Goal: Task Accomplishment & Management: Complete application form

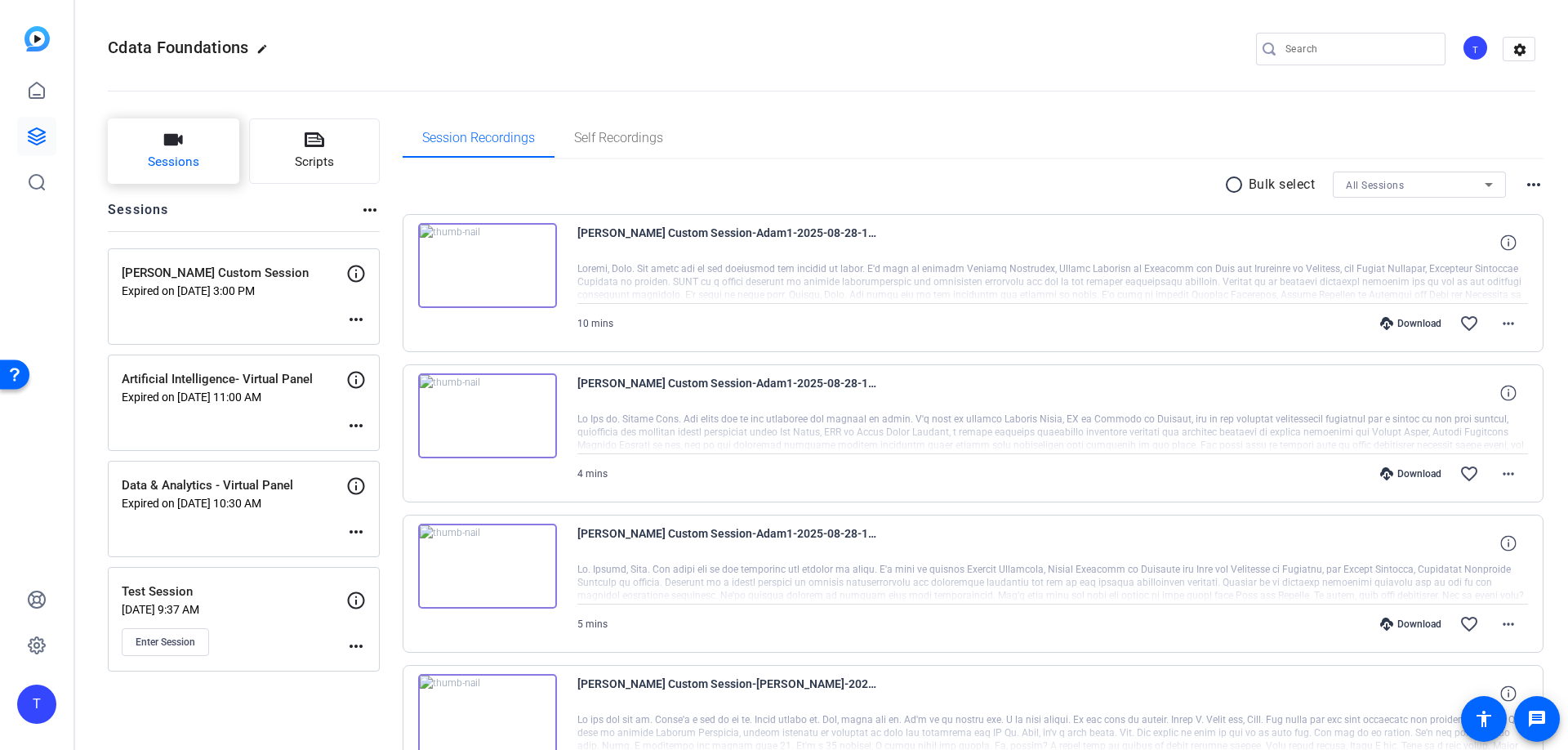
click at [187, 146] on button "Sessions" at bounding box center [173, 150] width 131 height 65
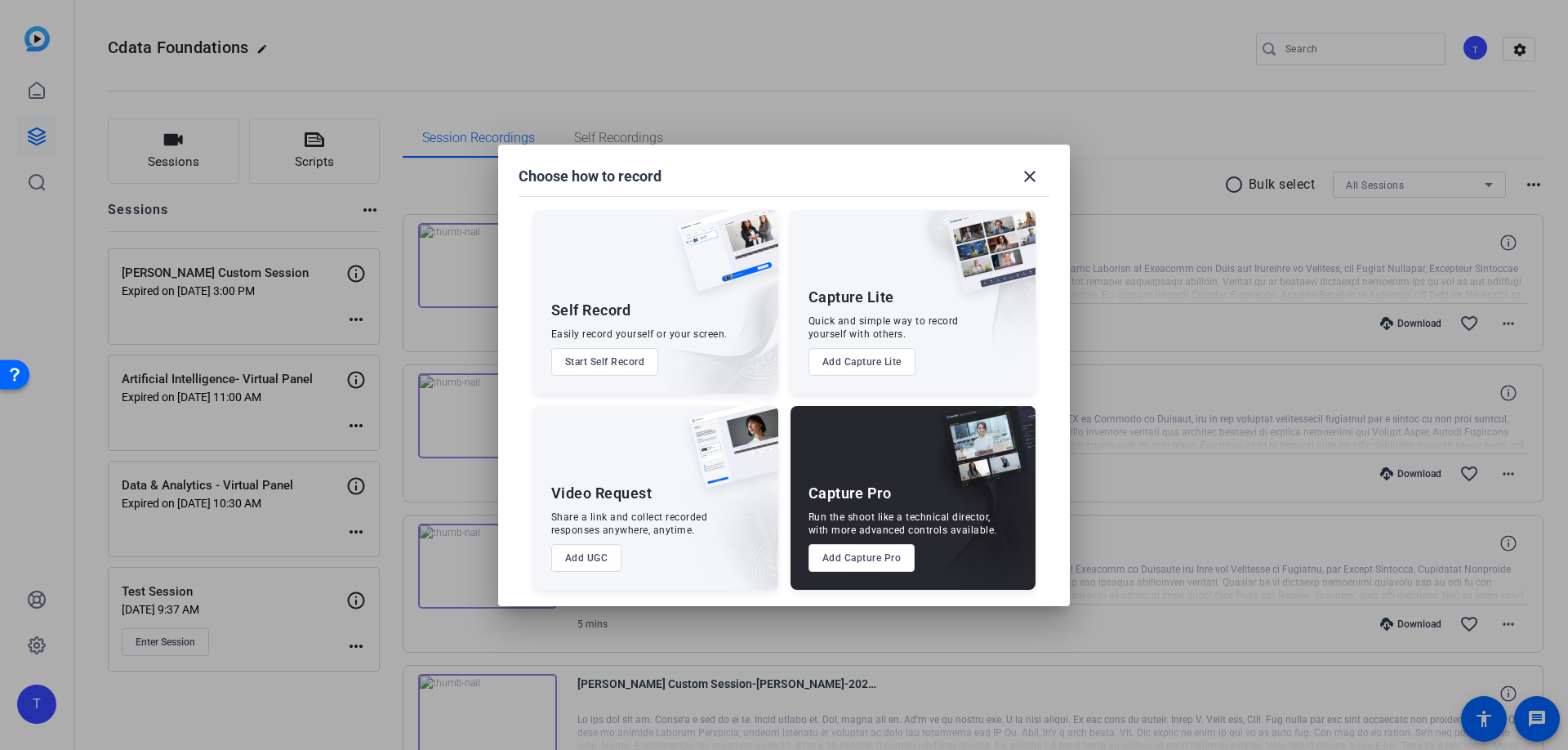
click at [860, 566] on button "Add Capture Pro" at bounding box center [861, 558] width 107 height 28
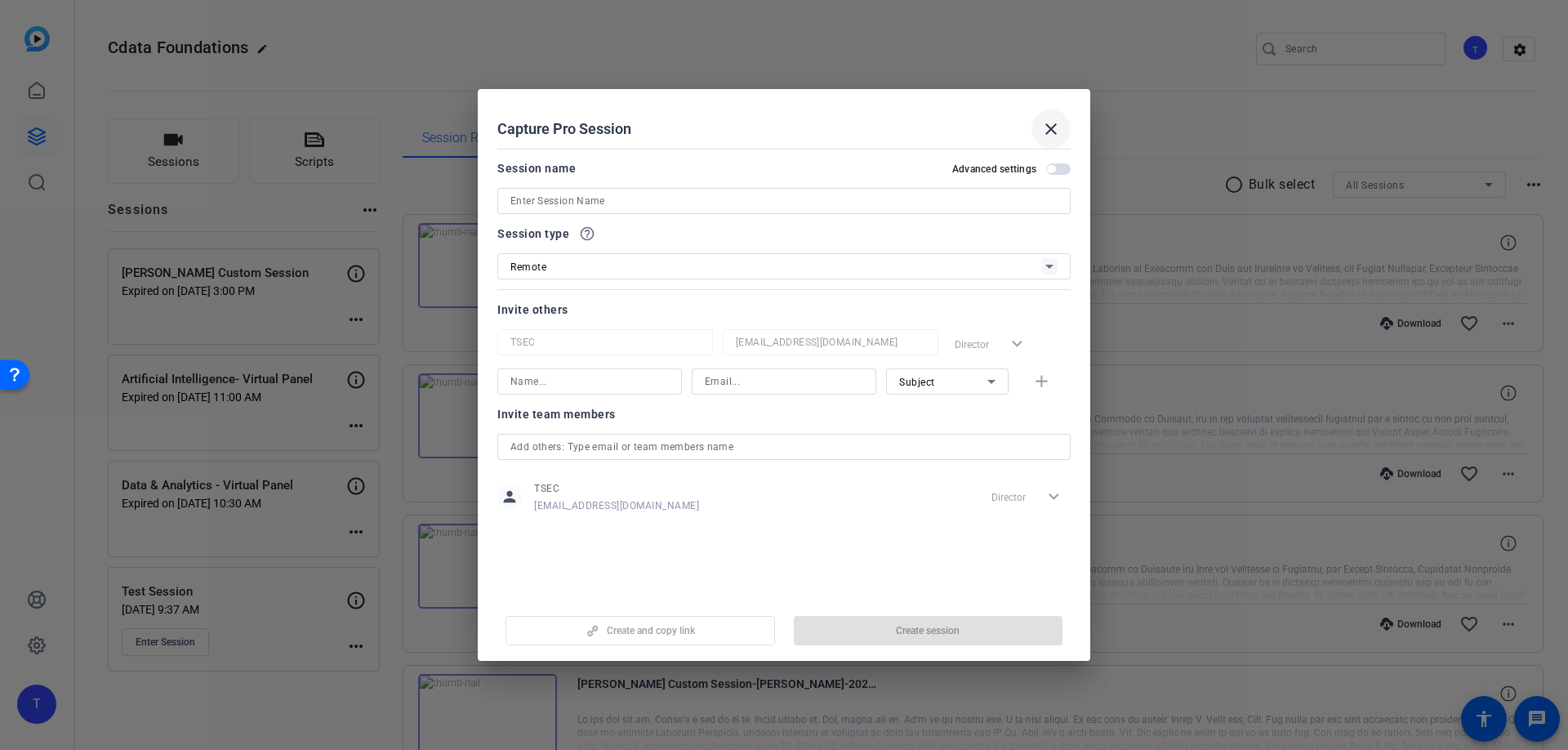
click at [1053, 127] on mat-icon "close" at bounding box center [1051, 129] width 20 height 20
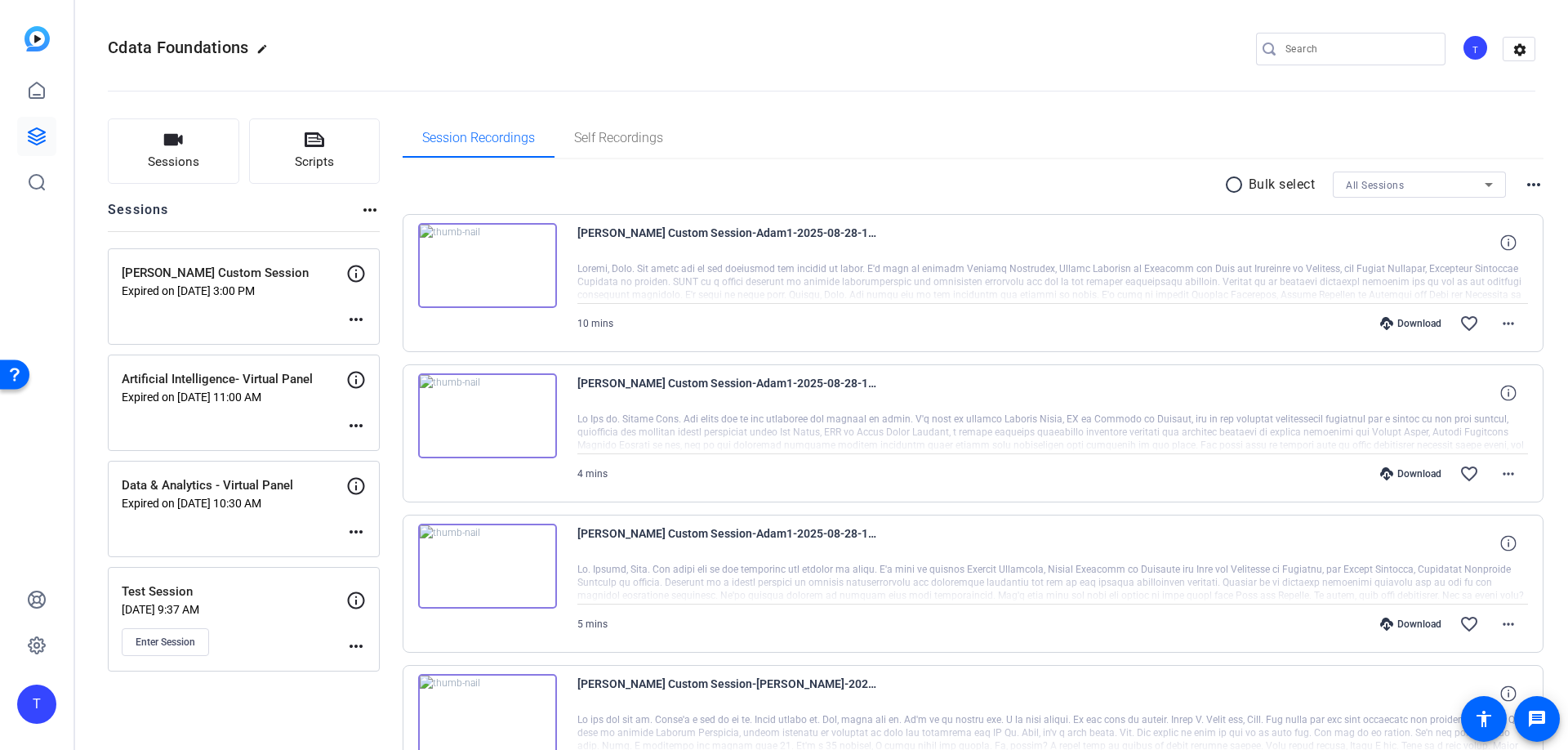
click at [353, 650] on mat-icon "more_horiz" at bounding box center [356, 647] width 20 height 20
click at [193, 648] on div at bounding box center [784, 375] width 1568 height 750
click at [193, 648] on button "Enter Session" at bounding box center [165, 643] width 88 height 28
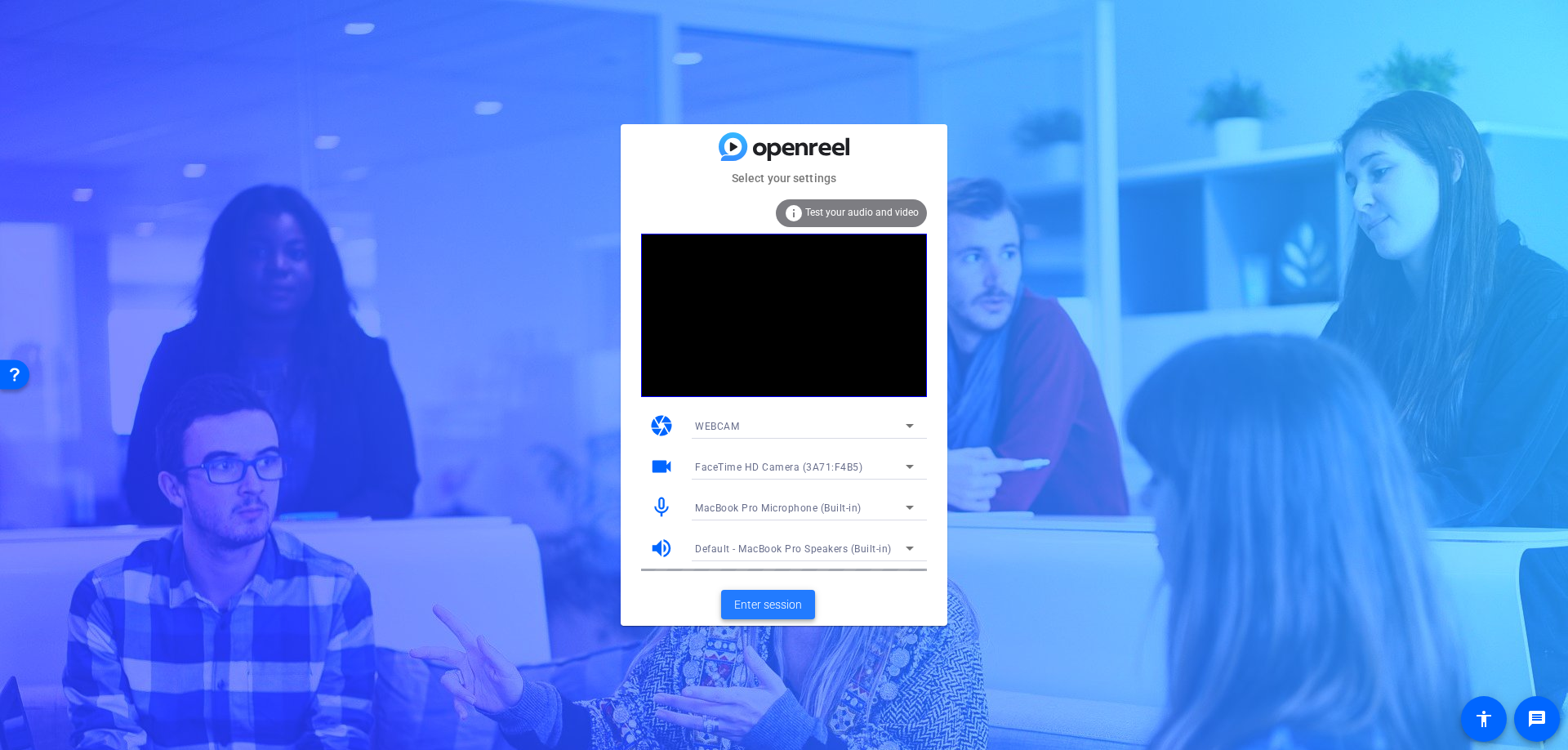
click at [746, 600] on span "Enter session" at bounding box center [768, 604] width 68 height 17
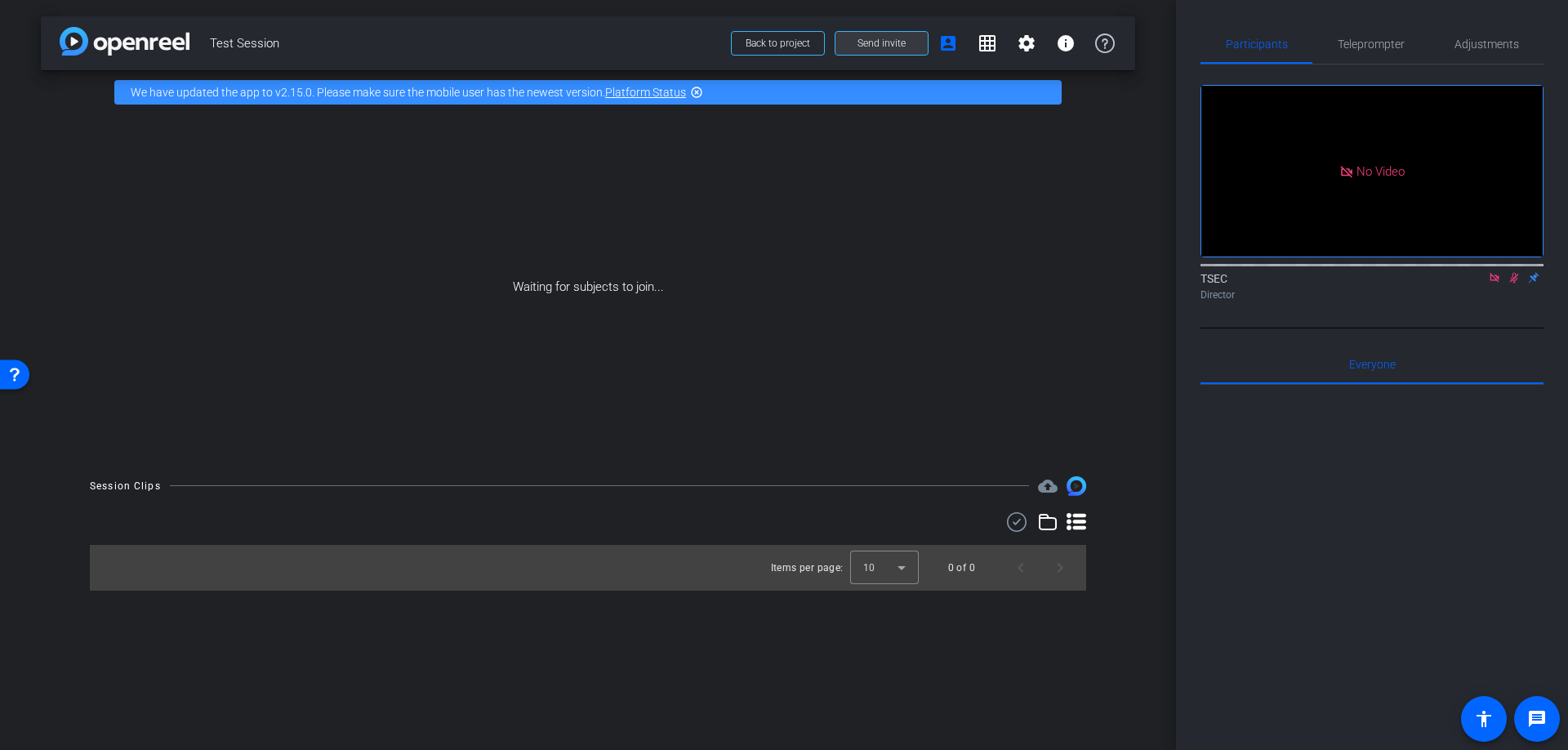
click at [875, 51] on span at bounding box center [882, 43] width 93 height 39
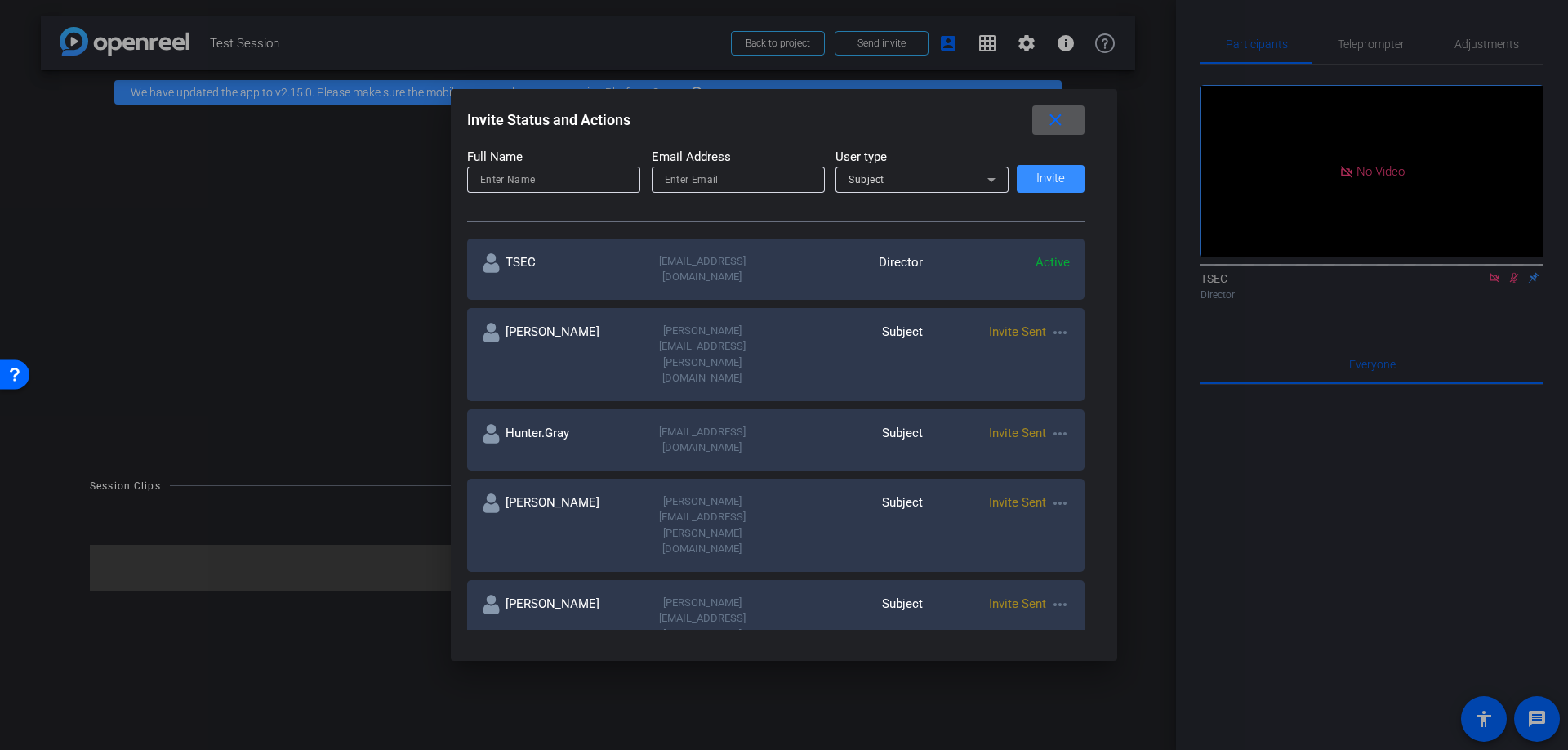
scroll to position [210, 0]
click at [1057, 490] on mat-icon "more_horiz" at bounding box center [1060, 500] width 20 height 20
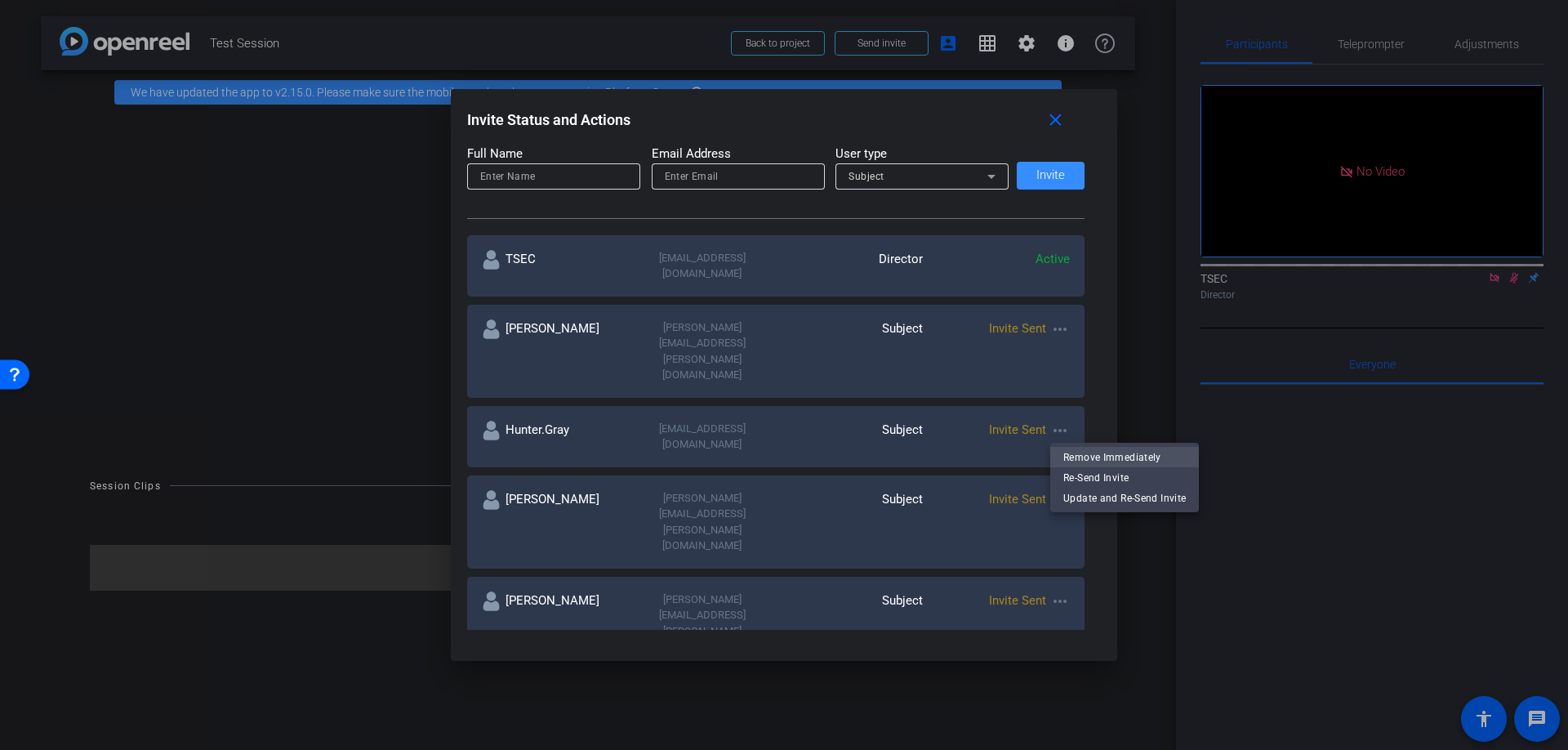
click at [1072, 459] on span "Remove Immediately" at bounding box center [1125, 457] width 122 height 20
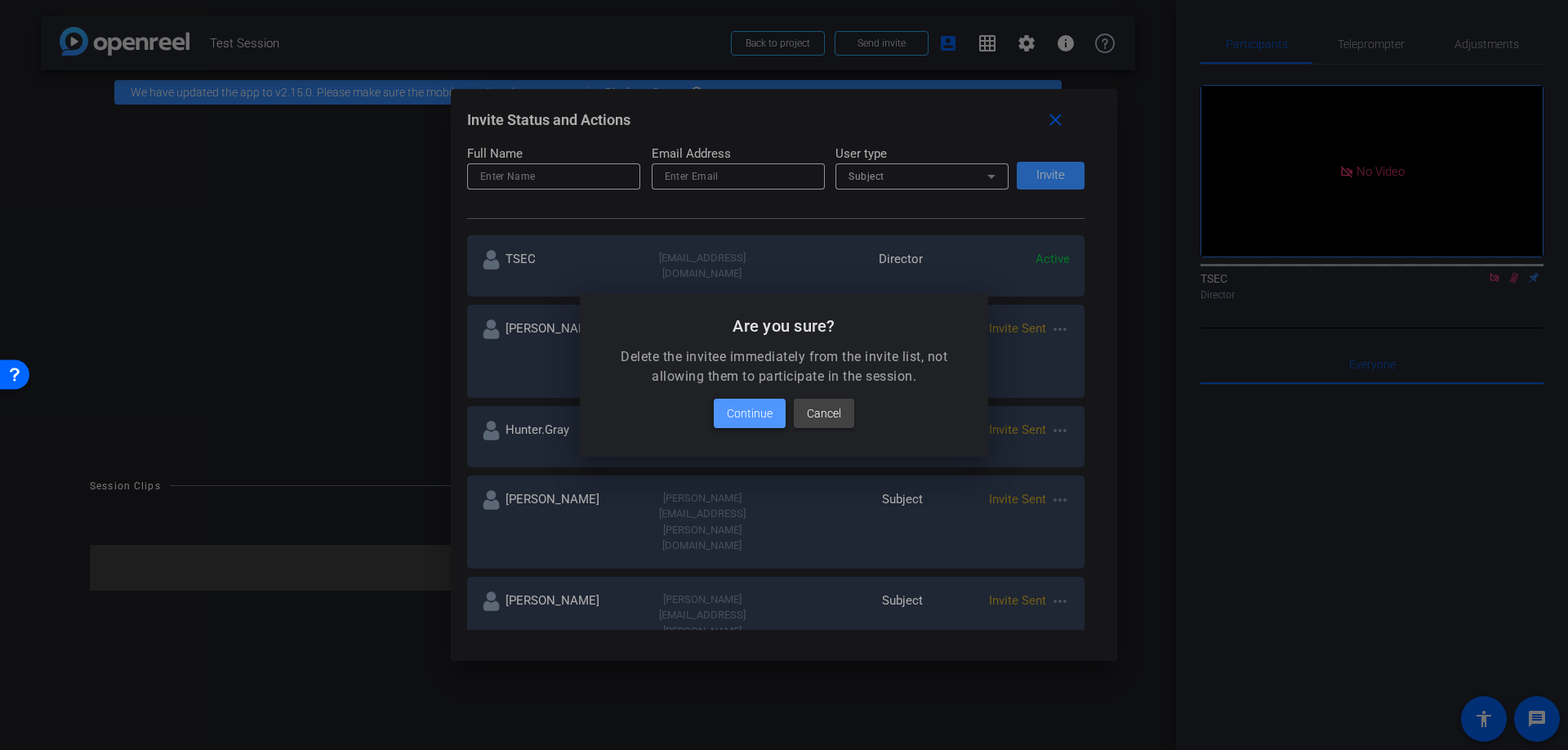
click at [736, 415] on span "Continue" at bounding box center [750, 413] width 45 height 20
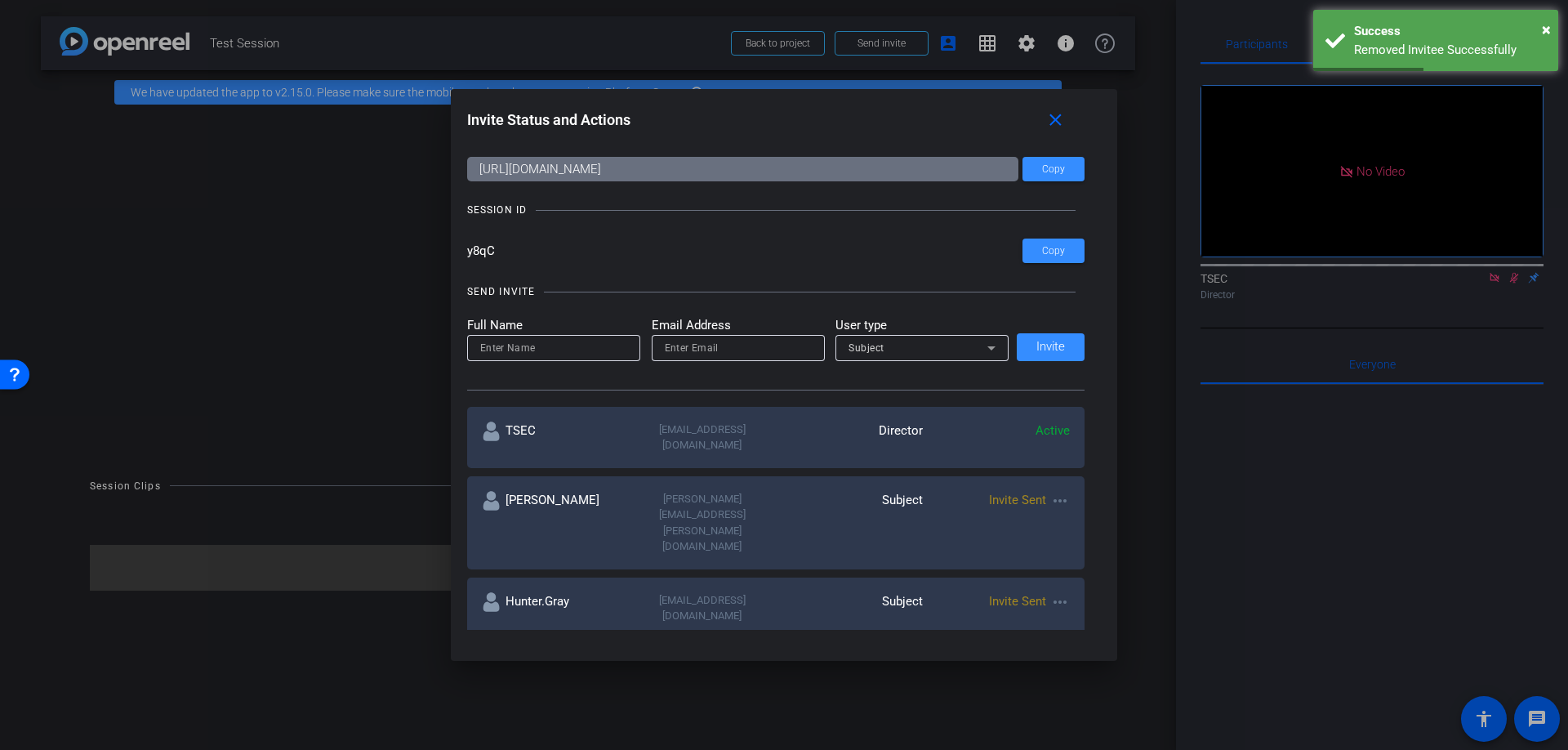
scroll to position [0, 0]
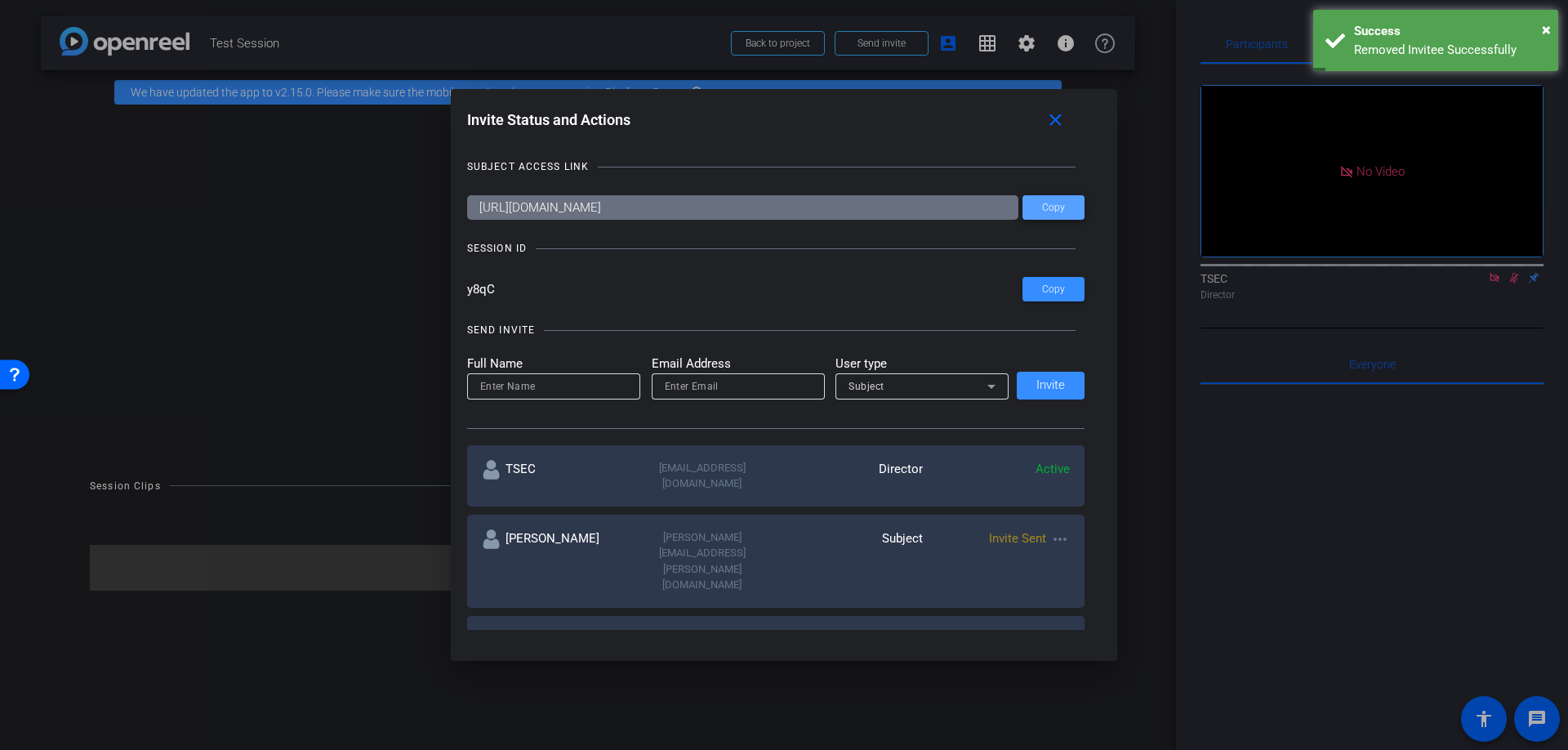
click at [1061, 205] on span "Copy" at bounding box center [1054, 208] width 23 height 12
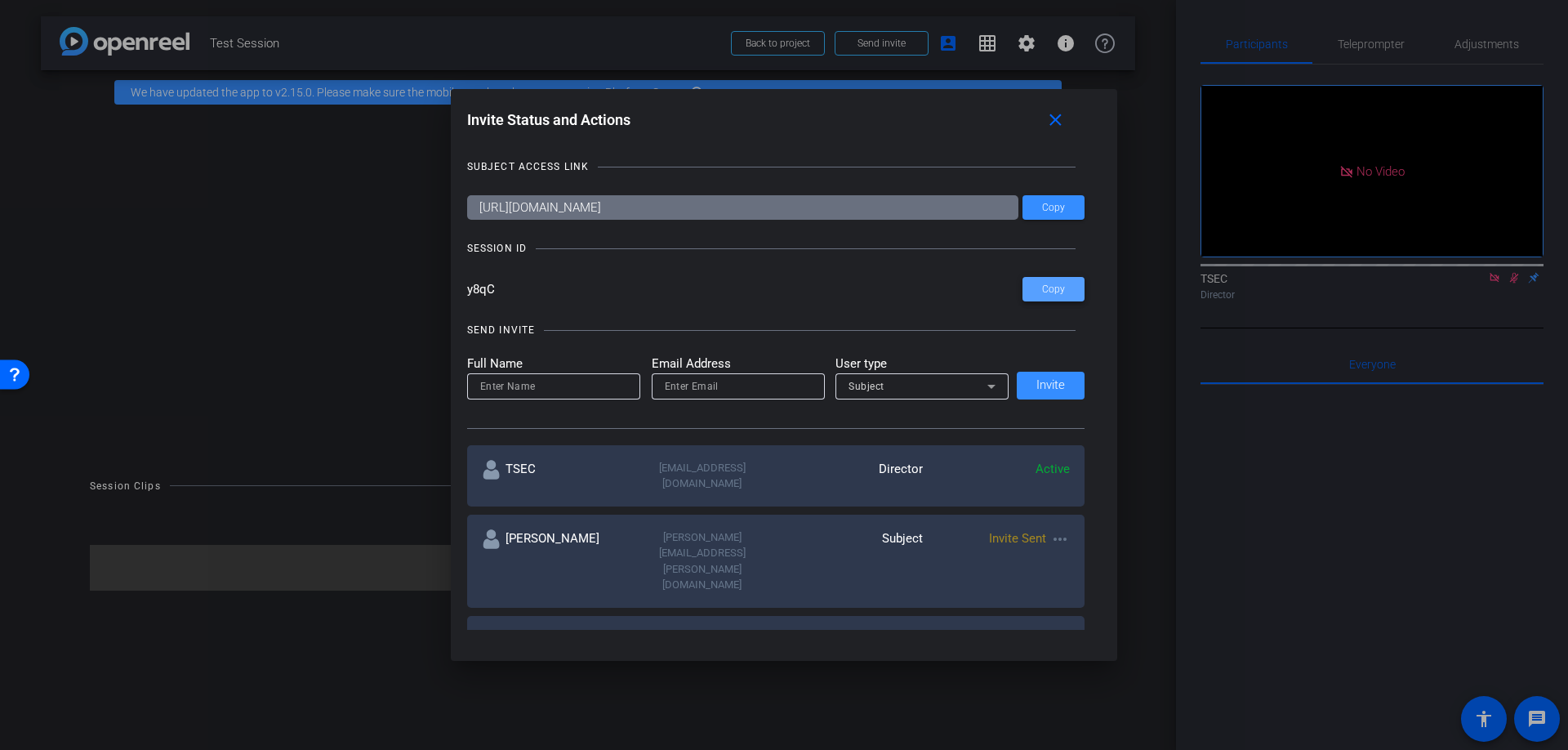
click at [1055, 286] on span "Copy" at bounding box center [1054, 289] width 23 height 12
click at [331, 444] on div at bounding box center [784, 375] width 1568 height 750
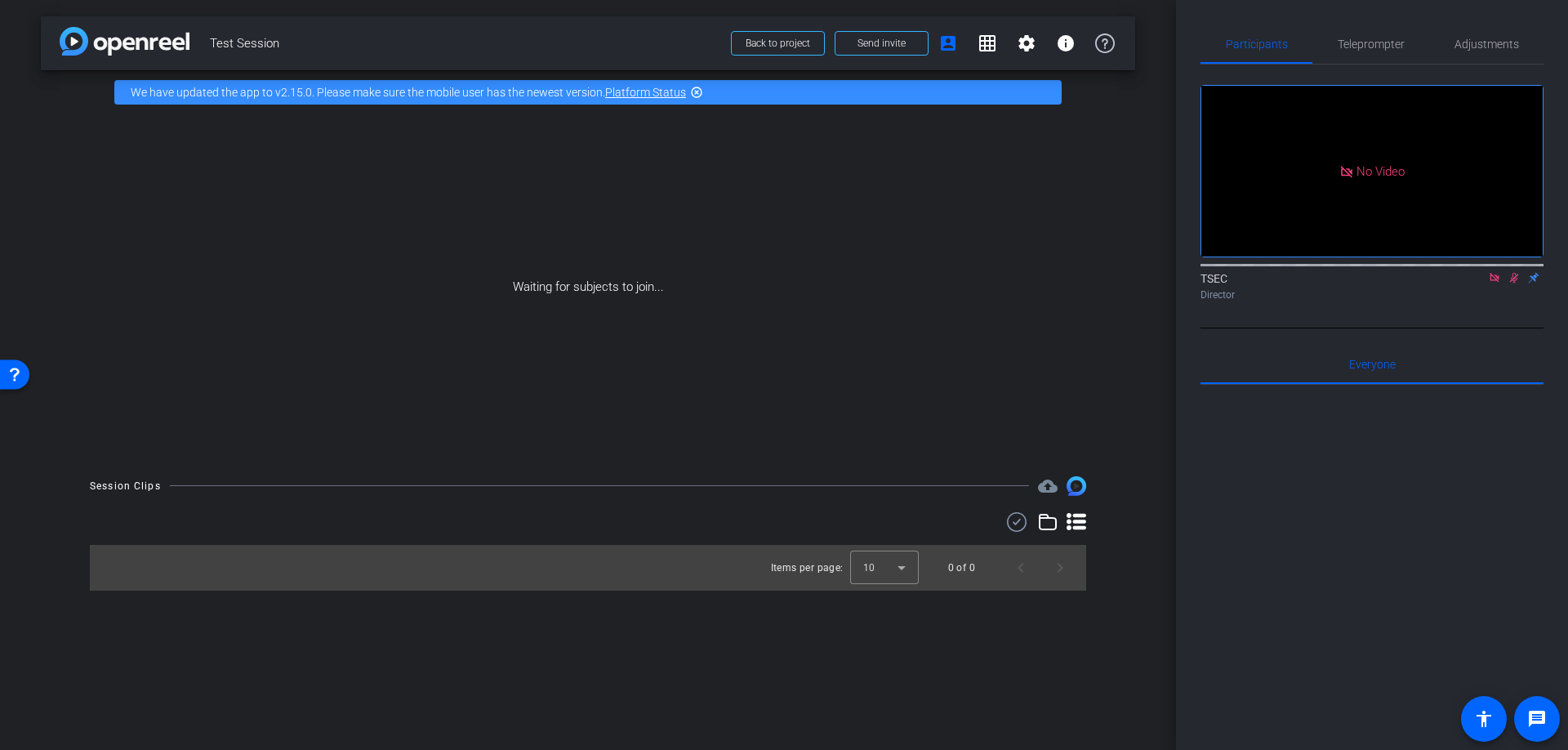
click at [1346, 177] on icon at bounding box center [1347, 172] width 12 height 12
click at [1490, 282] on icon at bounding box center [1494, 277] width 9 height 9
click at [590, 363] on div "Waiting for subjects to join..." at bounding box center [588, 287] width 1094 height 346
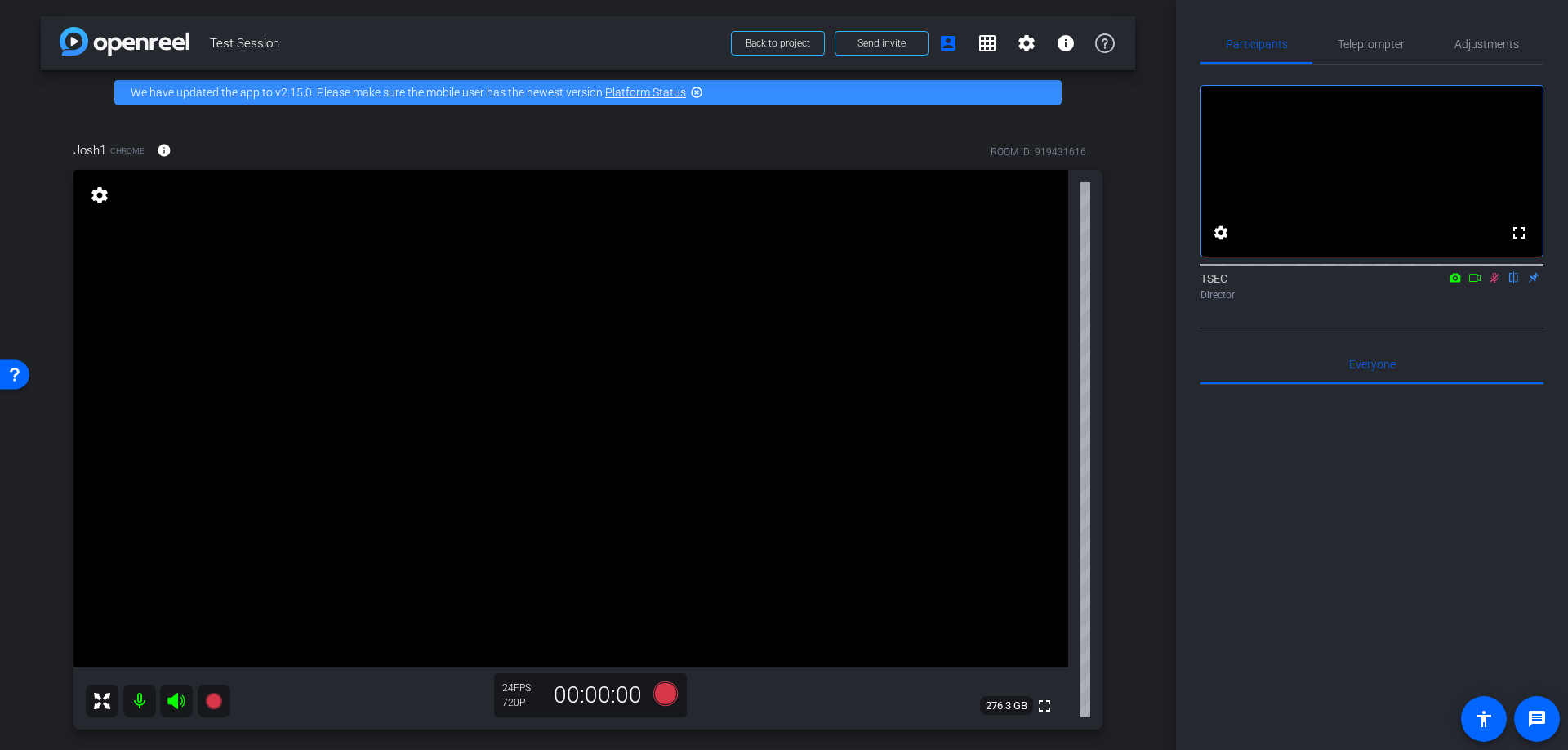
click at [1497, 284] on icon at bounding box center [1495, 278] width 13 height 12
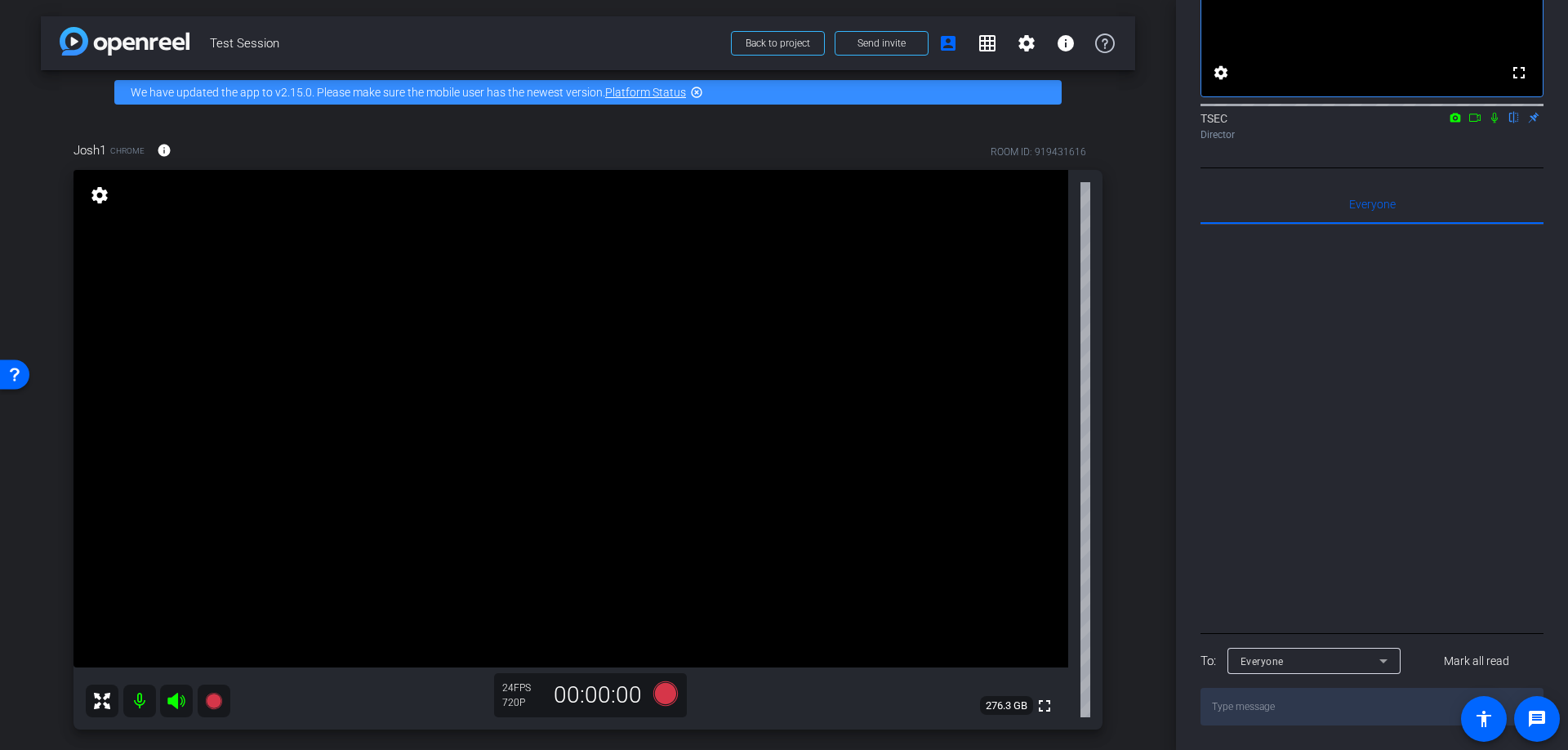
scroll to position [181, 0]
click at [1382, 652] on icon at bounding box center [1384, 662] width 20 height 20
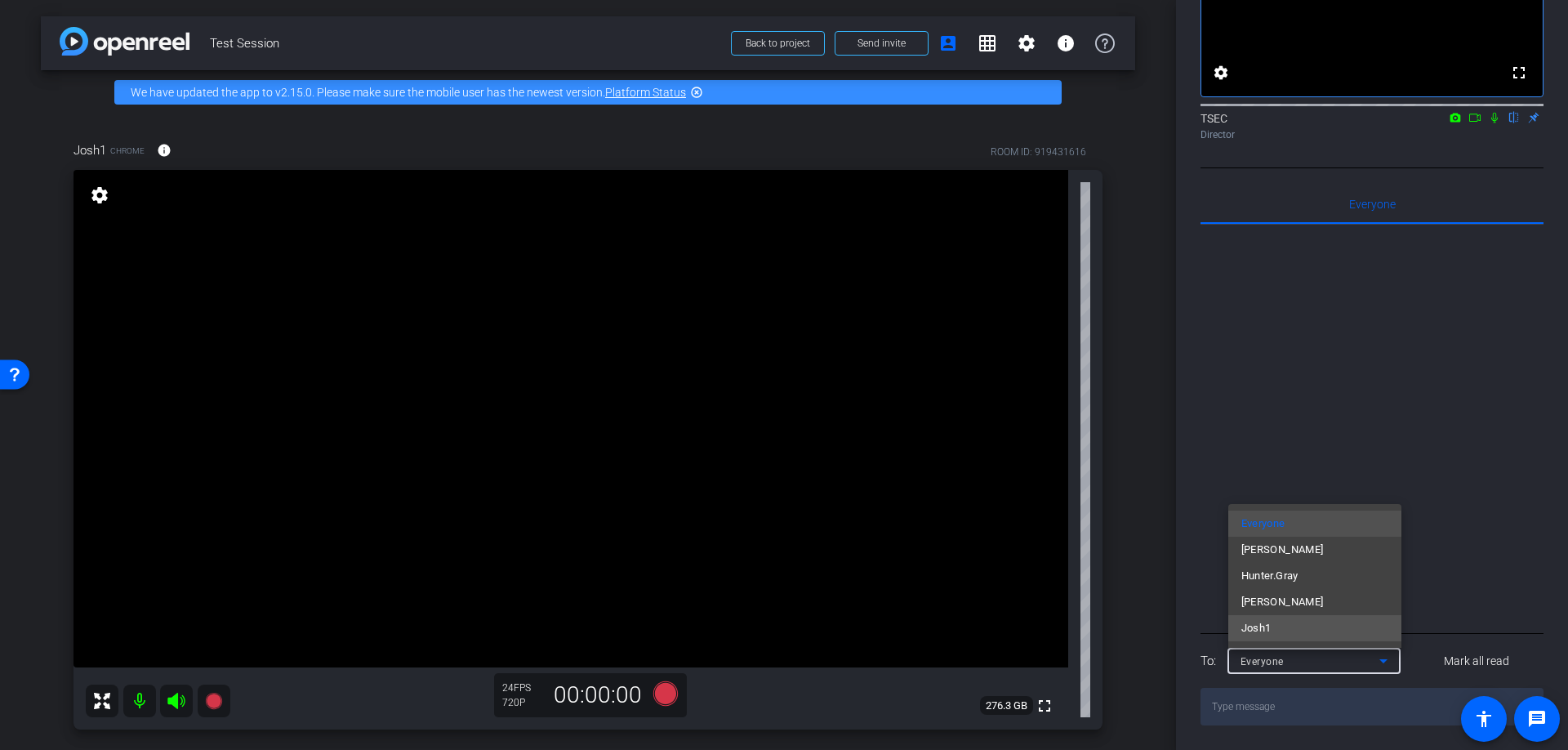
click at [1338, 623] on mat-option "Josh1" at bounding box center [1315, 628] width 174 height 26
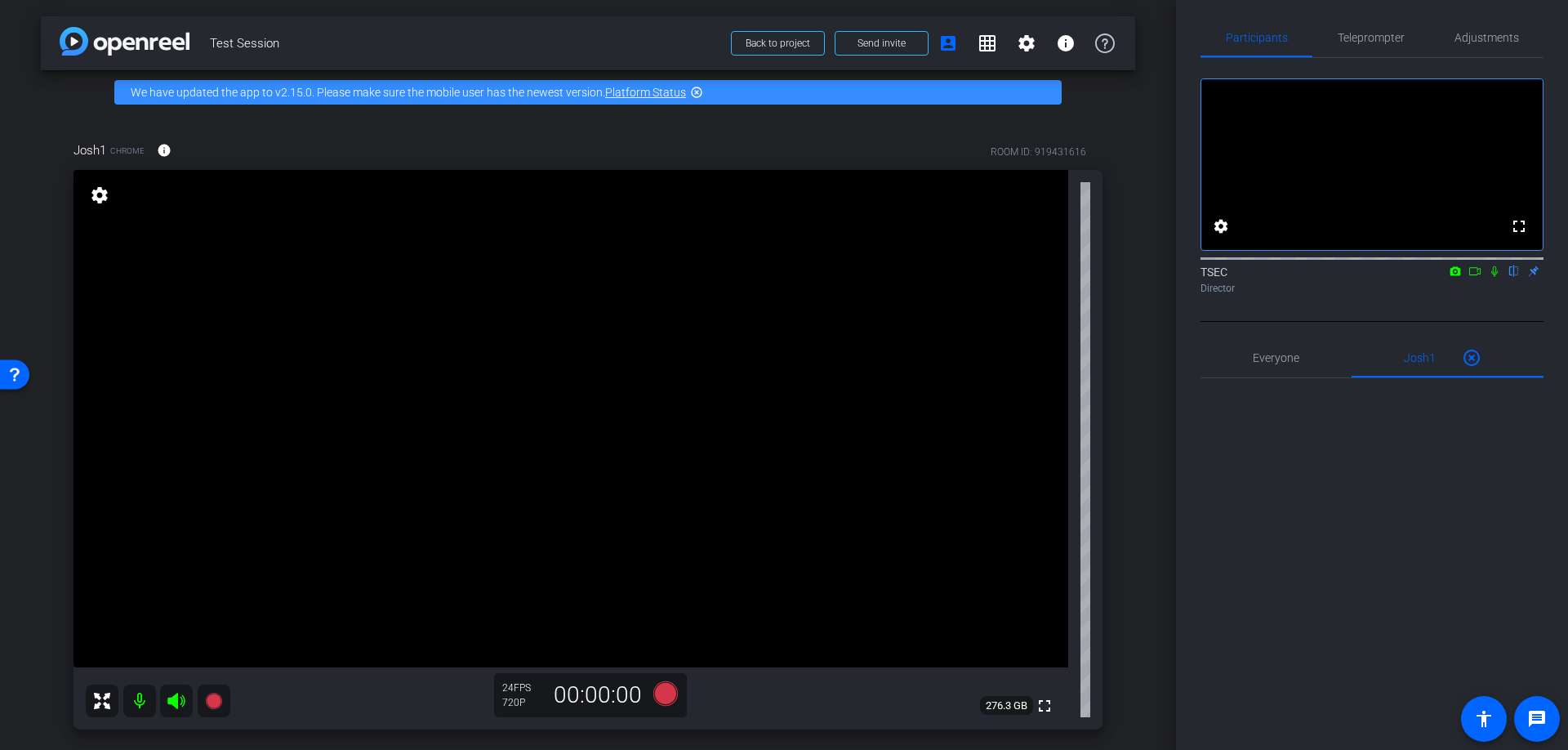
scroll to position [0, 0]
click at [1493, 43] on span "Adjustments" at bounding box center [1487, 44] width 64 height 12
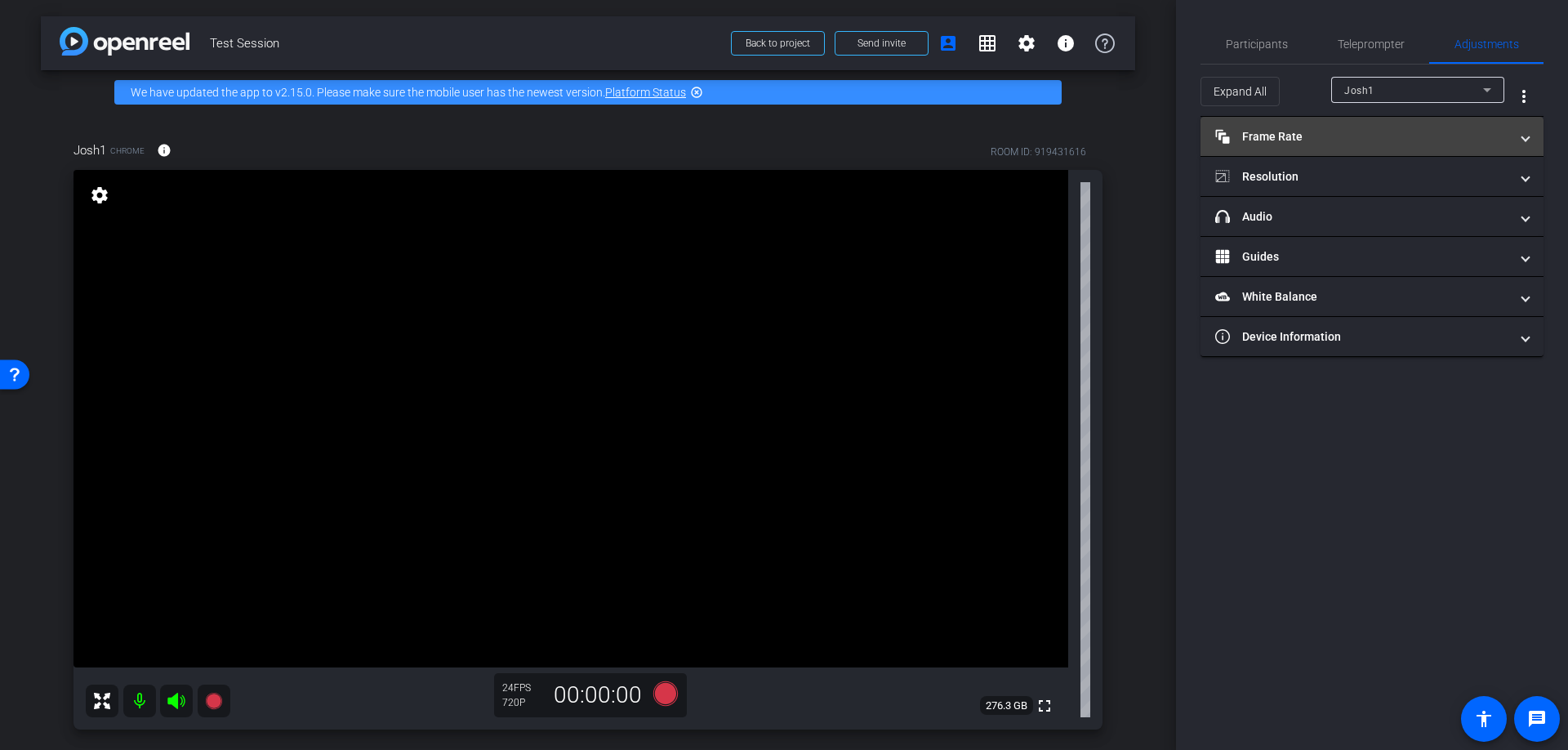
click at [1391, 136] on mat-panel-title "Frame Rate Frame Rate" at bounding box center [1363, 136] width 294 height 17
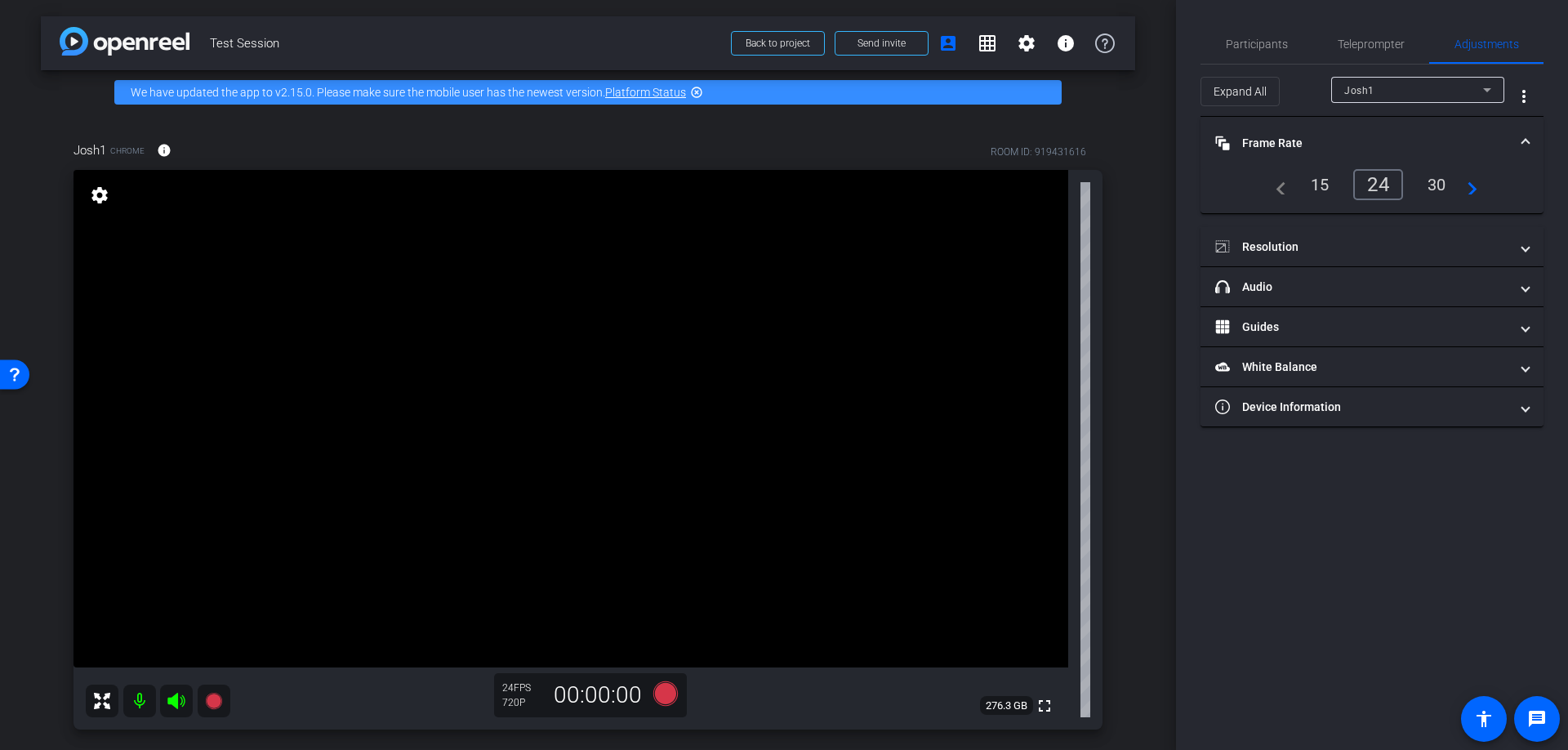
click at [1440, 180] on div "30" at bounding box center [1437, 185] width 43 height 28
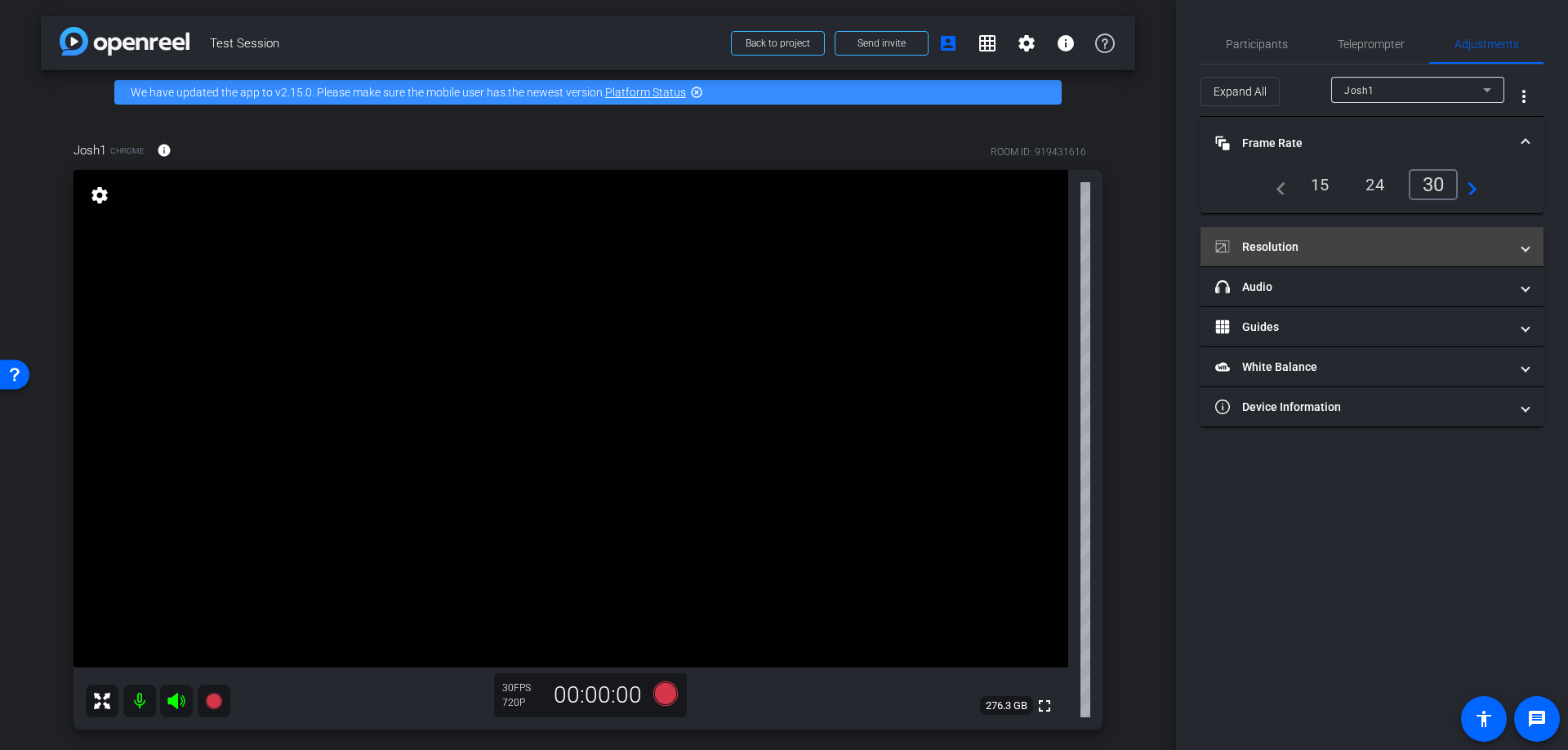
click at [1370, 246] on mat-panel-title "Resolution" at bounding box center [1363, 247] width 294 height 17
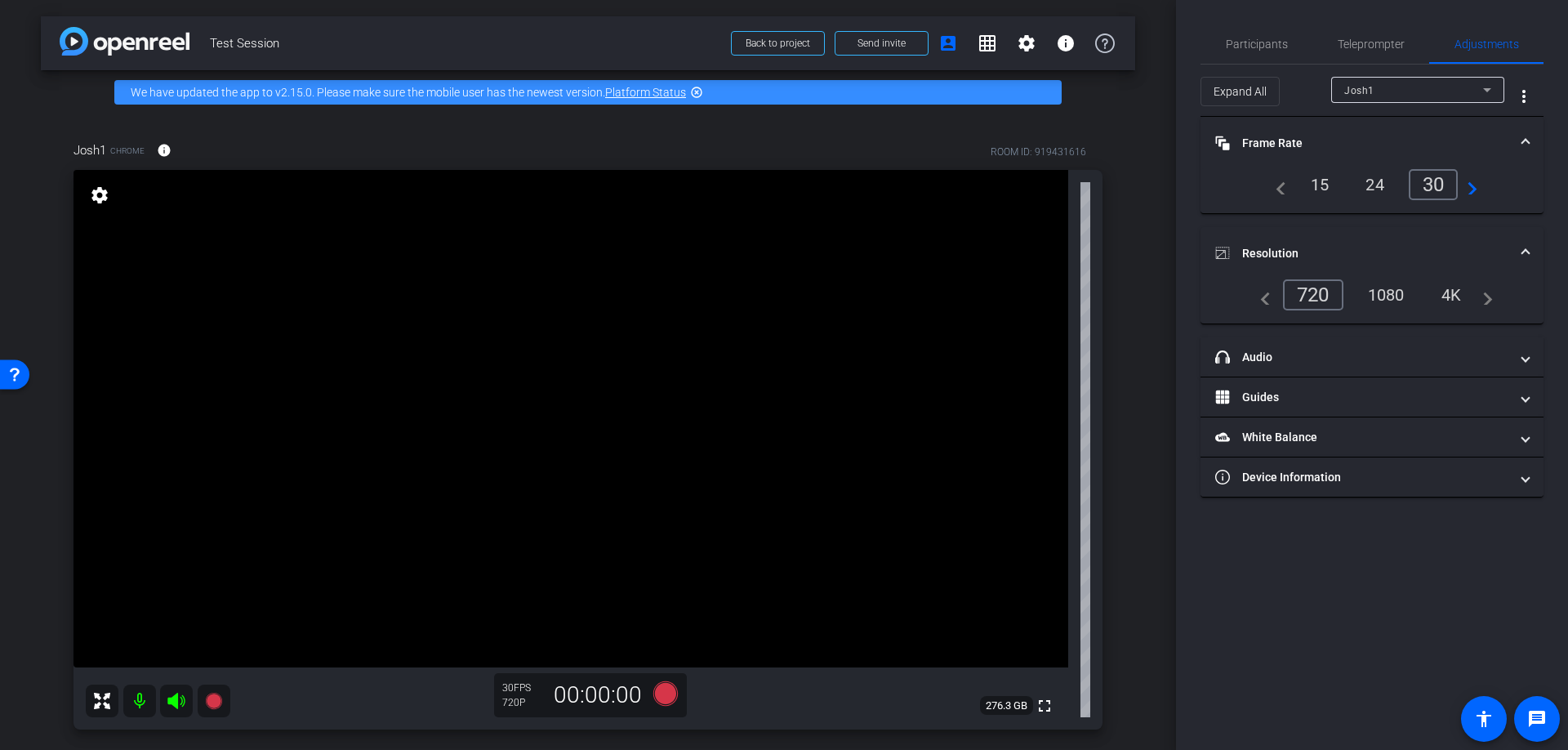
click at [1385, 294] on div "1080" at bounding box center [1387, 295] width 61 height 28
click at [1451, 299] on div "4K" at bounding box center [1452, 295] width 45 height 28
click at [1224, 255] on icon at bounding box center [1223, 253] width 15 height 15
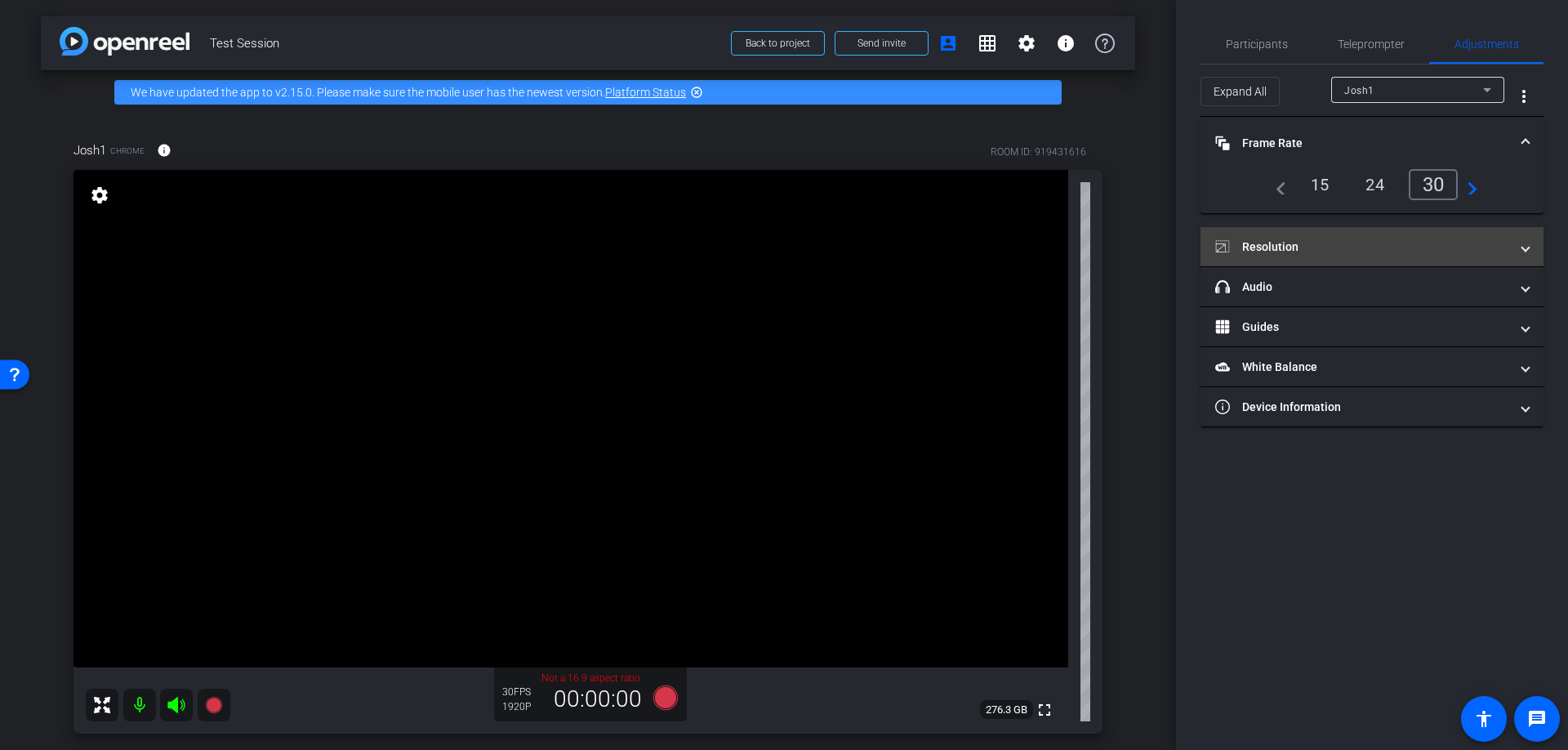
click at [1224, 255] on mat-expansion-panel-header "Resolution" at bounding box center [1372, 246] width 343 height 39
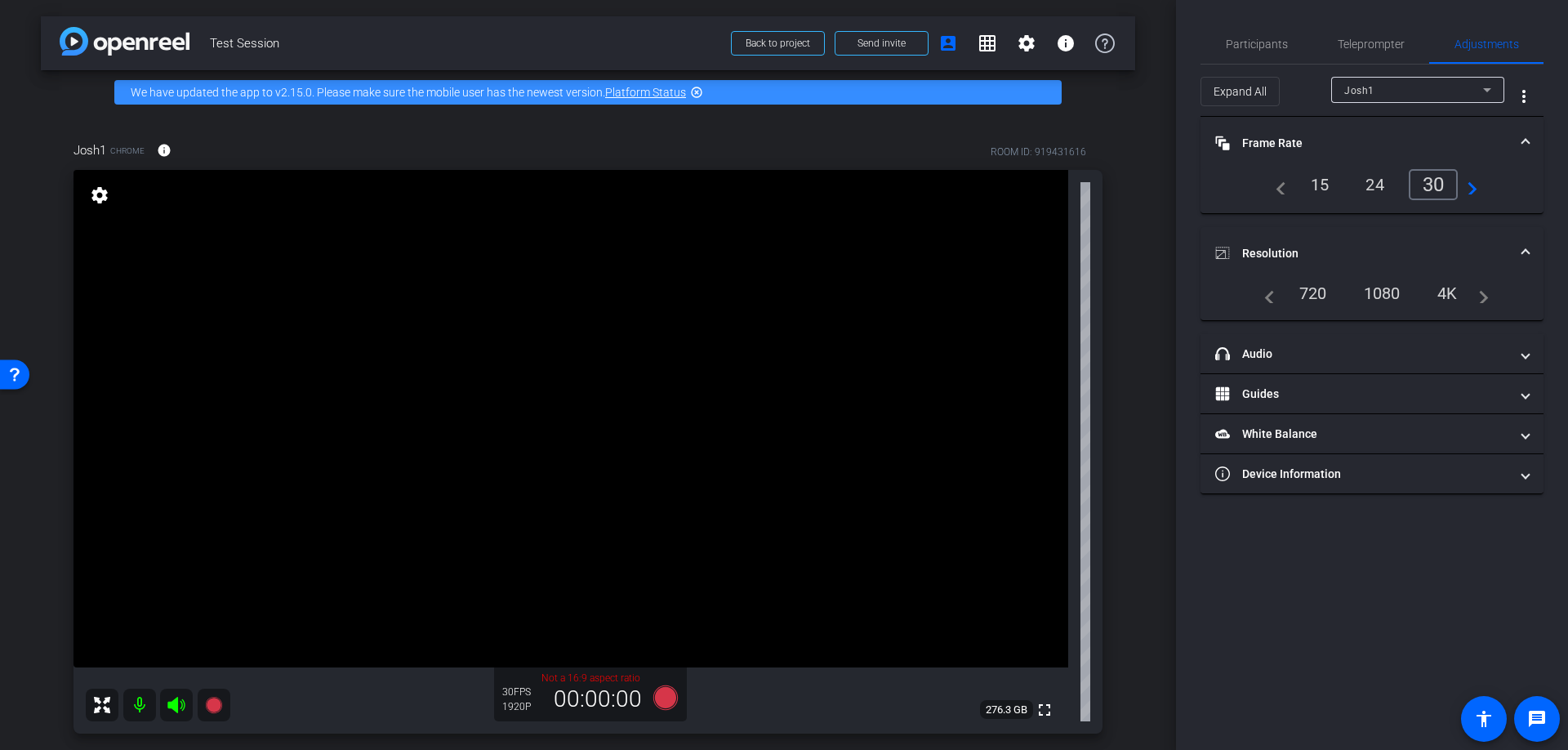
click at [1376, 296] on div "1080" at bounding box center [1383, 294] width 61 height 28
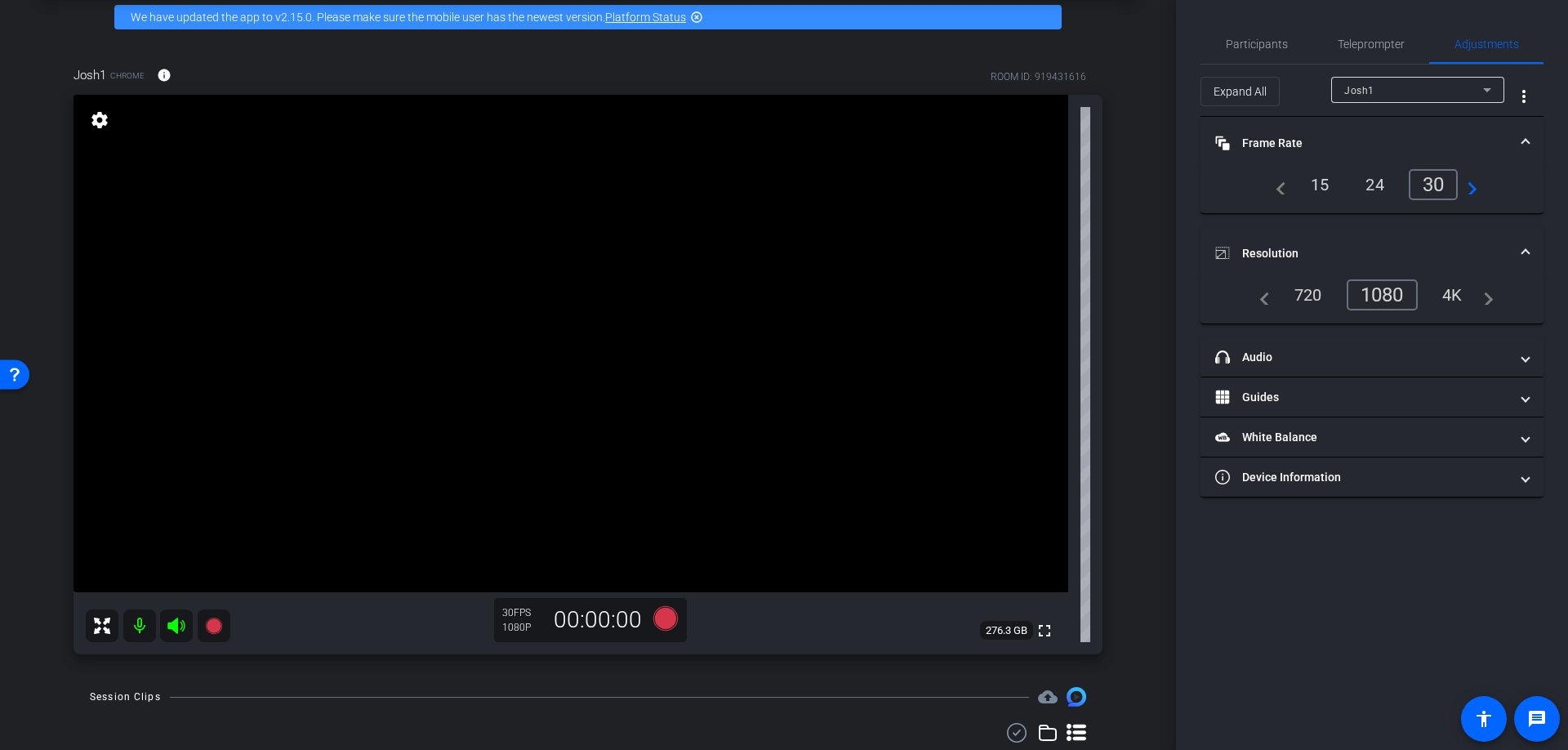
scroll to position [127, 0]
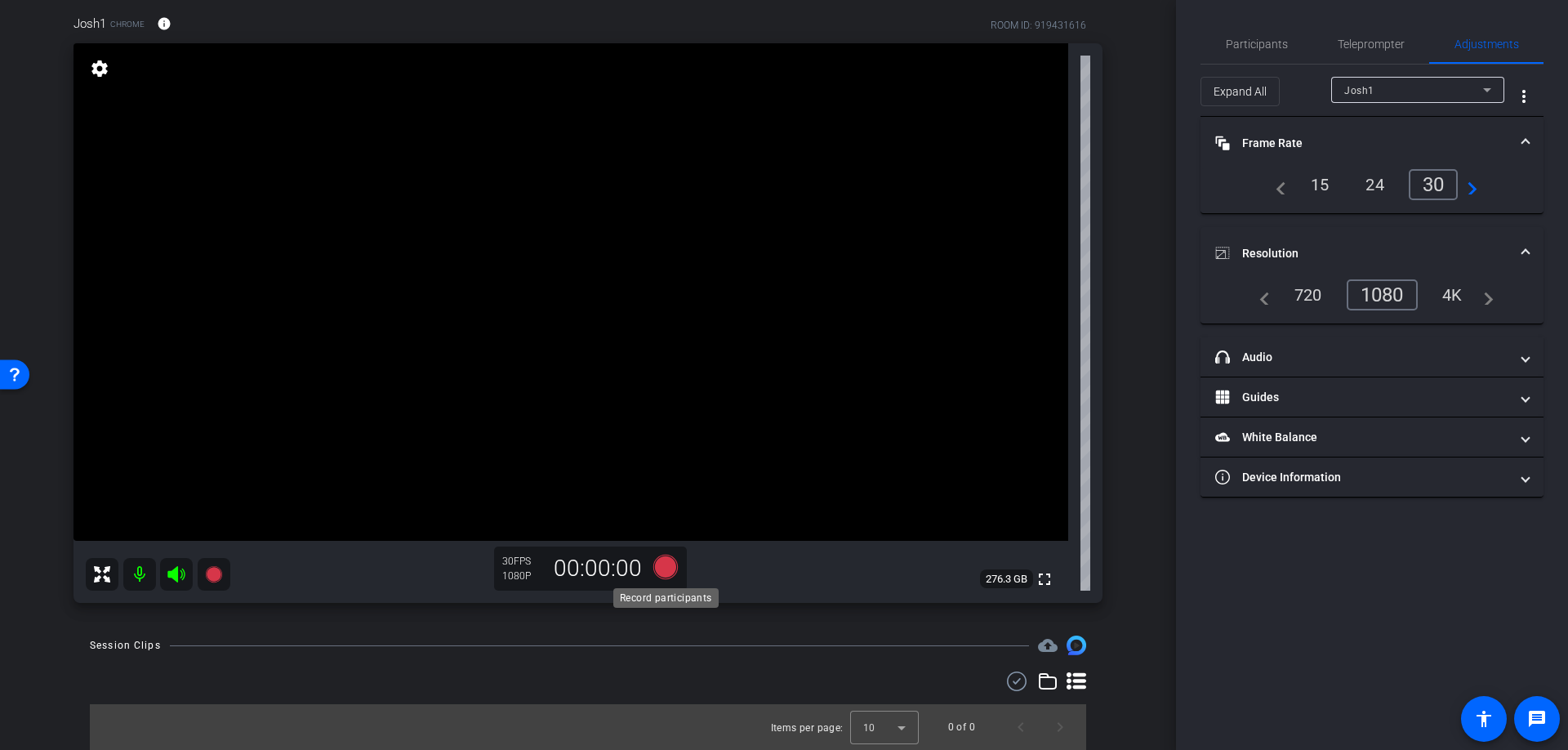
click at [664, 572] on icon at bounding box center [666, 567] width 25 height 25
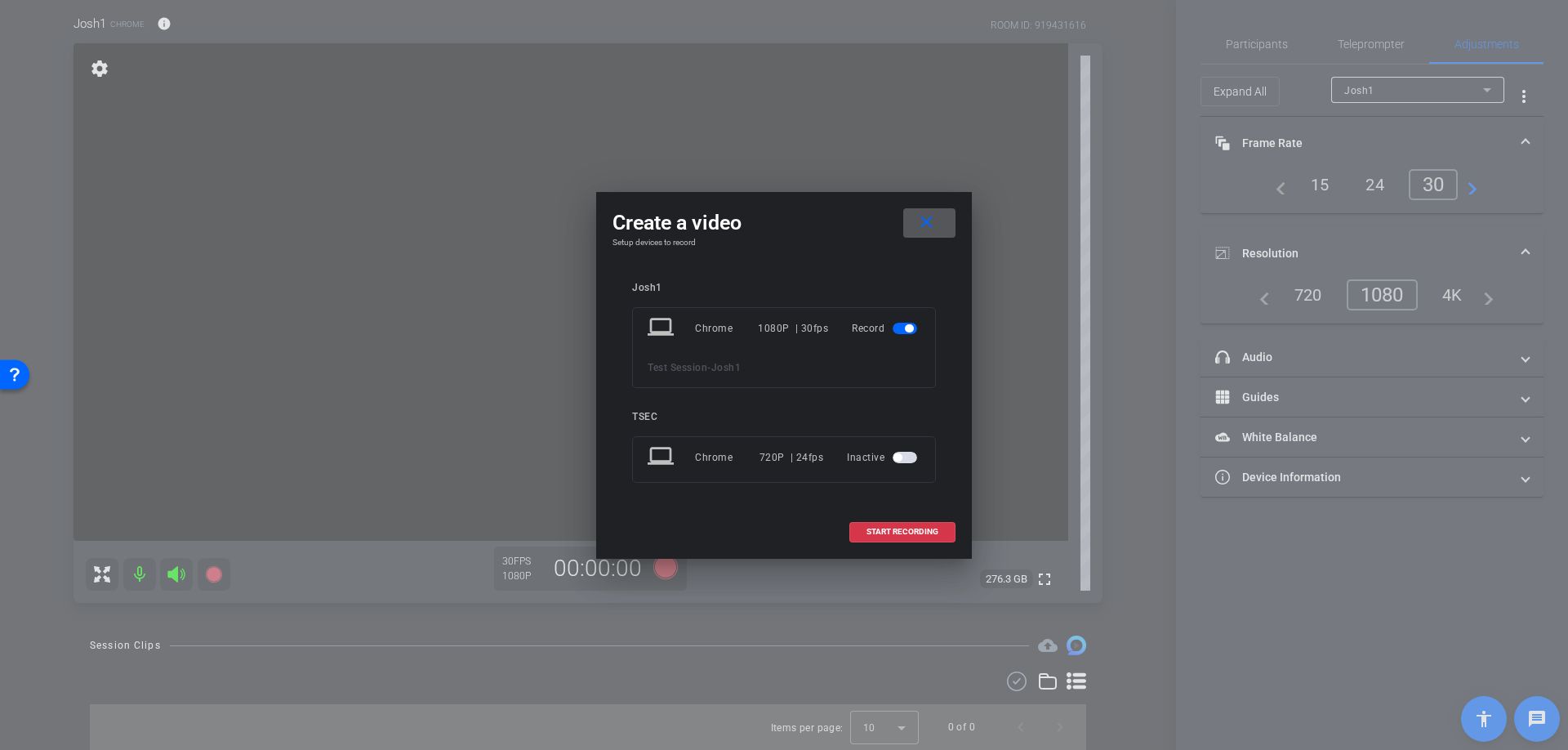
click at [939, 224] on span at bounding box center [929, 222] width 52 height 39
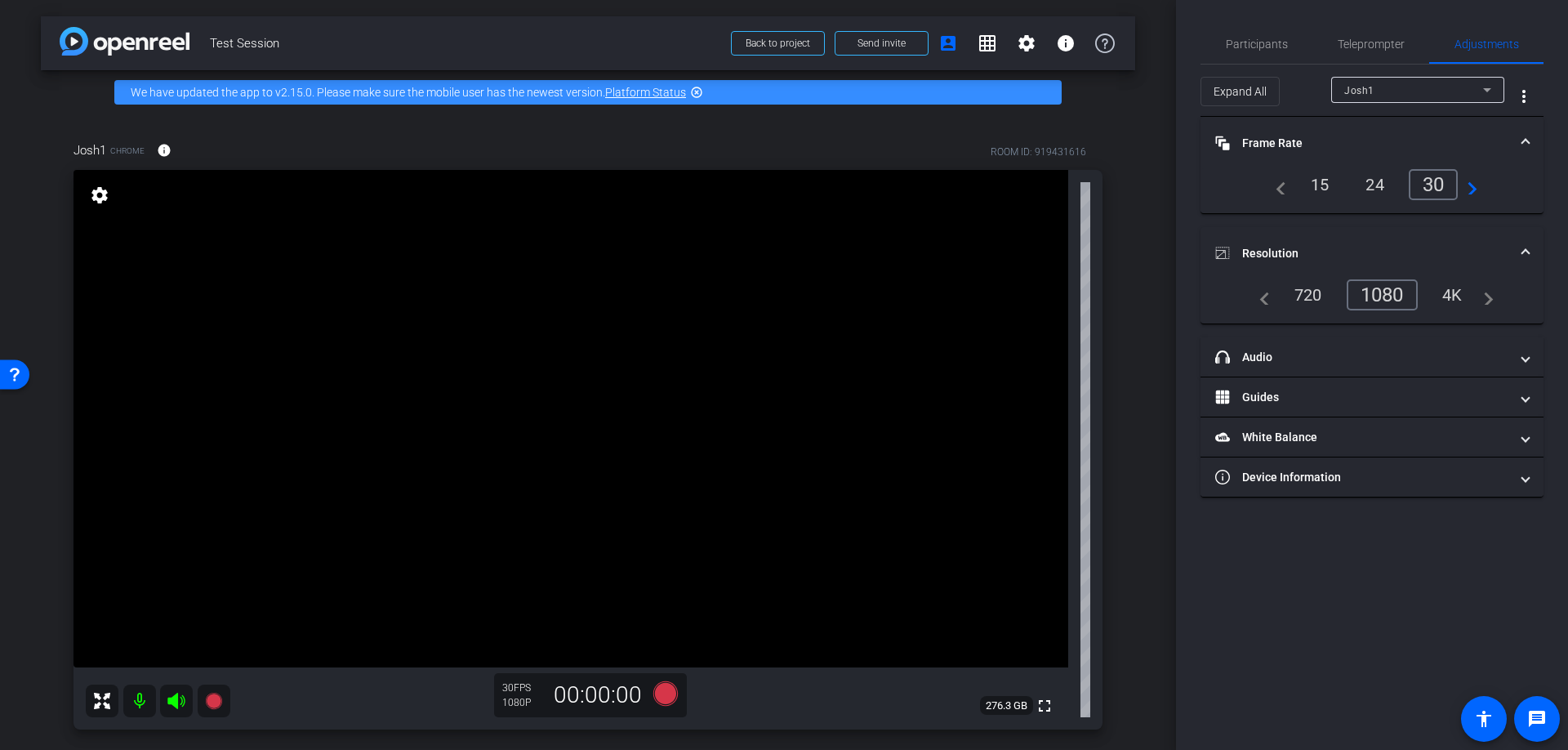
scroll to position [6, 0]
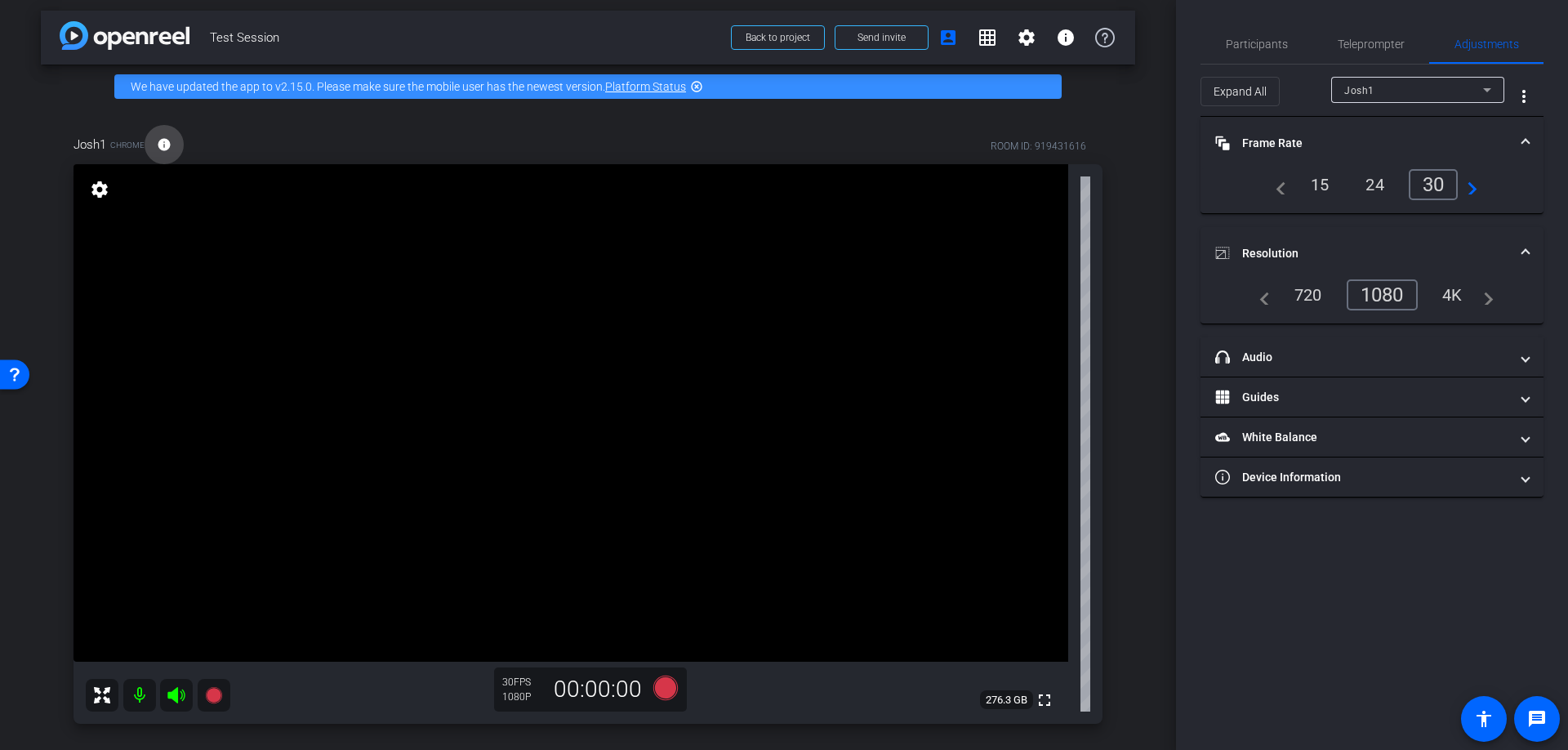
click at [161, 143] on mat-icon "info" at bounding box center [164, 145] width 15 height 15
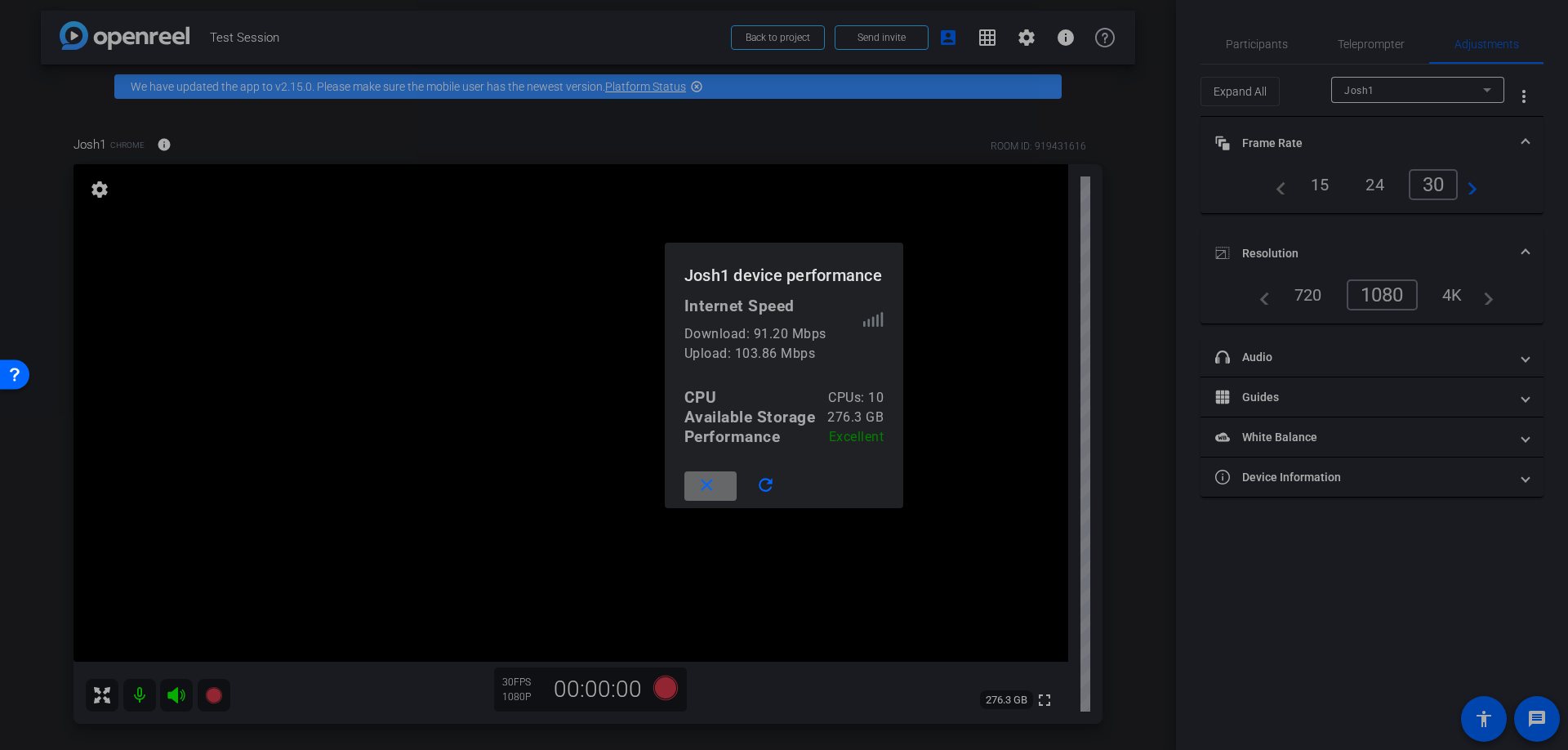
click at [691, 484] on span at bounding box center [710, 485] width 52 height 39
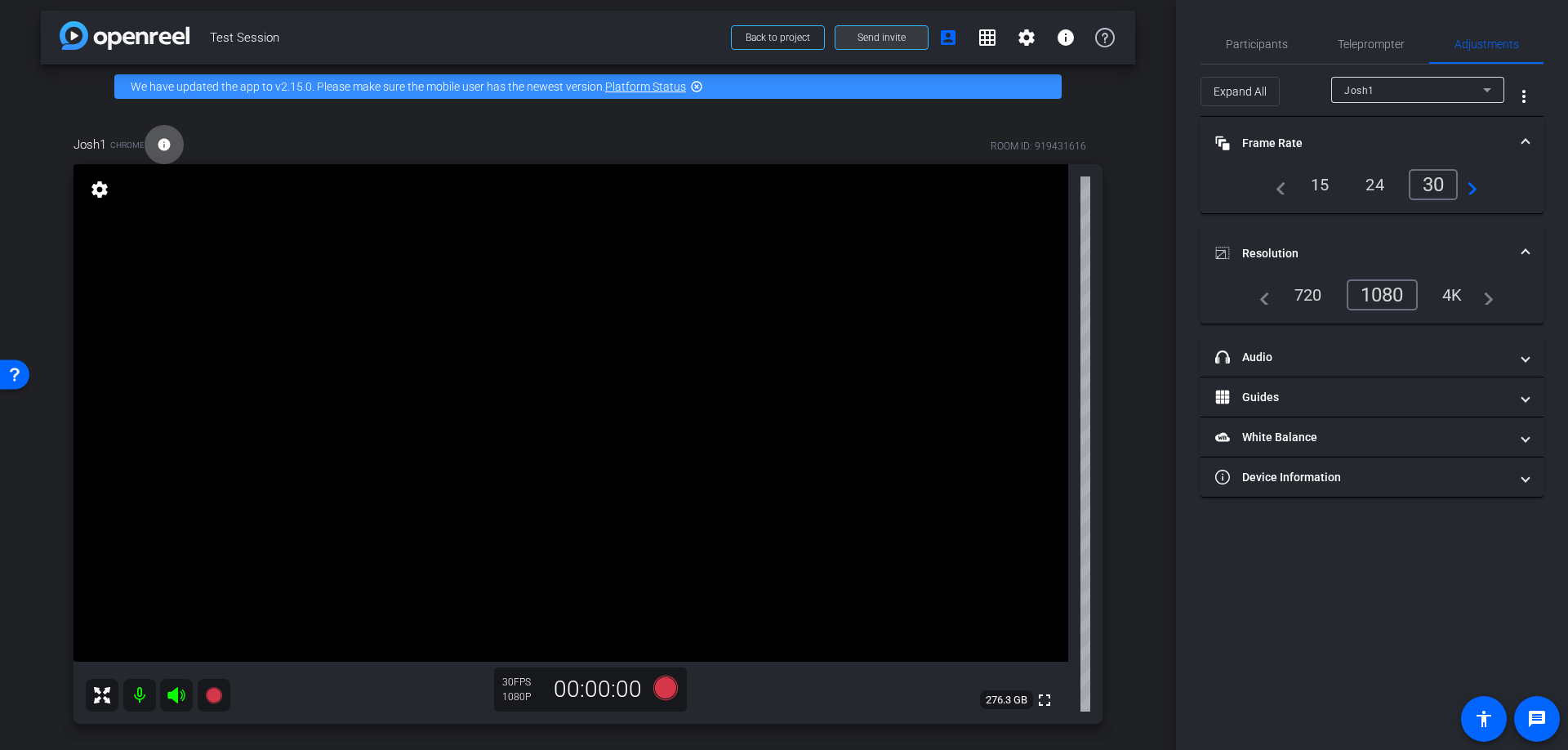
click at [892, 46] on span at bounding box center [882, 37] width 93 height 39
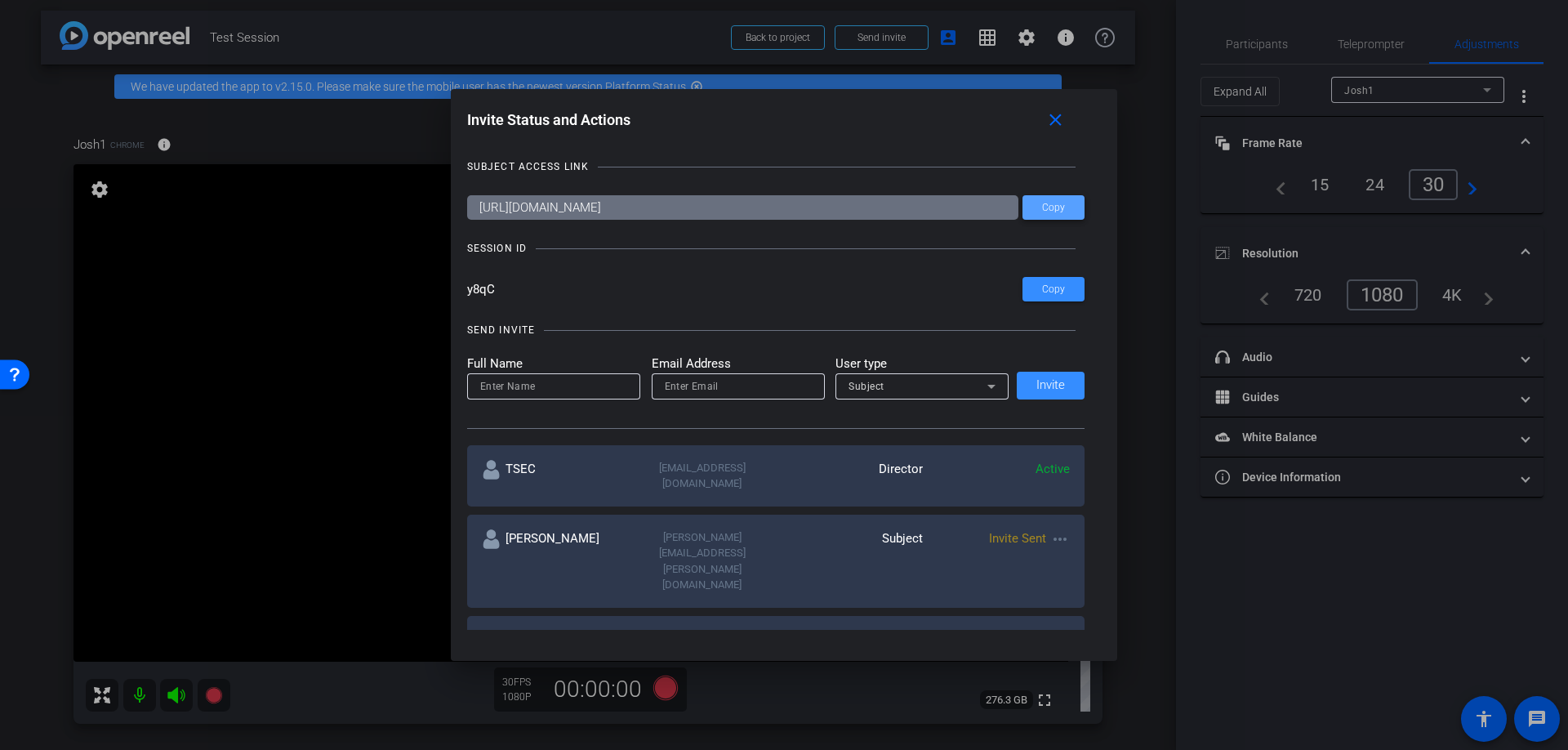
click at [1060, 212] on span "Copy" at bounding box center [1054, 208] width 23 height 12
click at [1058, 119] on mat-icon "close" at bounding box center [1056, 120] width 21 height 21
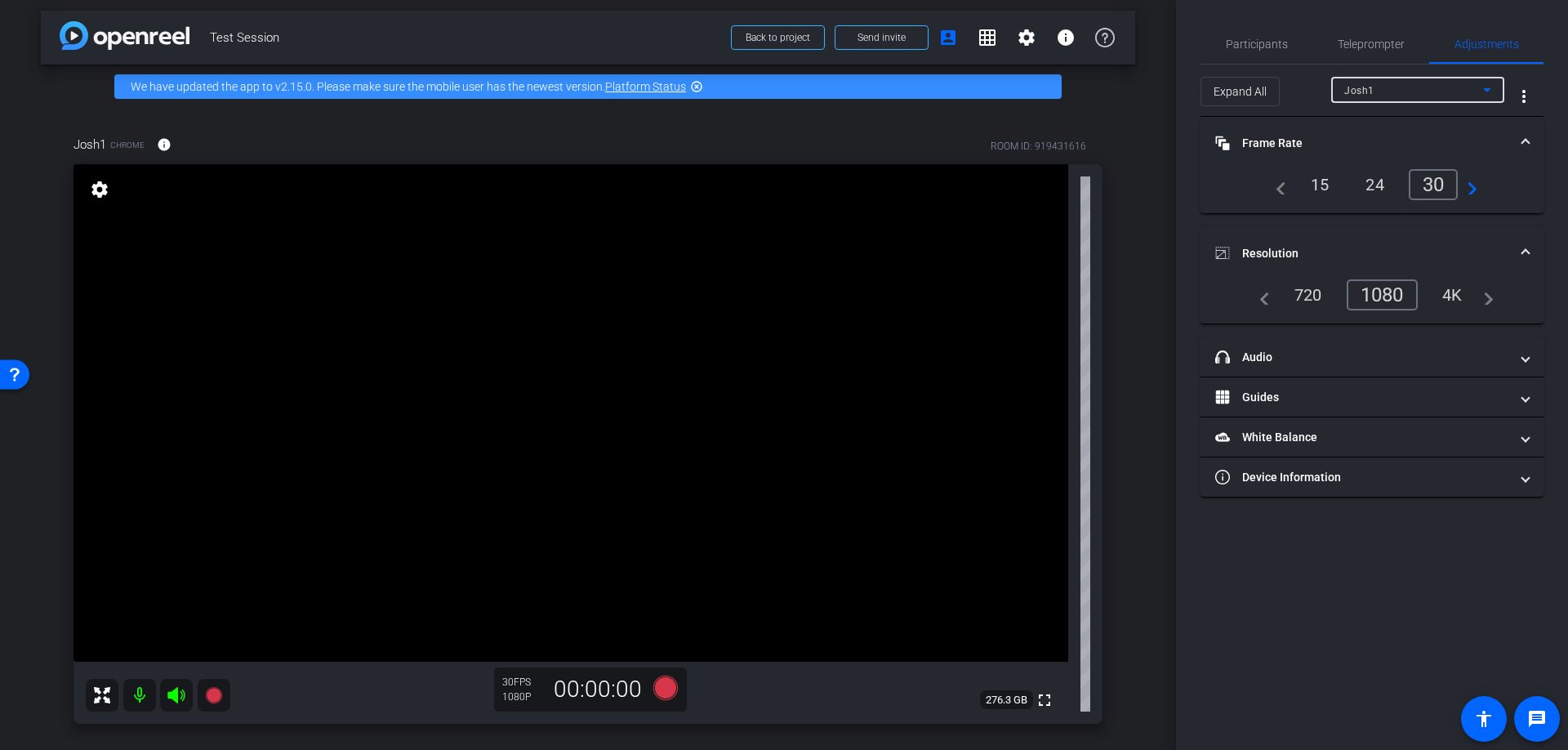
click at [1408, 98] on div "Josh1" at bounding box center [1414, 90] width 139 height 21
click at [1408, 98] on div at bounding box center [784, 375] width 1568 height 750
click at [1242, 100] on span "Expand All" at bounding box center [1241, 92] width 53 height 31
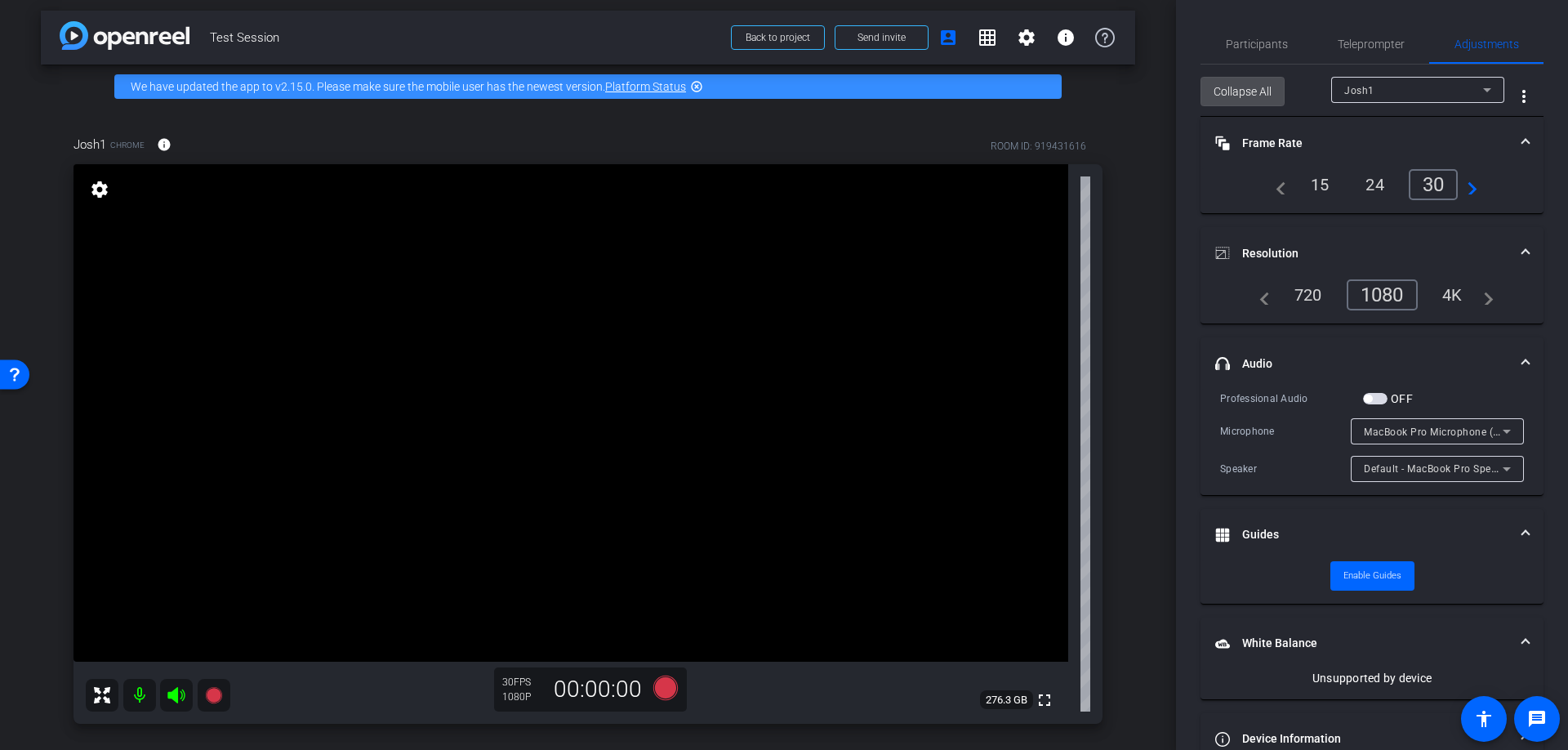
click at [1242, 100] on span "Collapse All" at bounding box center [1243, 92] width 58 height 31
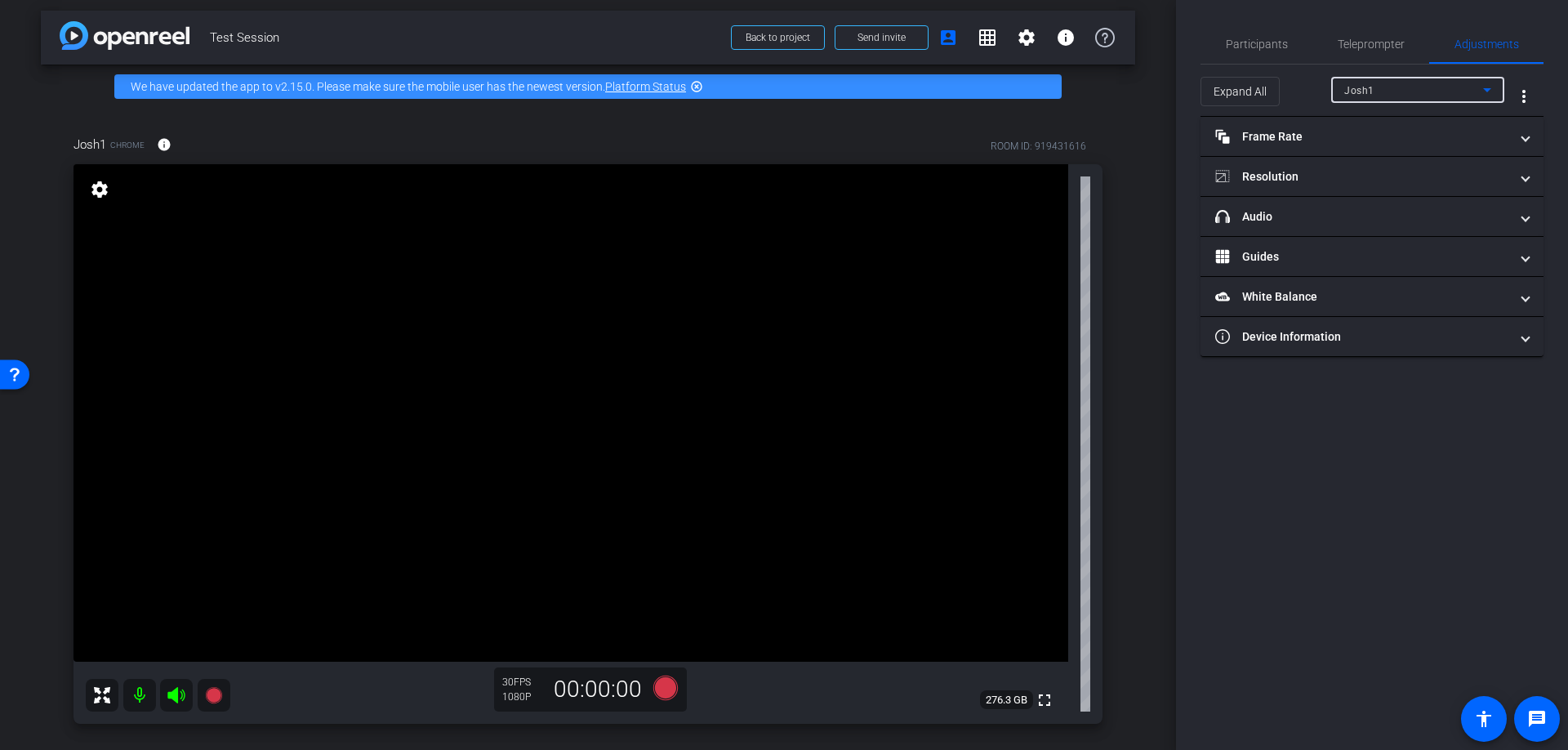
click at [1399, 83] on div "Josh1" at bounding box center [1414, 90] width 139 height 21
click at [1366, 148] on span "Mark" at bounding box center [1357, 149] width 26 height 20
type input "11000"
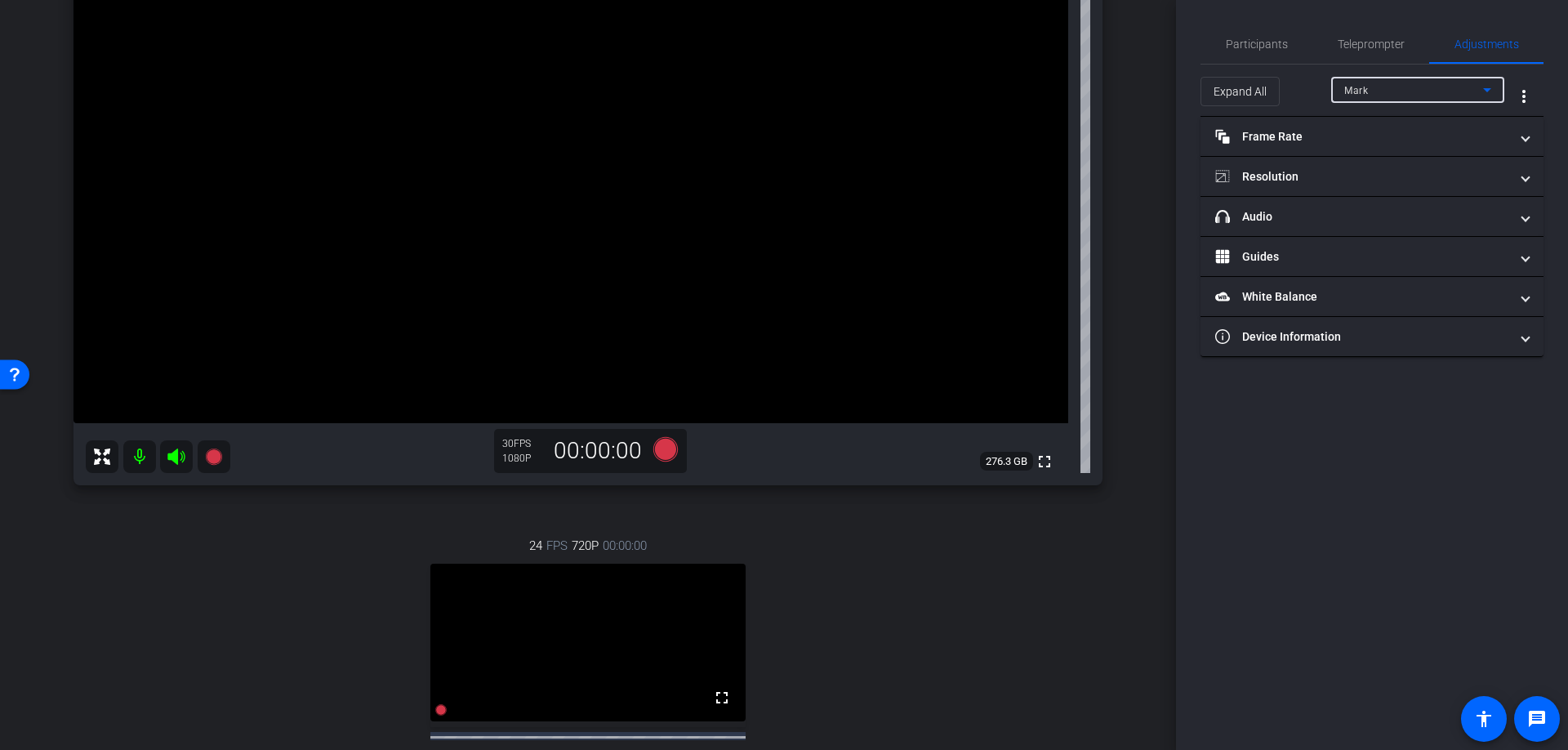
scroll to position [504, 0]
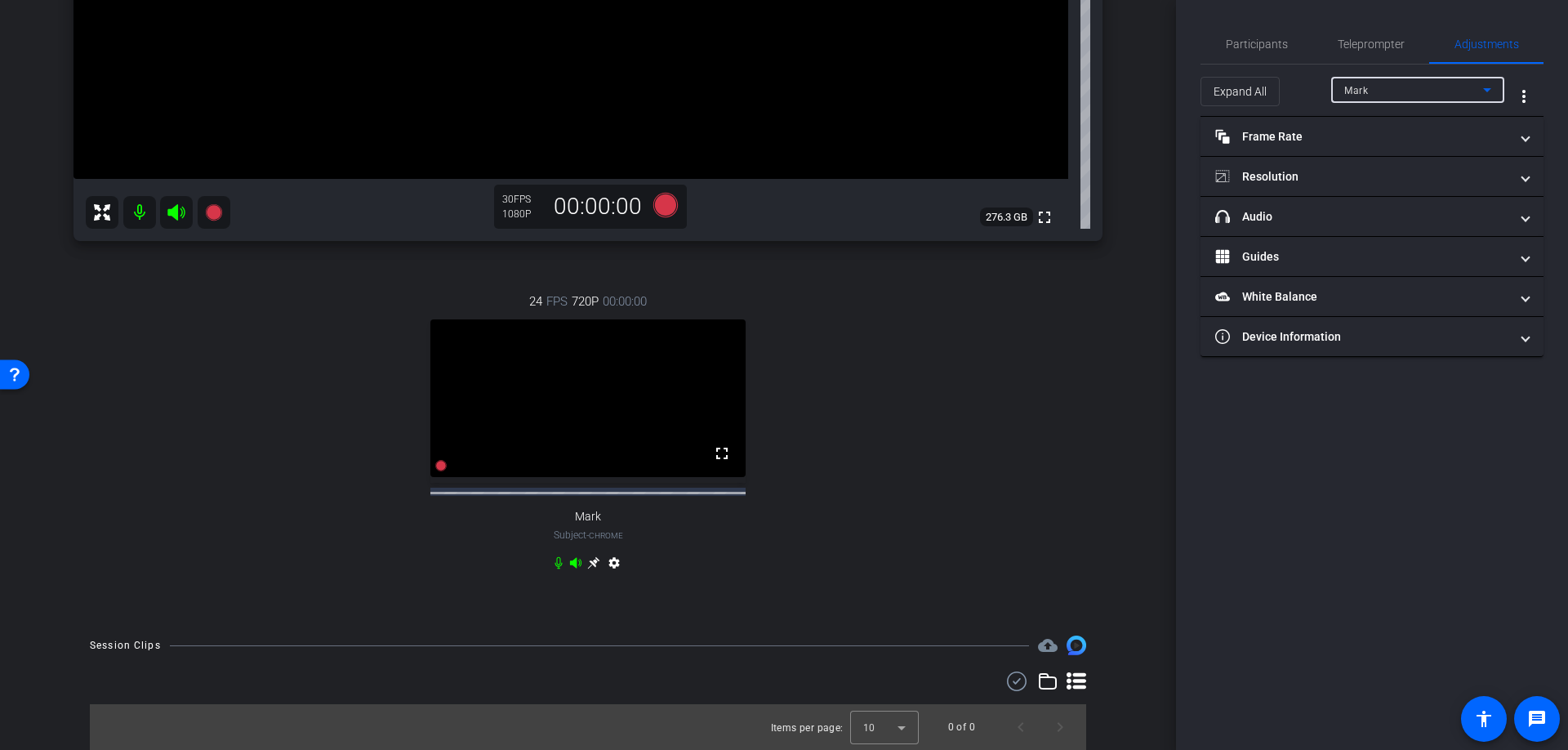
click at [573, 564] on icon at bounding box center [576, 562] width 12 height 11
click at [556, 561] on icon at bounding box center [558, 563] width 7 height 12
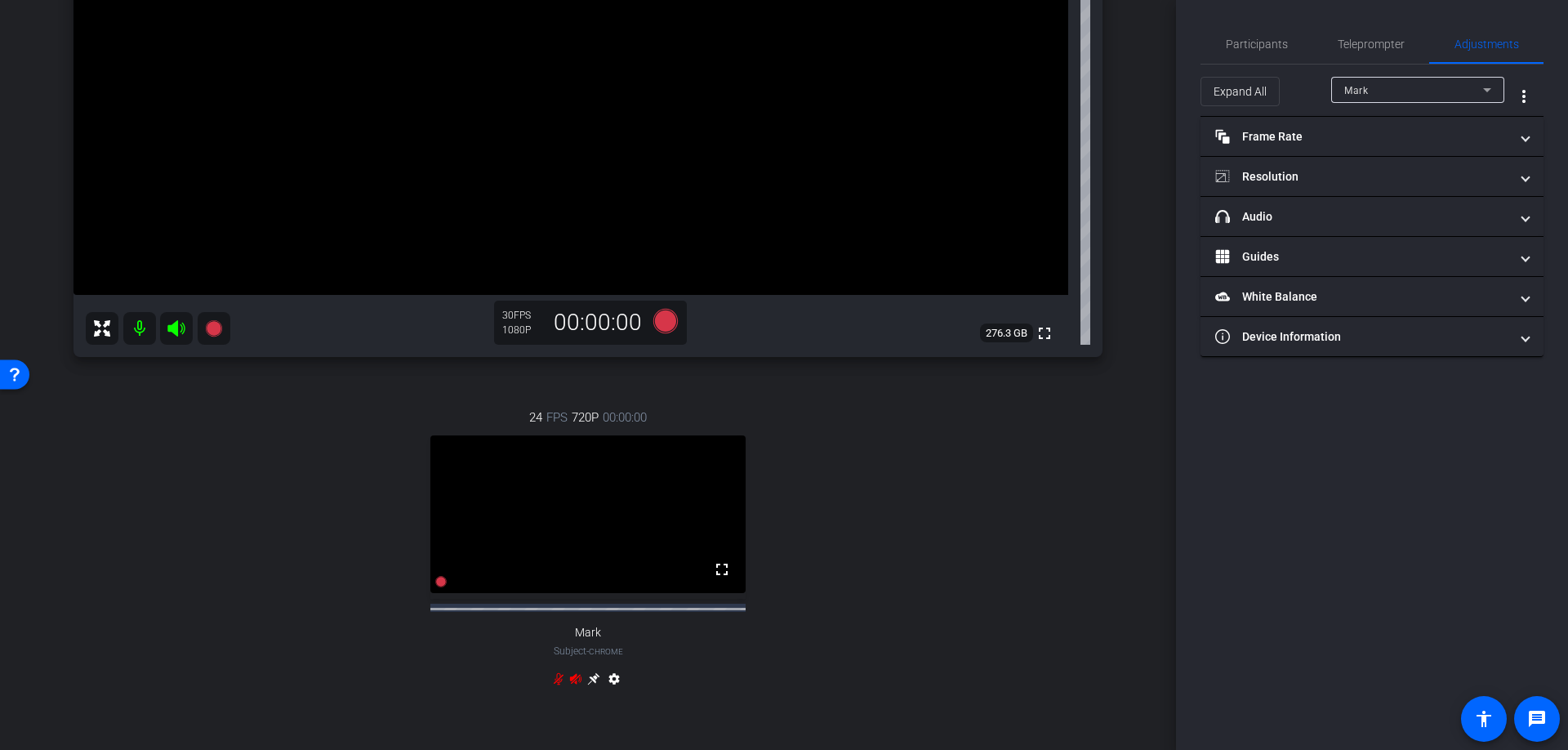
scroll to position [427, 0]
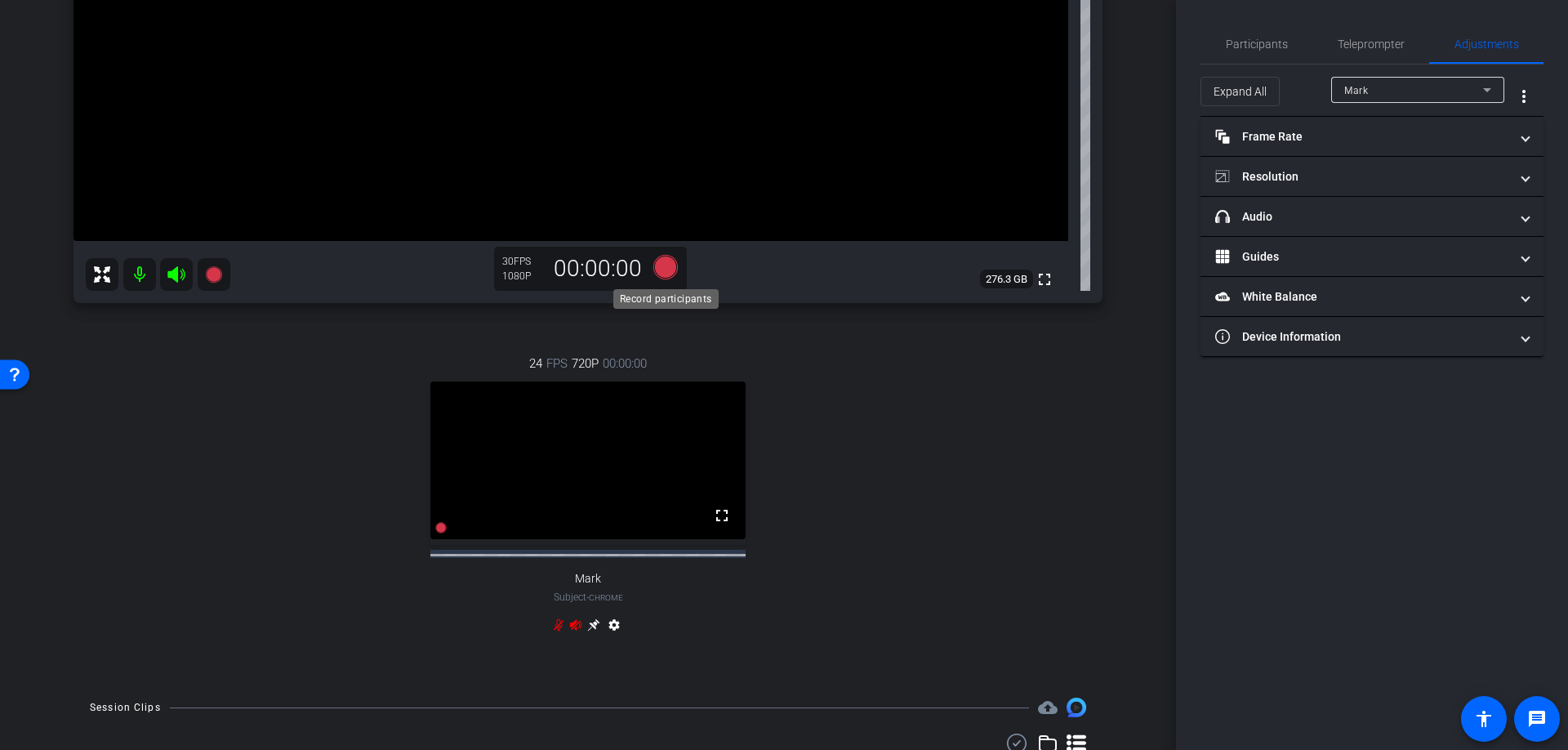
click at [667, 275] on icon at bounding box center [666, 267] width 25 height 25
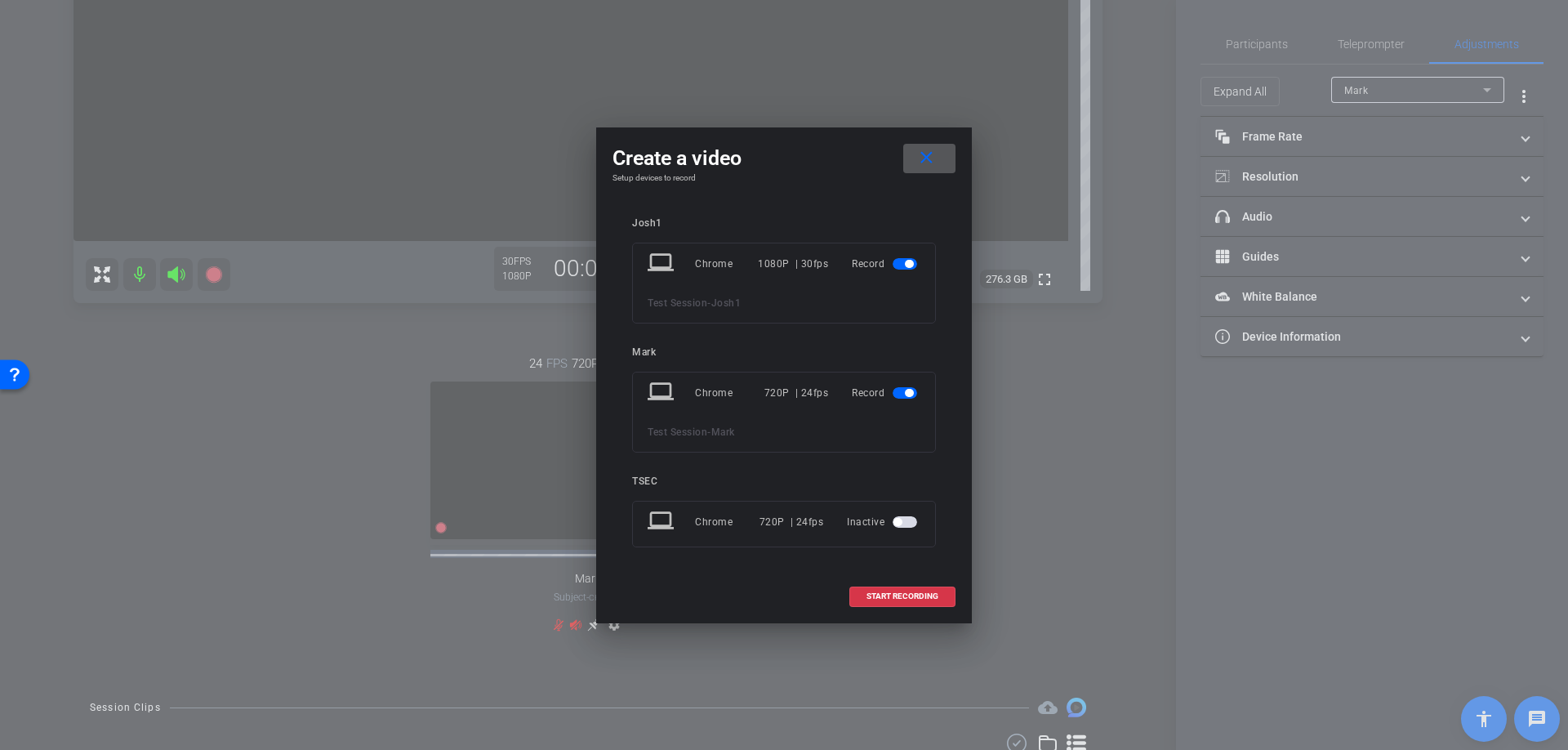
click at [905, 390] on span "button" at bounding box center [909, 393] width 8 height 8
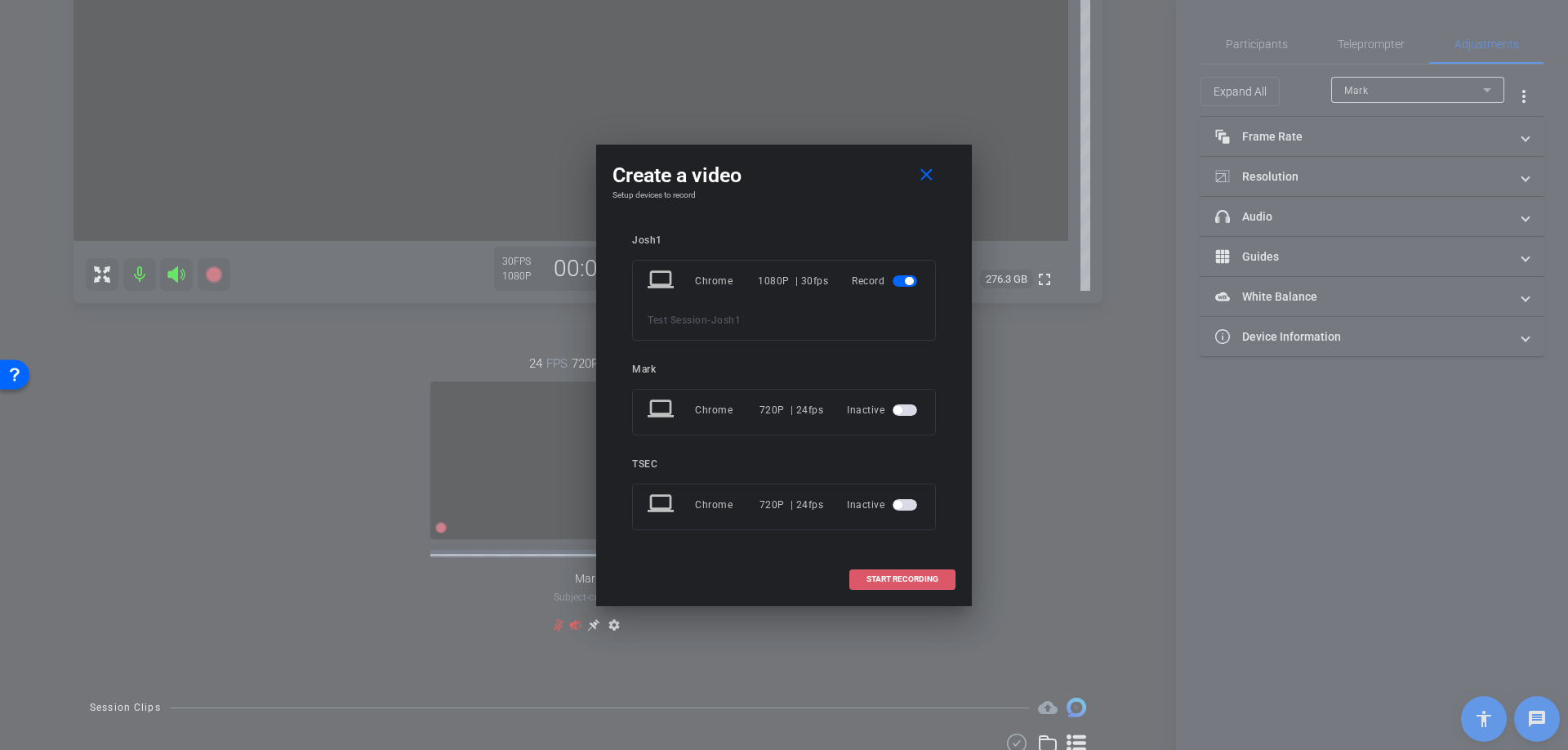
click at [907, 584] on span "START RECORDING" at bounding box center [903, 580] width 72 height 8
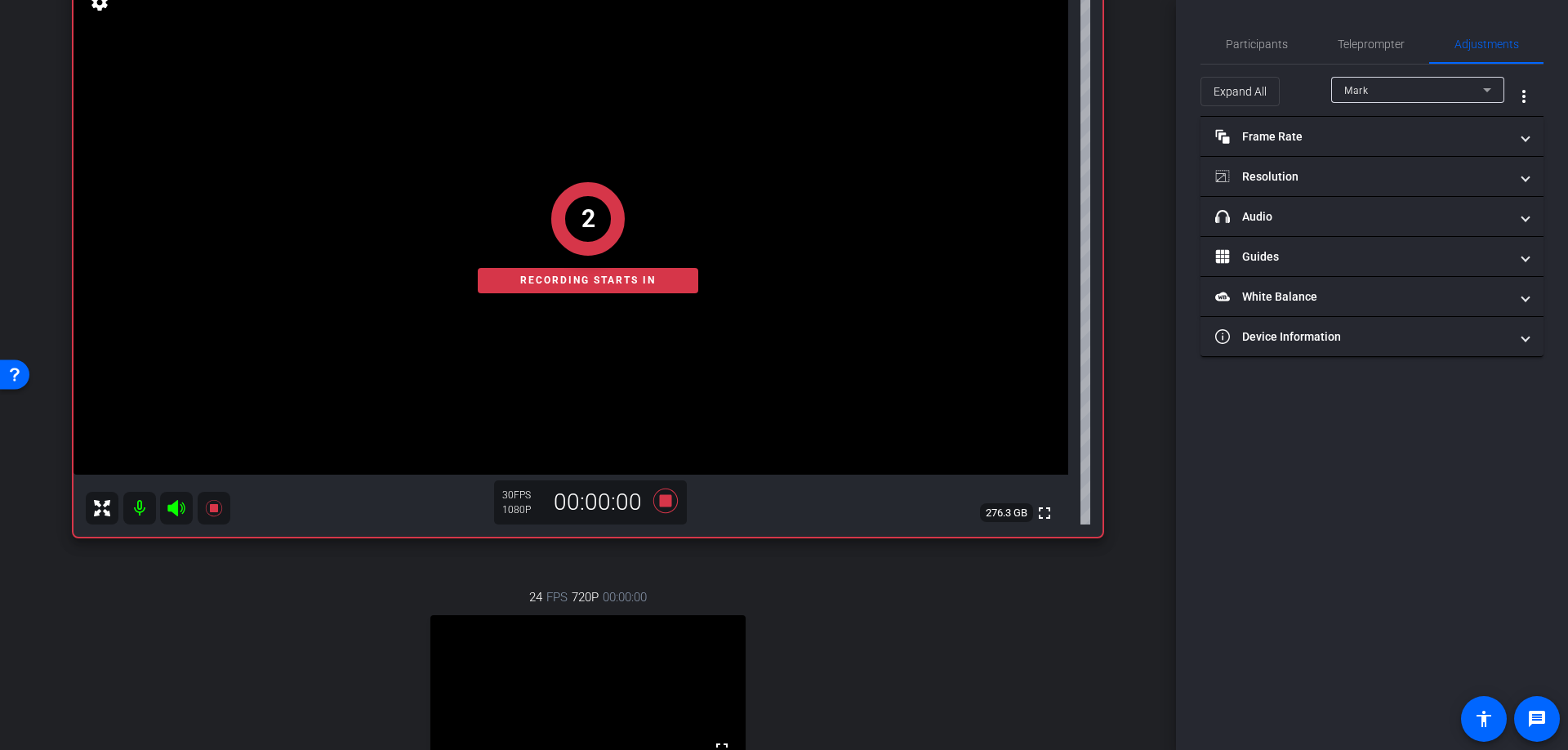
scroll to position [193, 0]
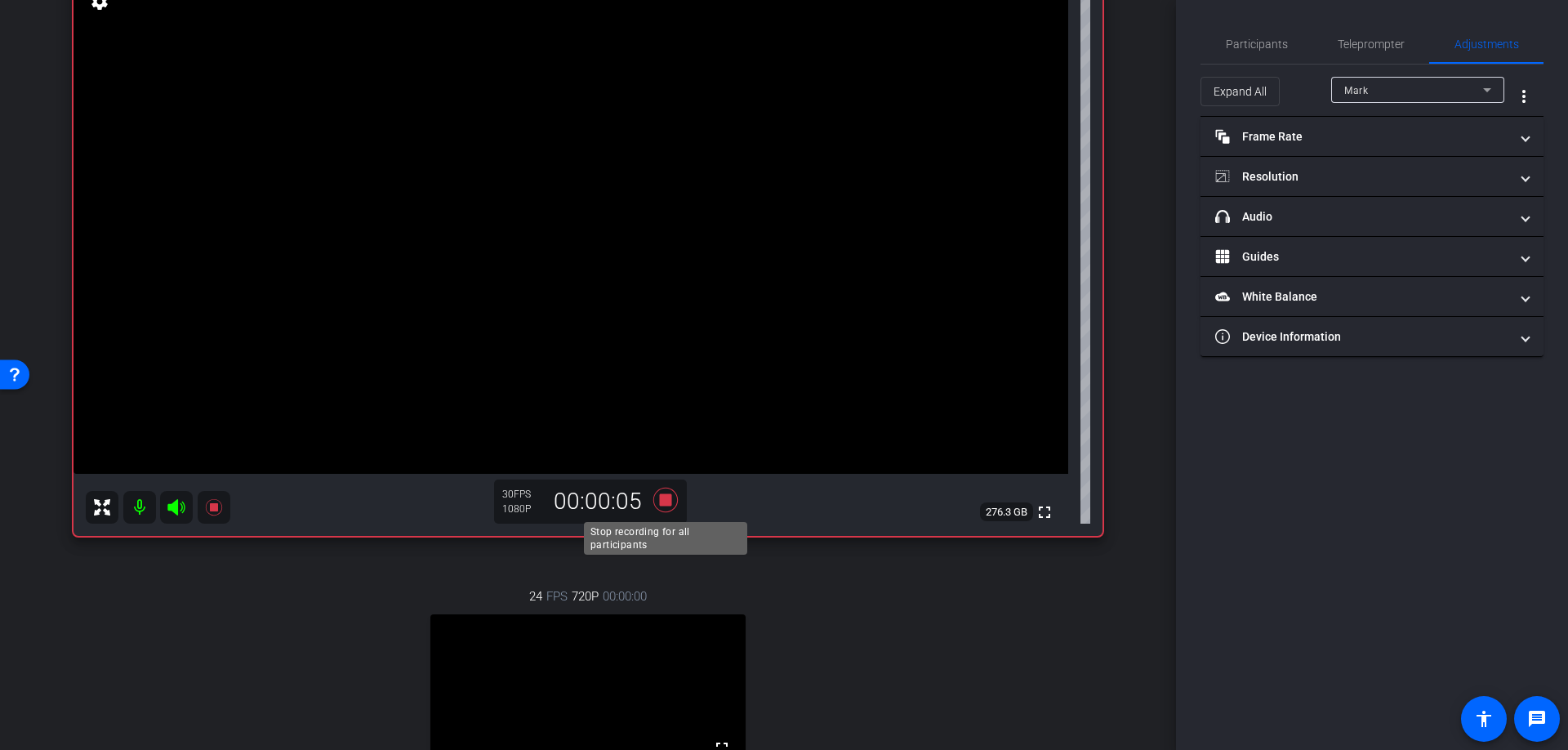
click at [666, 502] on icon at bounding box center [666, 500] width 25 height 25
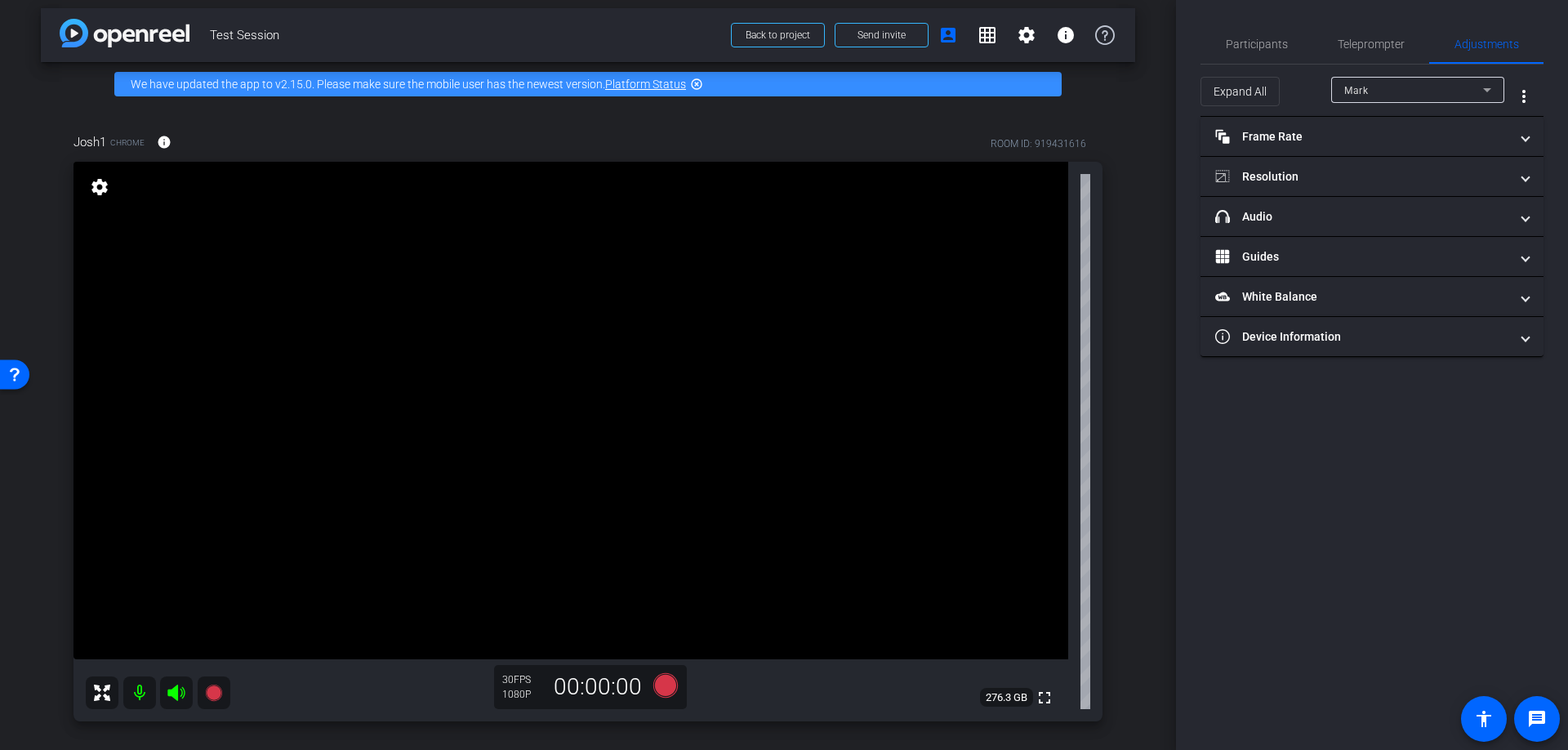
scroll to position [0, 0]
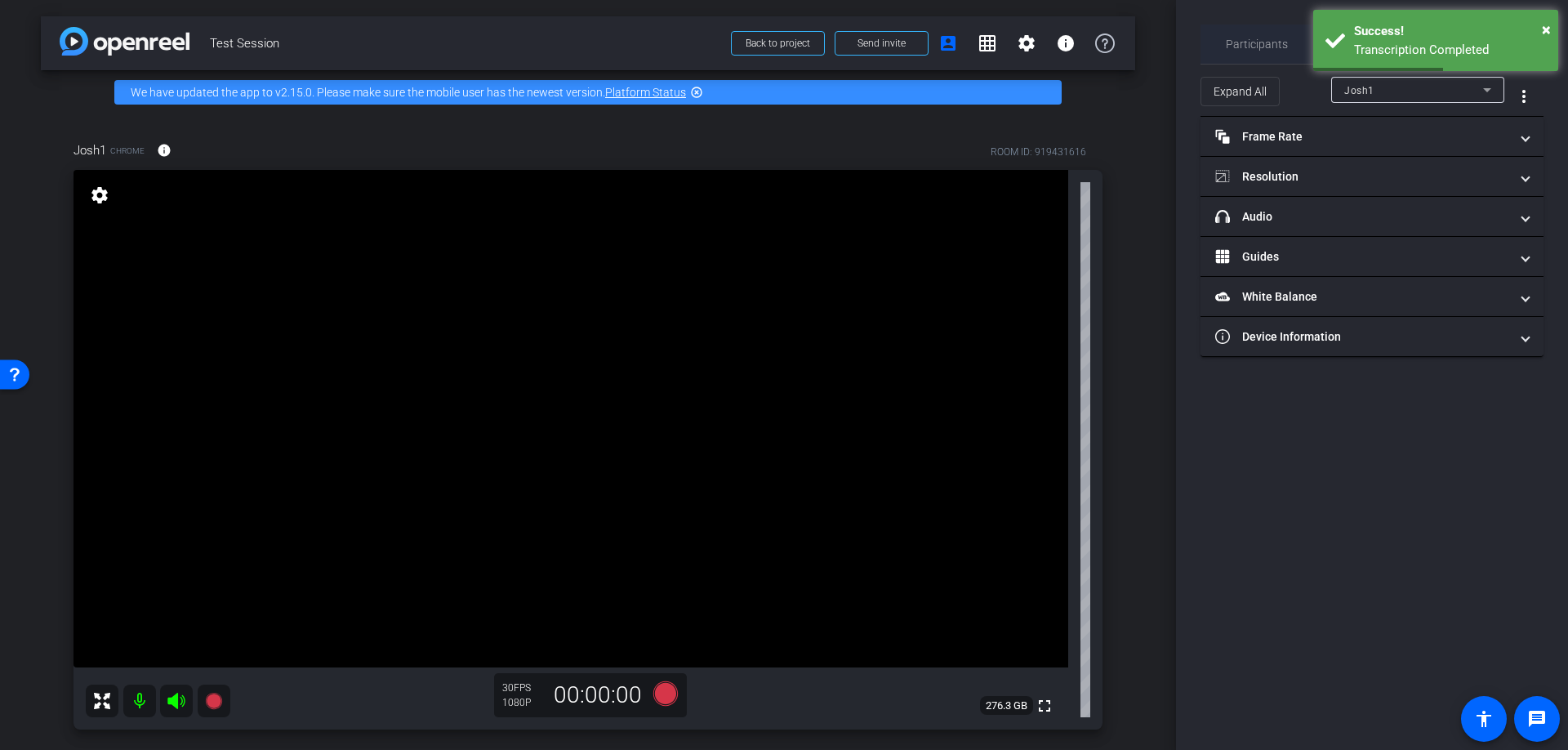
click at [1253, 41] on span "Participants" at bounding box center [1256, 44] width 62 height 12
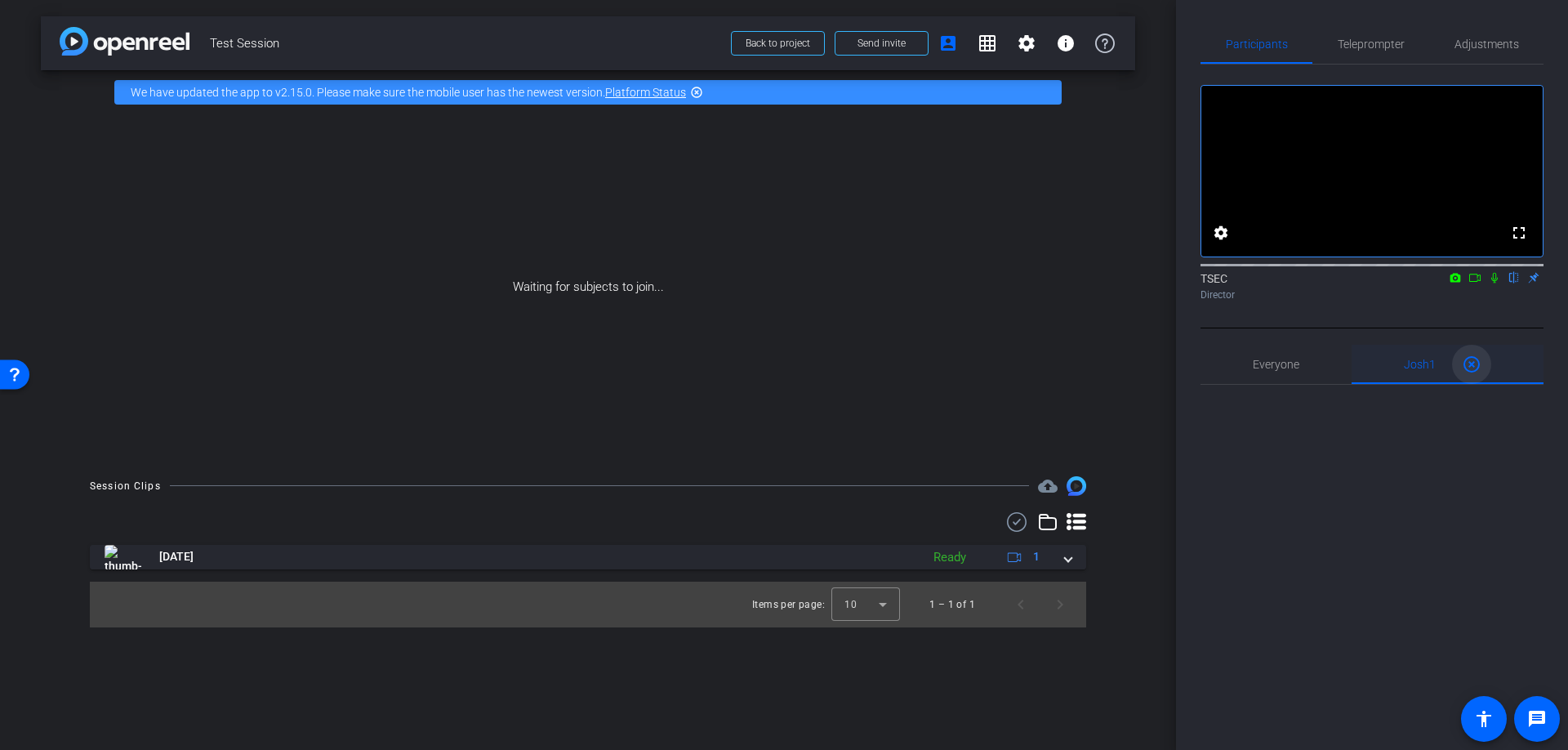
click at [1467, 375] on mat-icon "highlight_off" at bounding box center [1472, 365] width 20 height 20
click at [1412, 384] on div "Everyone 0" at bounding box center [1372, 364] width 343 height 39
click at [1494, 45] on span "Adjustments" at bounding box center [1487, 44] width 64 height 12
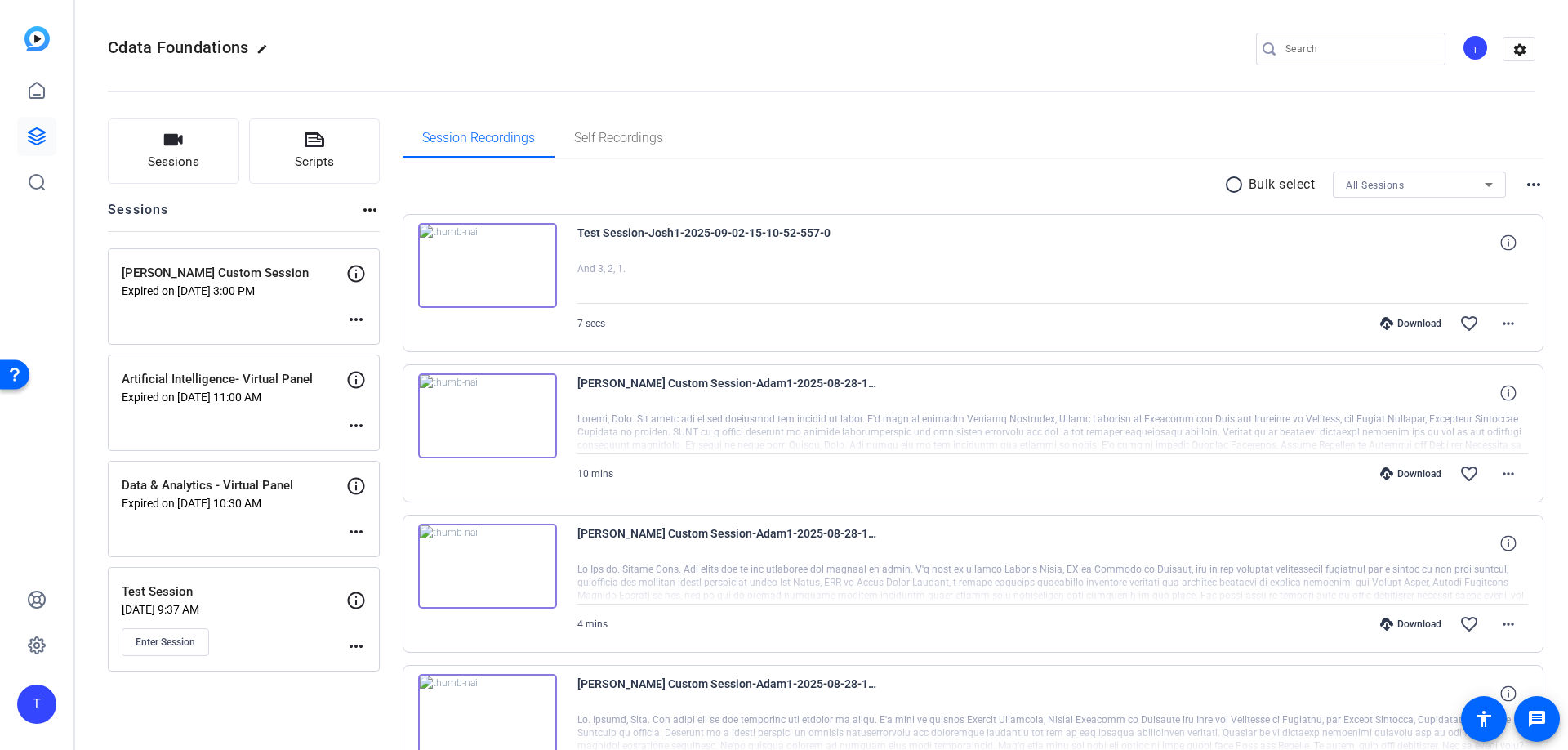
click at [522, 265] on img at bounding box center [488, 265] width 139 height 85
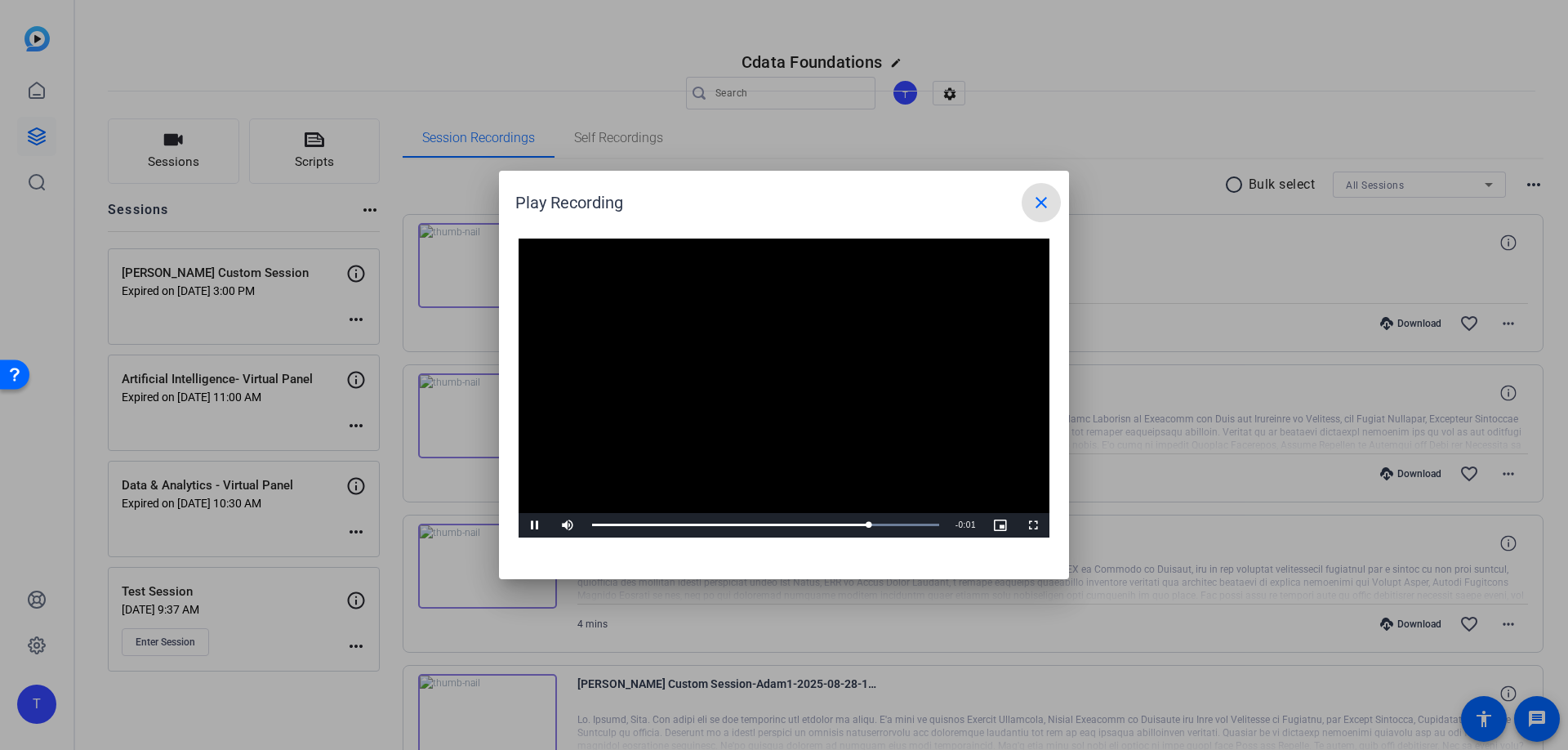
click at [1044, 205] on mat-icon "close" at bounding box center [1041, 203] width 20 height 20
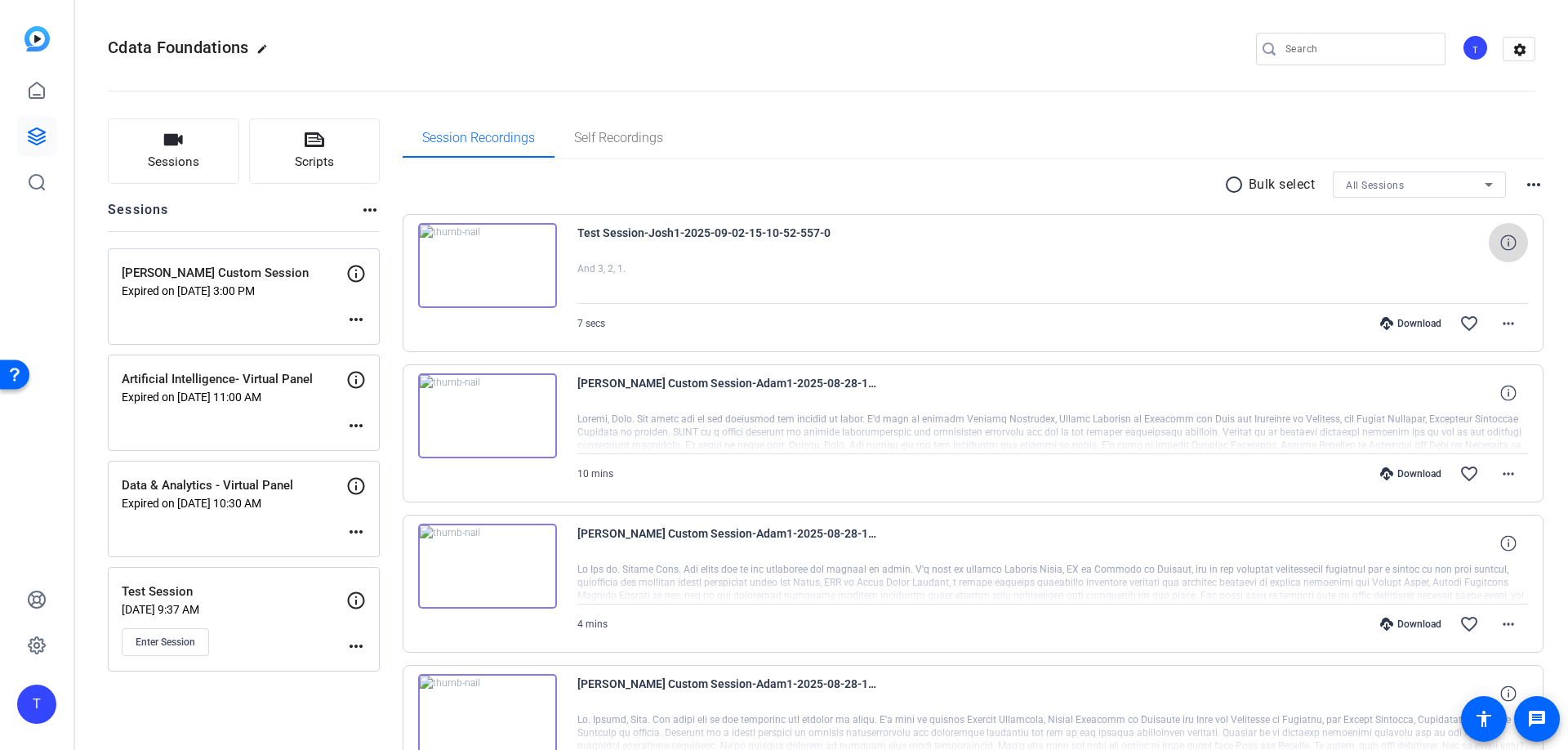
click at [1506, 241] on icon at bounding box center [1508, 242] width 16 height 16
click at [1507, 247] on mat-icon "close" at bounding box center [1508, 243] width 20 height 21
click at [164, 159] on span "Sessions" at bounding box center [174, 162] width 51 height 19
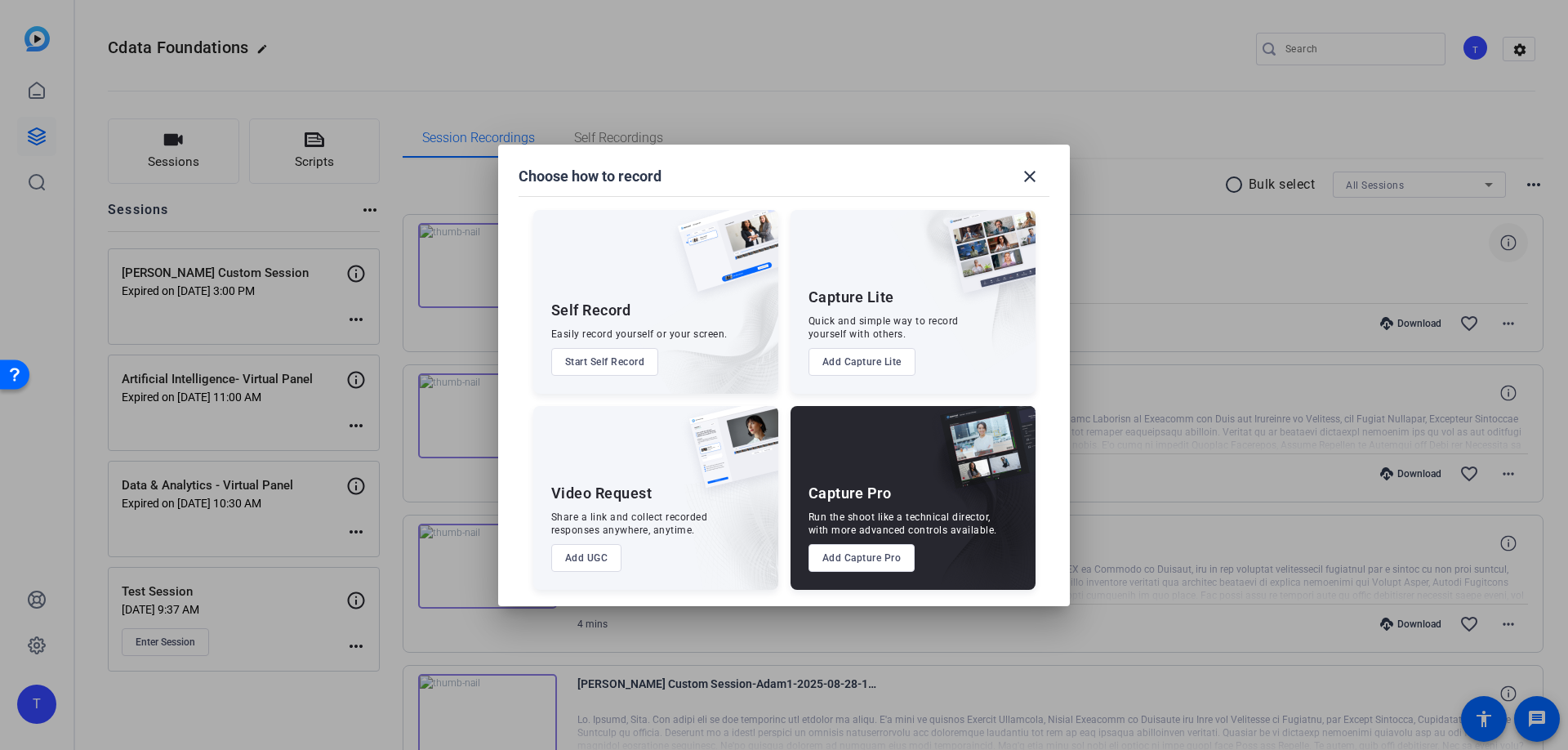
click at [885, 561] on button "Add Capture Pro" at bounding box center [861, 558] width 107 height 28
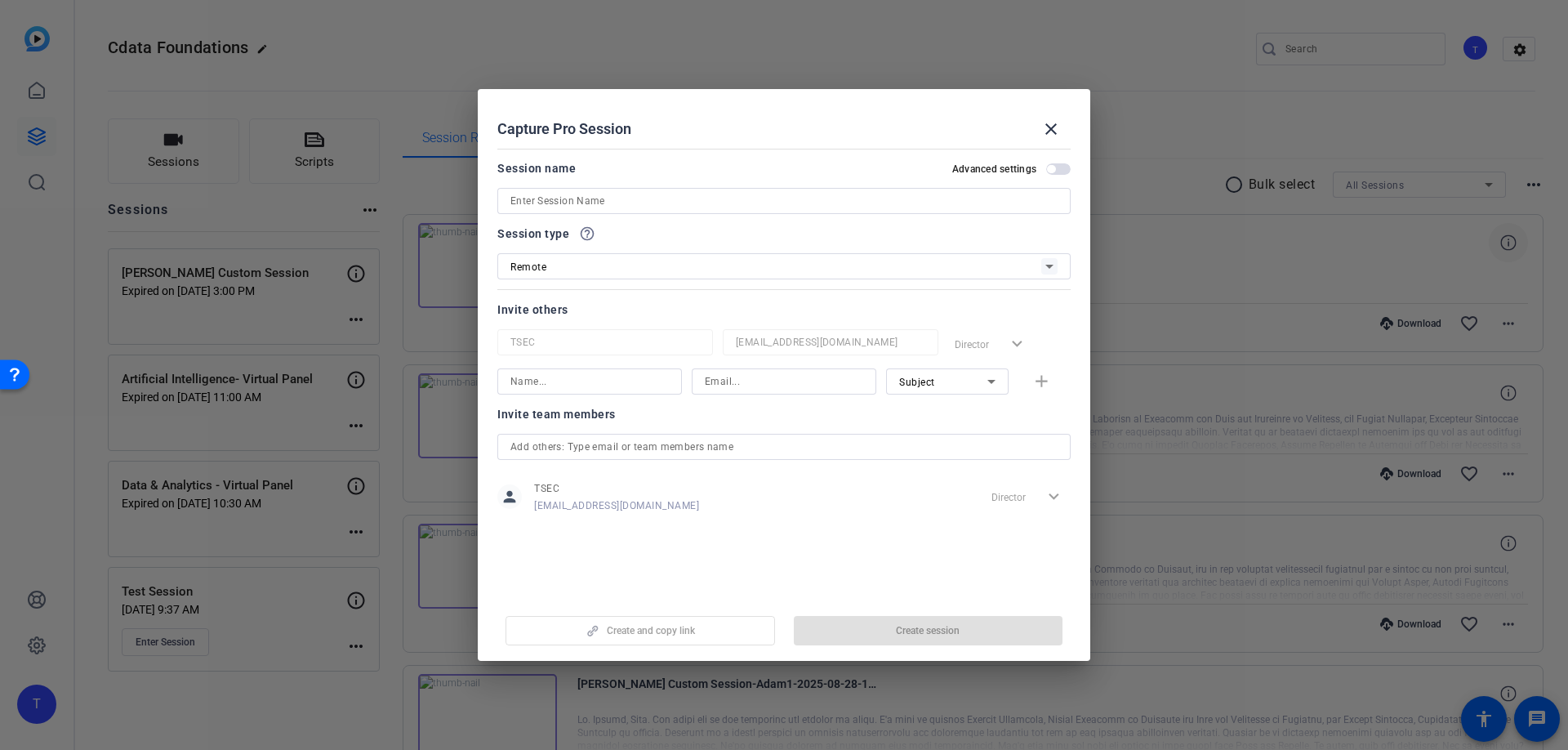
click at [600, 202] on input at bounding box center [784, 201] width 547 height 20
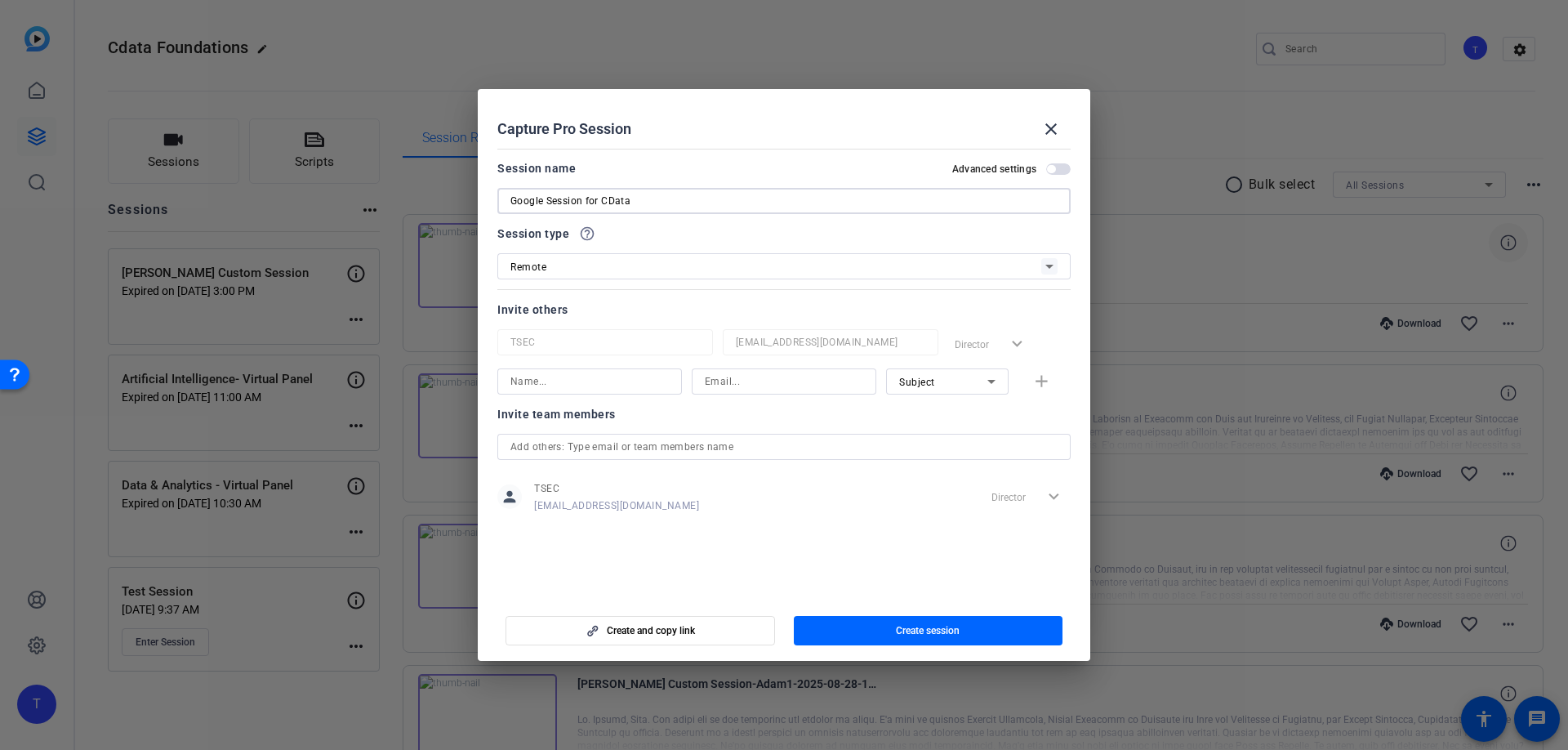
type input "Google Session for CData"
click at [944, 385] on div "Subject" at bounding box center [943, 382] width 88 height 21
click at [937, 448] on span "Watcher" at bounding box center [918, 441] width 39 height 20
click at [738, 385] on input at bounding box center [784, 382] width 159 height 20
paste input "[PERSON_NAME][EMAIL_ADDRESS][DOMAIN_NAME]"
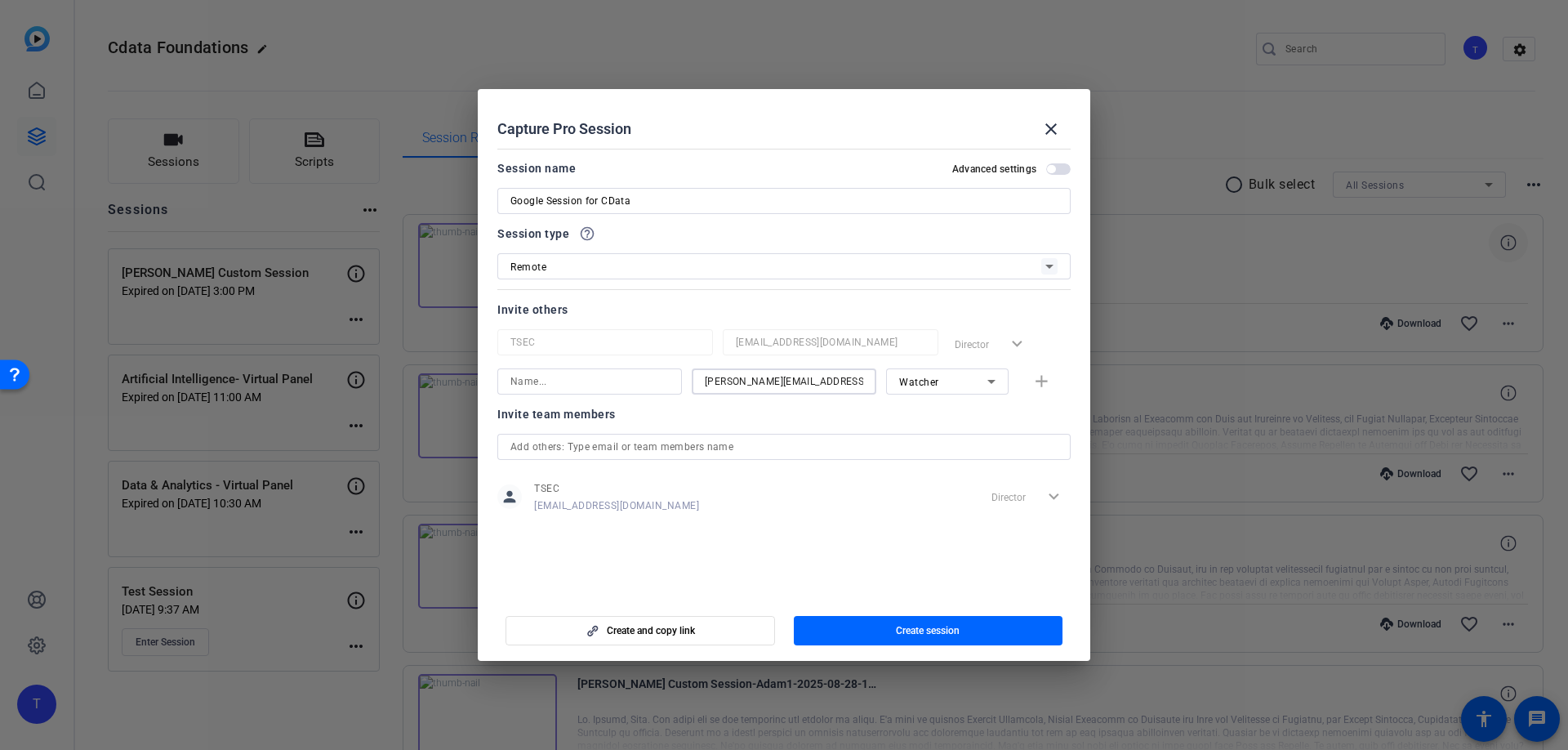
type input "[PERSON_NAME][EMAIL_ADDRESS][DOMAIN_NAME]"
click at [613, 377] on input at bounding box center [590, 382] width 159 height 20
type input "[PERSON_NAME]"
click at [1044, 389] on mat-icon "add" at bounding box center [1041, 382] width 21 height 21
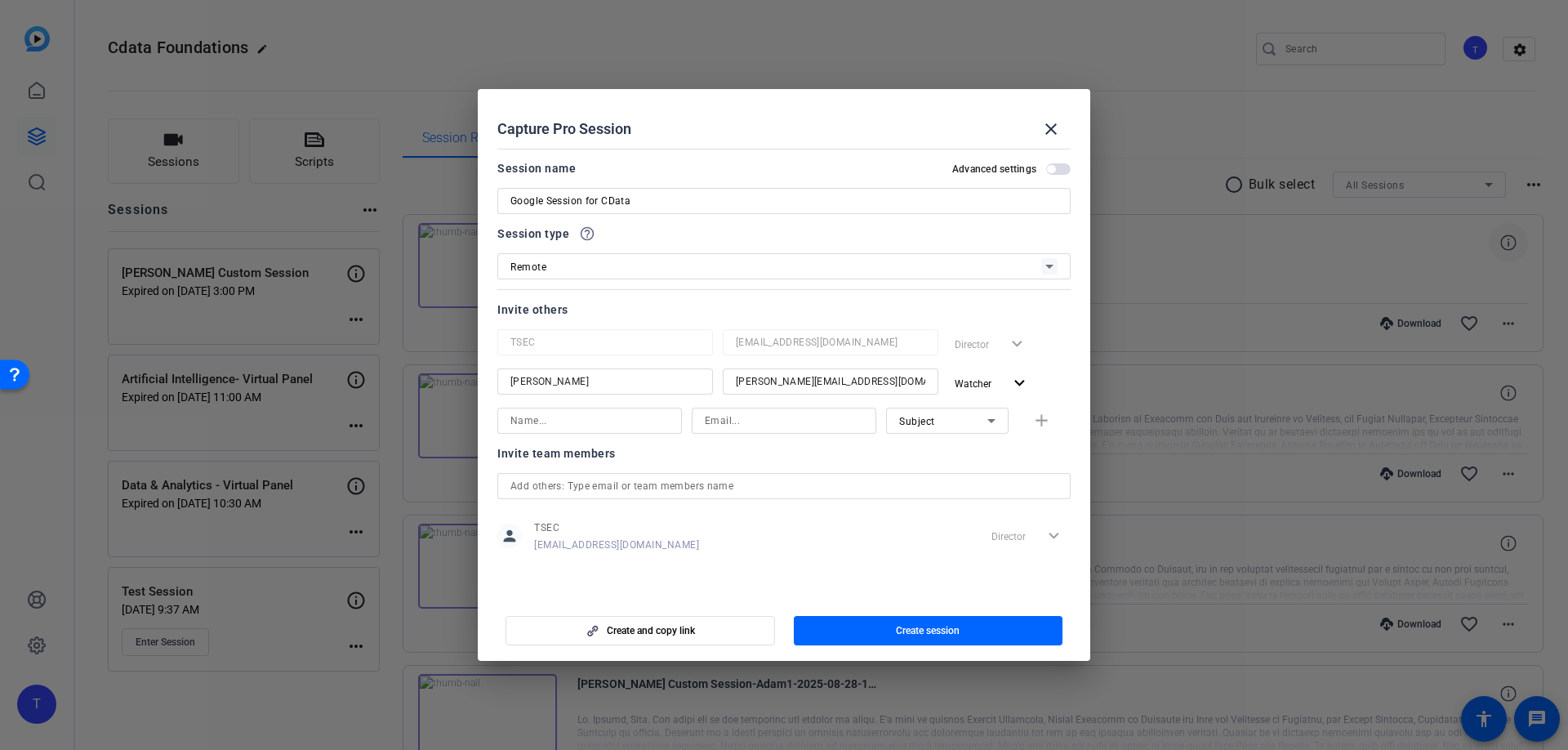
click at [945, 420] on div "Subject" at bounding box center [943, 421] width 88 height 21
click at [927, 483] on span "Watcher" at bounding box center [918, 480] width 39 height 20
click at [605, 423] on input at bounding box center [590, 421] width 159 height 20
type input "[PERSON_NAME]"
type input "m"
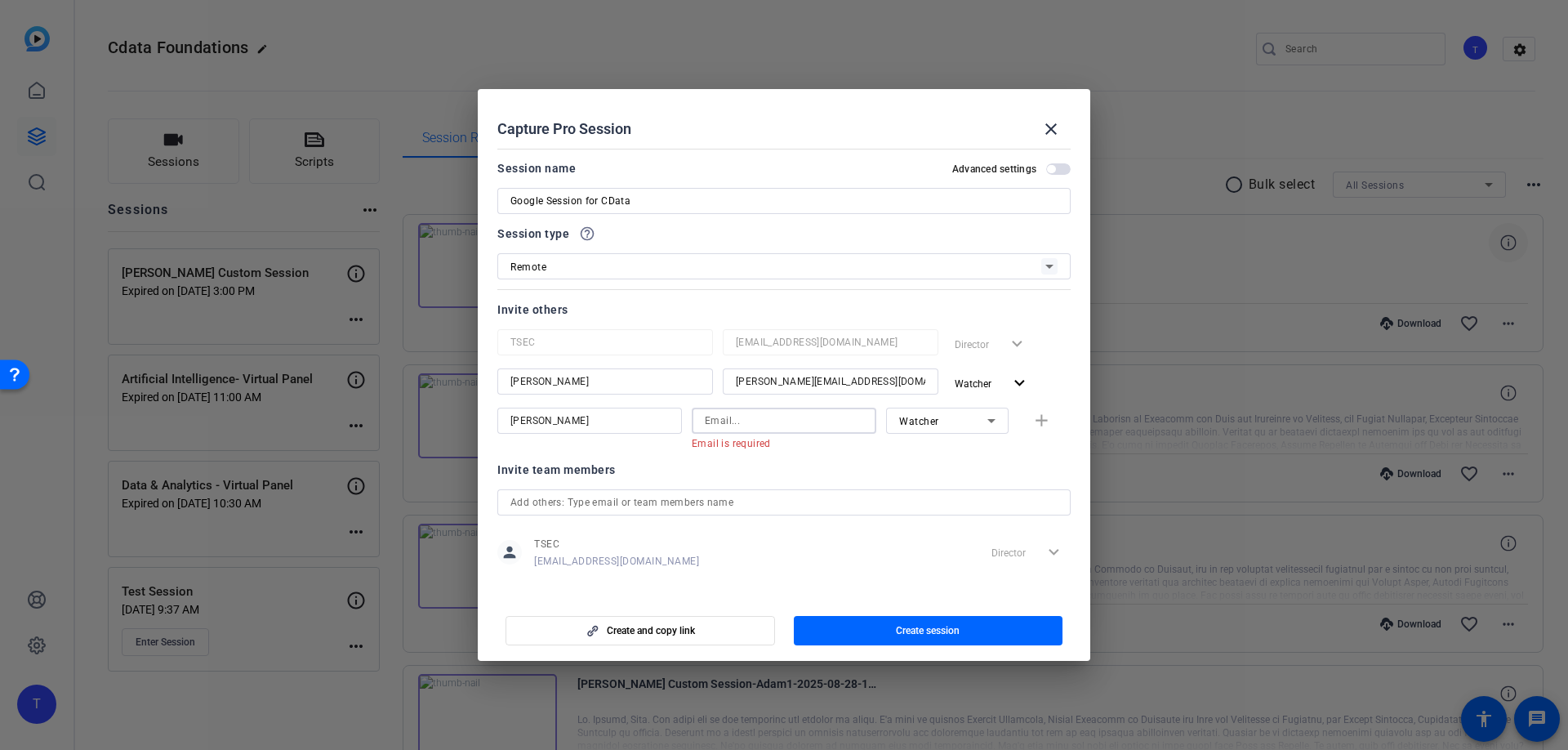
paste input "[PERSON_NAME][EMAIL_ADDRESS][DOMAIN_NAME]"
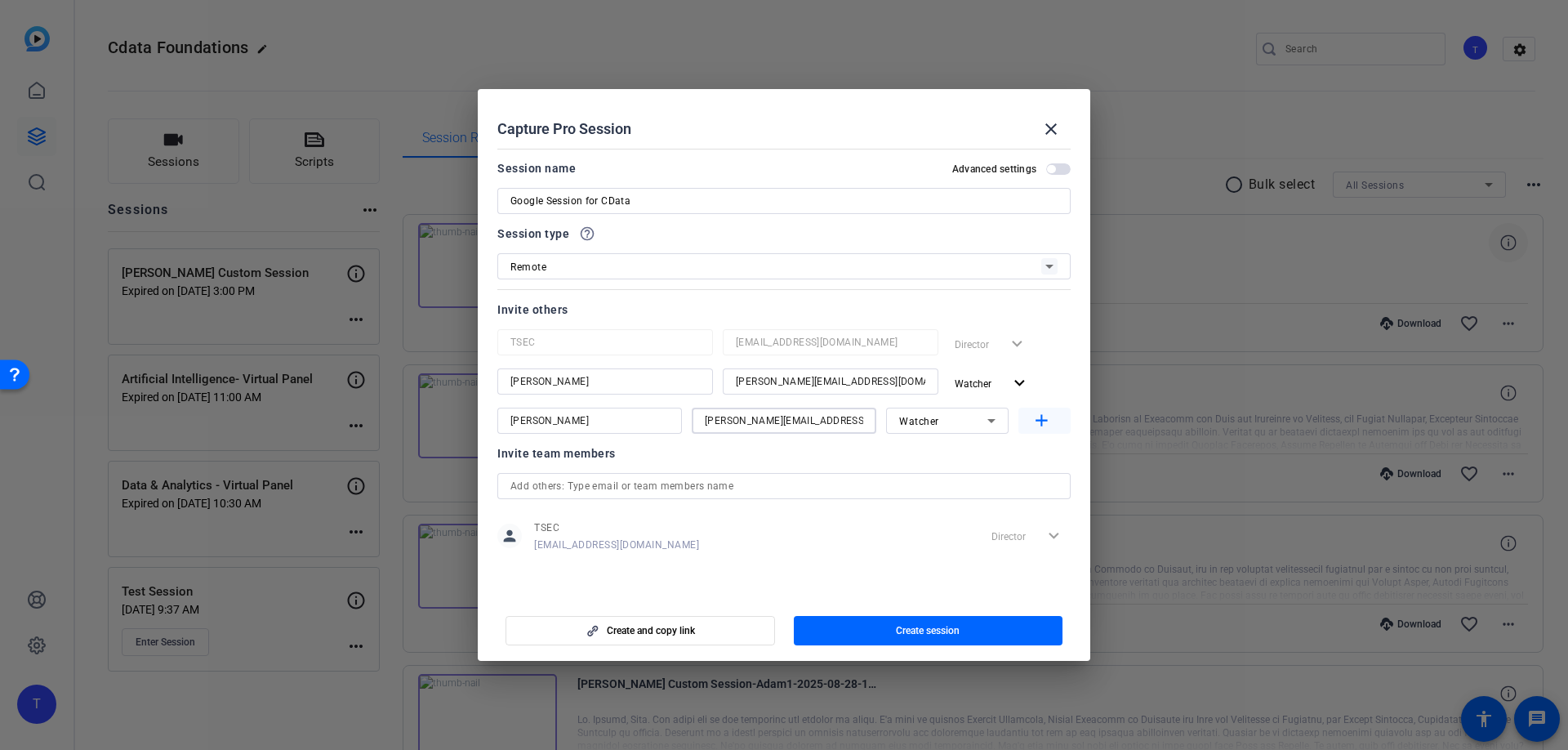
type input "[PERSON_NAME][EMAIL_ADDRESS][DOMAIN_NAME]"
click at [1041, 419] on mat-icon "add" at bounding box center [1041, 421] width 21 height 21
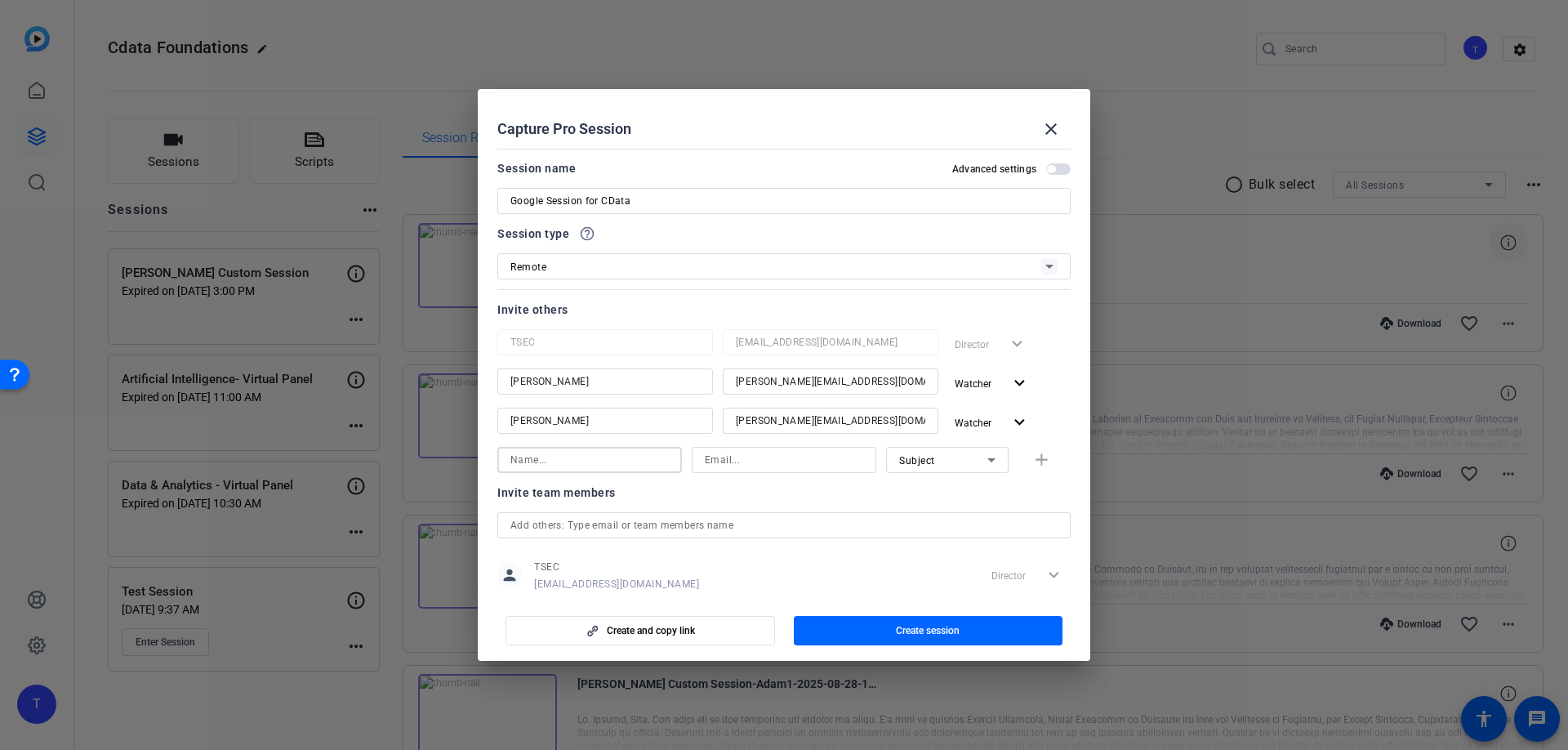
click at [599, 453] on input at bounding box center [590, 461] width 159 height 20
paste input "[PERSON_NAME]"
type input "[PERSON_NAME]"
click at [744, 465] on input at bounding box center [784, 461] width 159 height 20
paste input "[PERSON_NAME][EMAIL_ADDRESS][DOMAIN_NAME]"
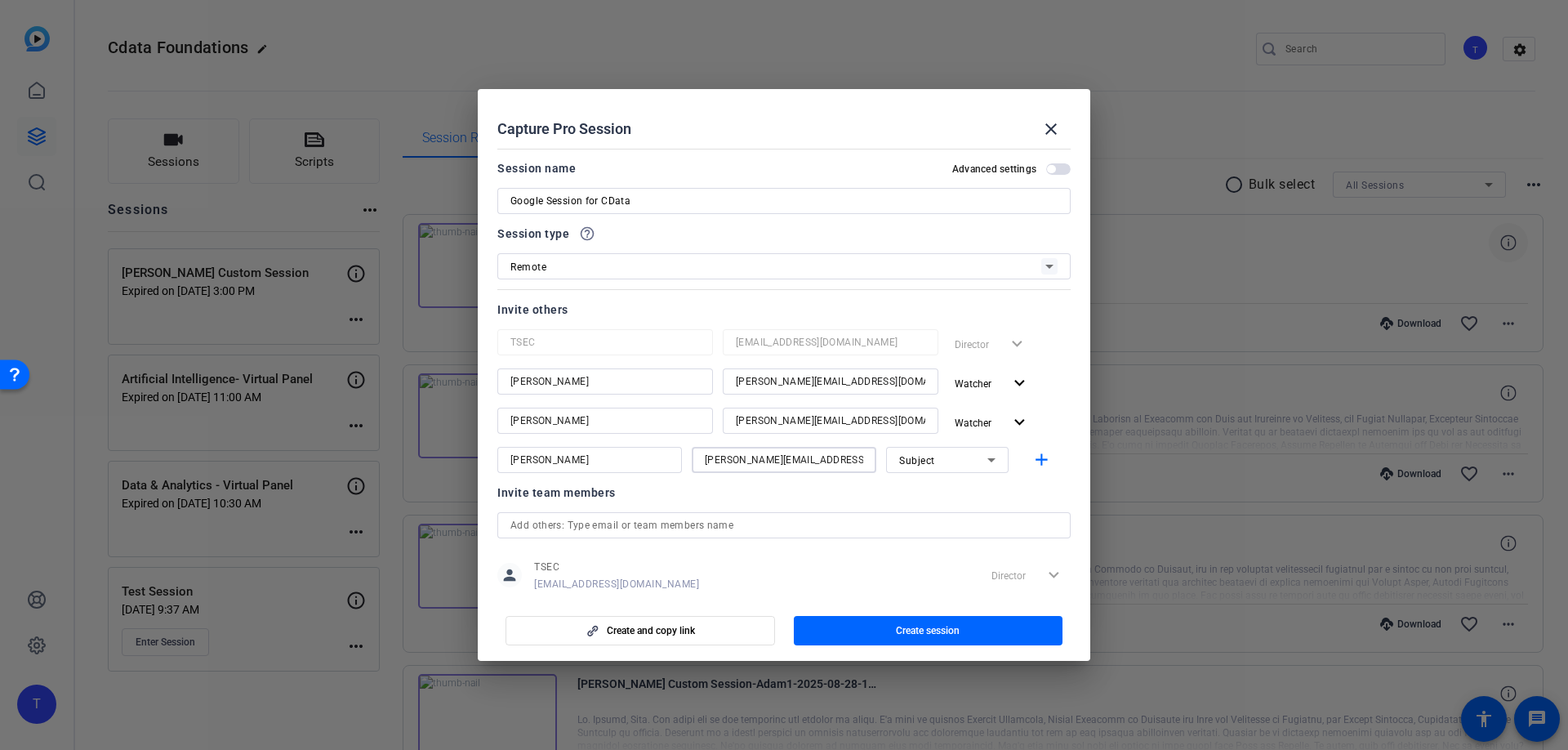
type input "[PERSON_NAME][EMAIL_ADDRESS][DOMAIN_NAME]"
click at [965, 461] on div "Subject" at bounding box center [943, 461] width 88 height 21
click at [937, 514] on span "Watcher" at bounding box center [918, 519] width 39 height 20
click at [745, 569] on div "person TSEC [EMAIL_ADDRESS][DOMAIN_NAME] Director expand_more" at bounding box center [784, 575] width 574 height 41
click at [1060, 170] on span "button" at bounding box center [1059, 170] width 25 height 12
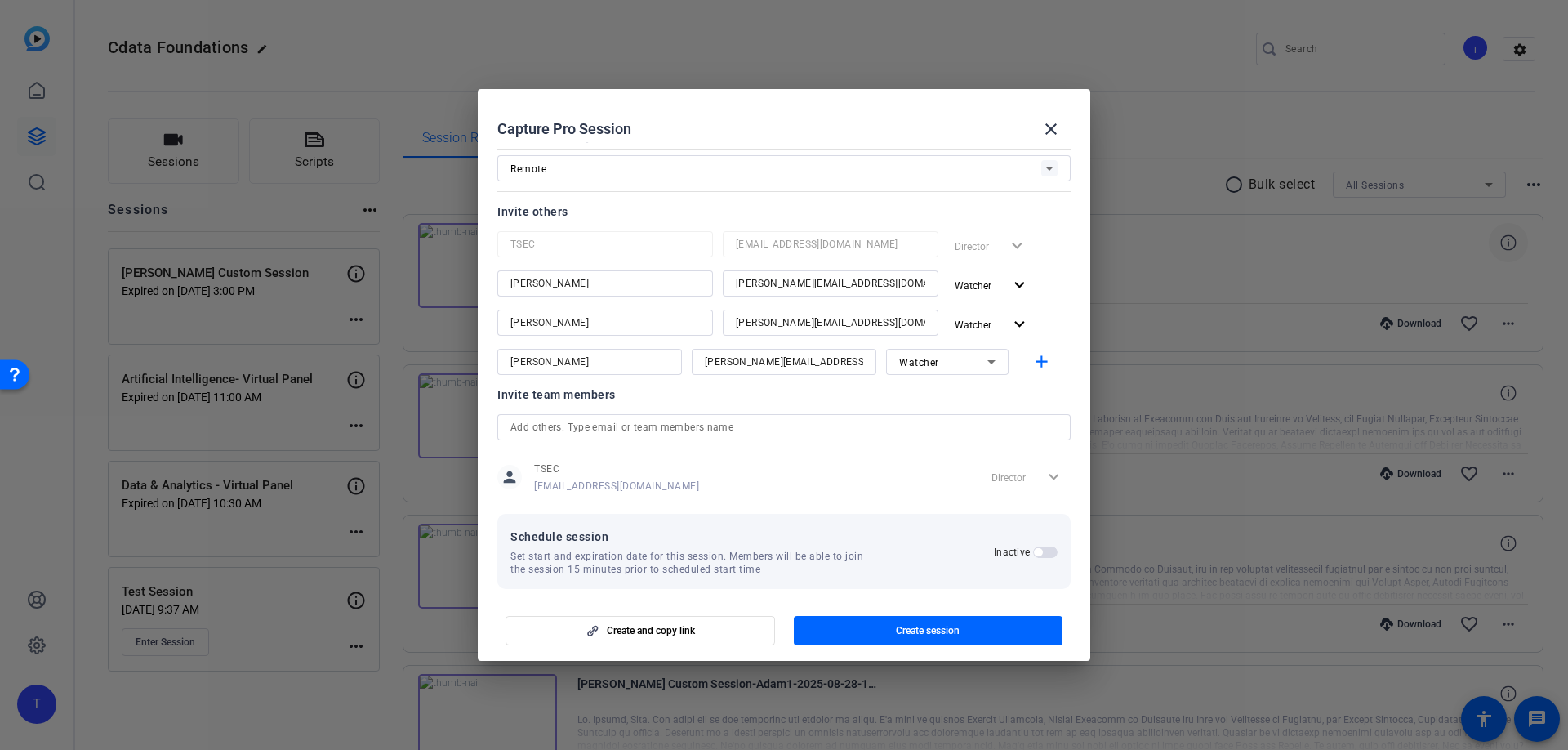
scroll to position [109, 0]
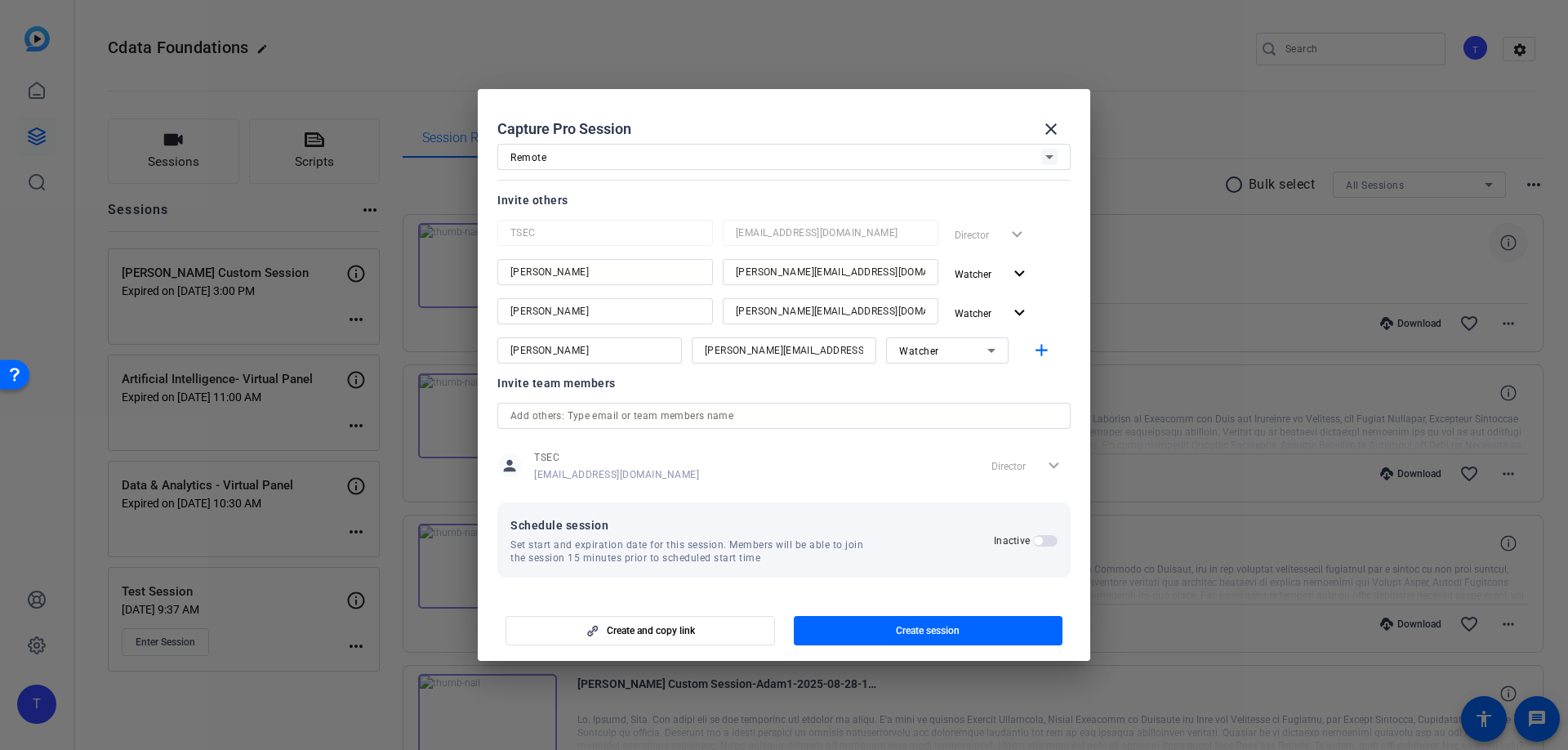
click at [1042, 538] on span "button" at bounding box center [1046, 541] width 25 height 12
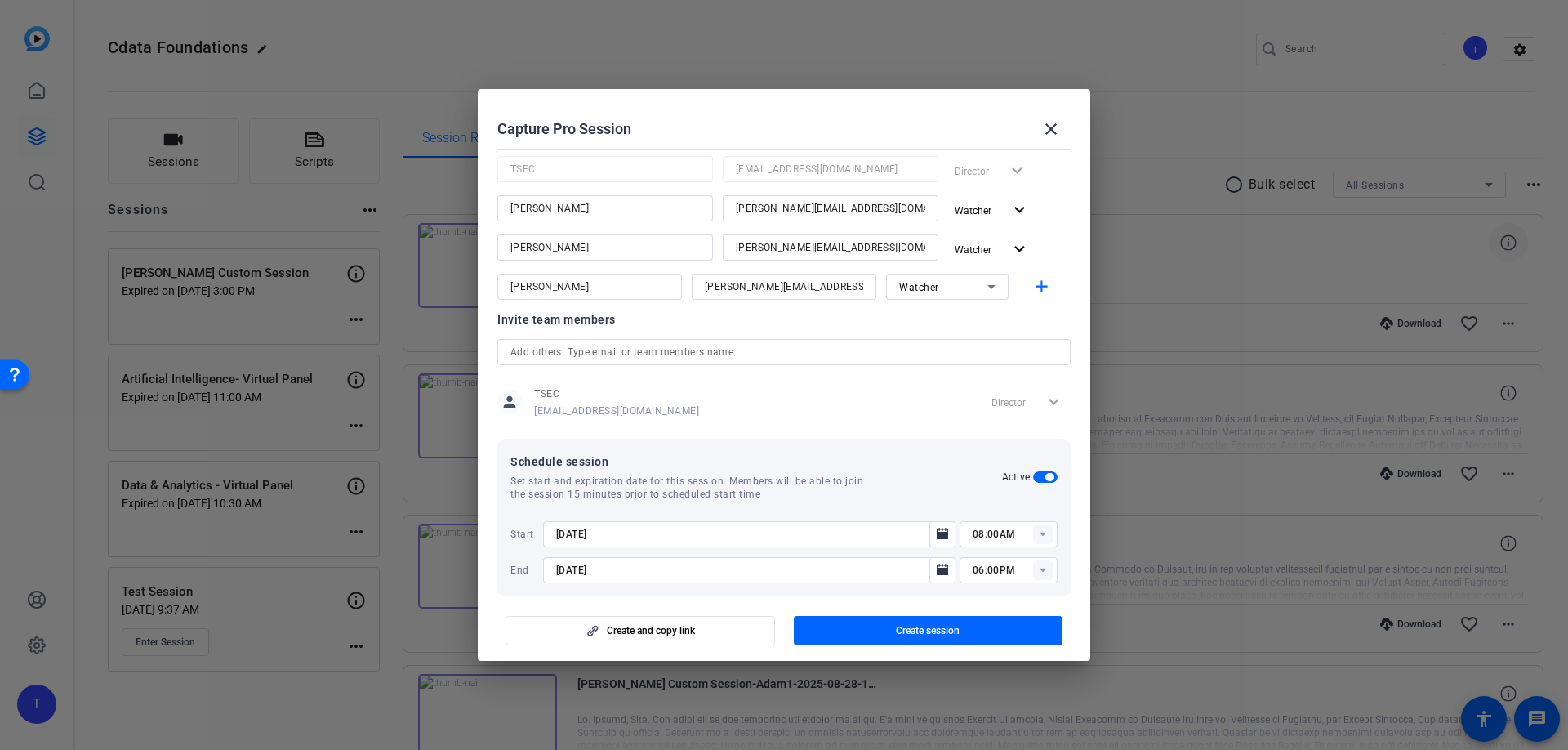
scroll to position [192, 0]
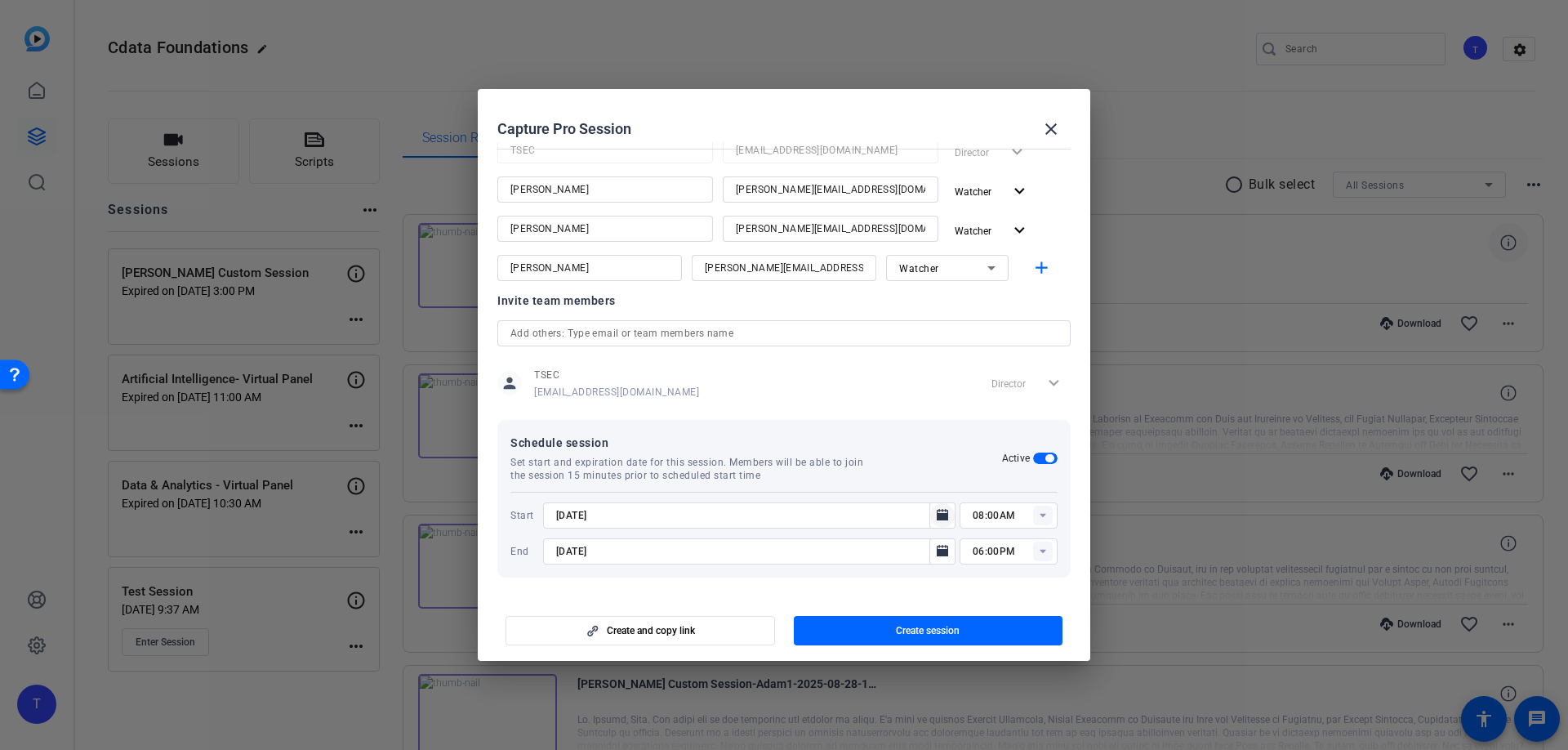
click at [942, 511] on icon "Open calendar" at bounding box center [943, 515] width 12 height 12
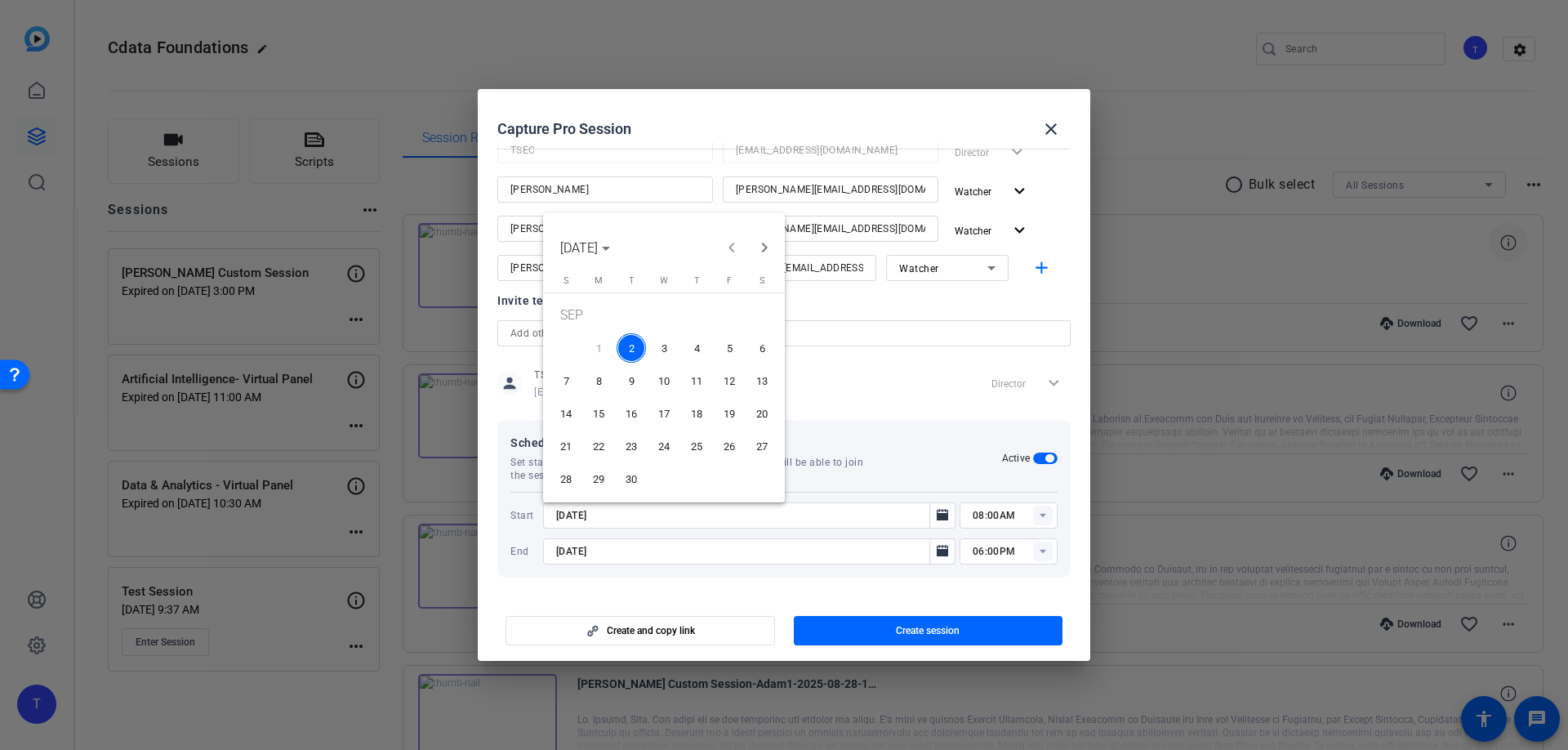
click at [591, 375] on span "8" at bounding box center [599, 381] width 30 height 30
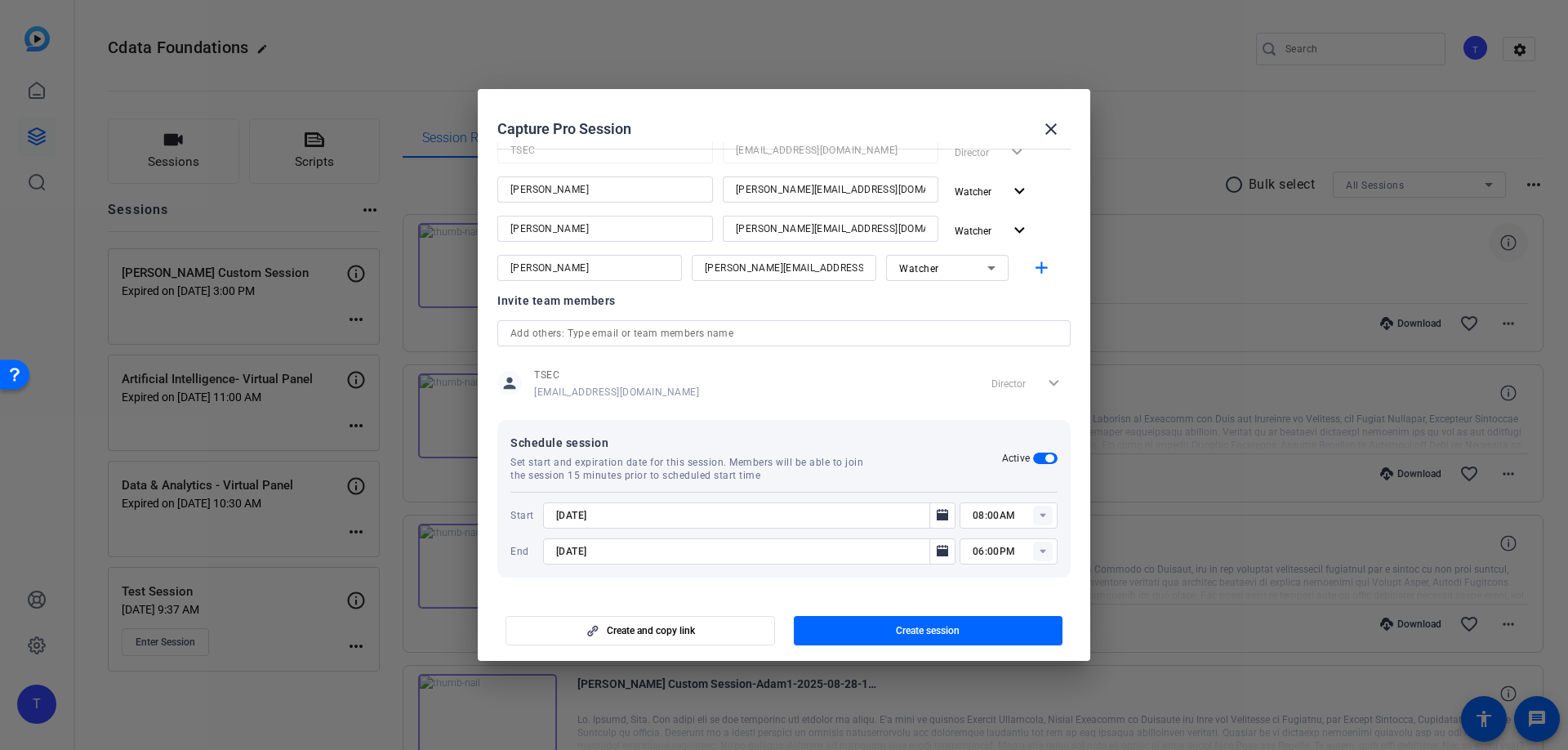
type input "[DATE]"
click at [1040, 515] on rect at bounding box center [1043, 516] width 20 height 20
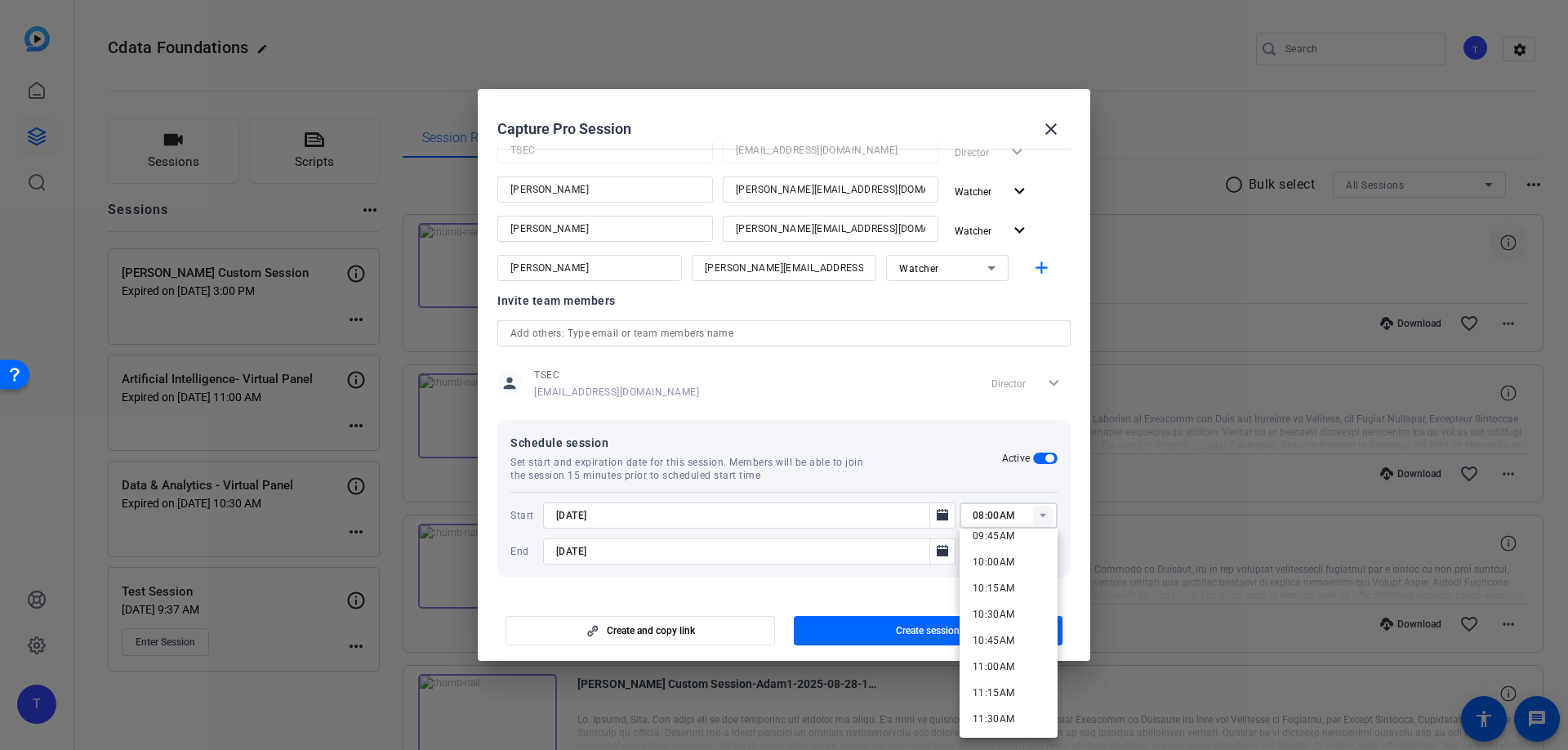
scroll to position [1034, 0]
click at [1009, 667] on span "11:00AM" at bounding box center [994, 666] width 42 height 12
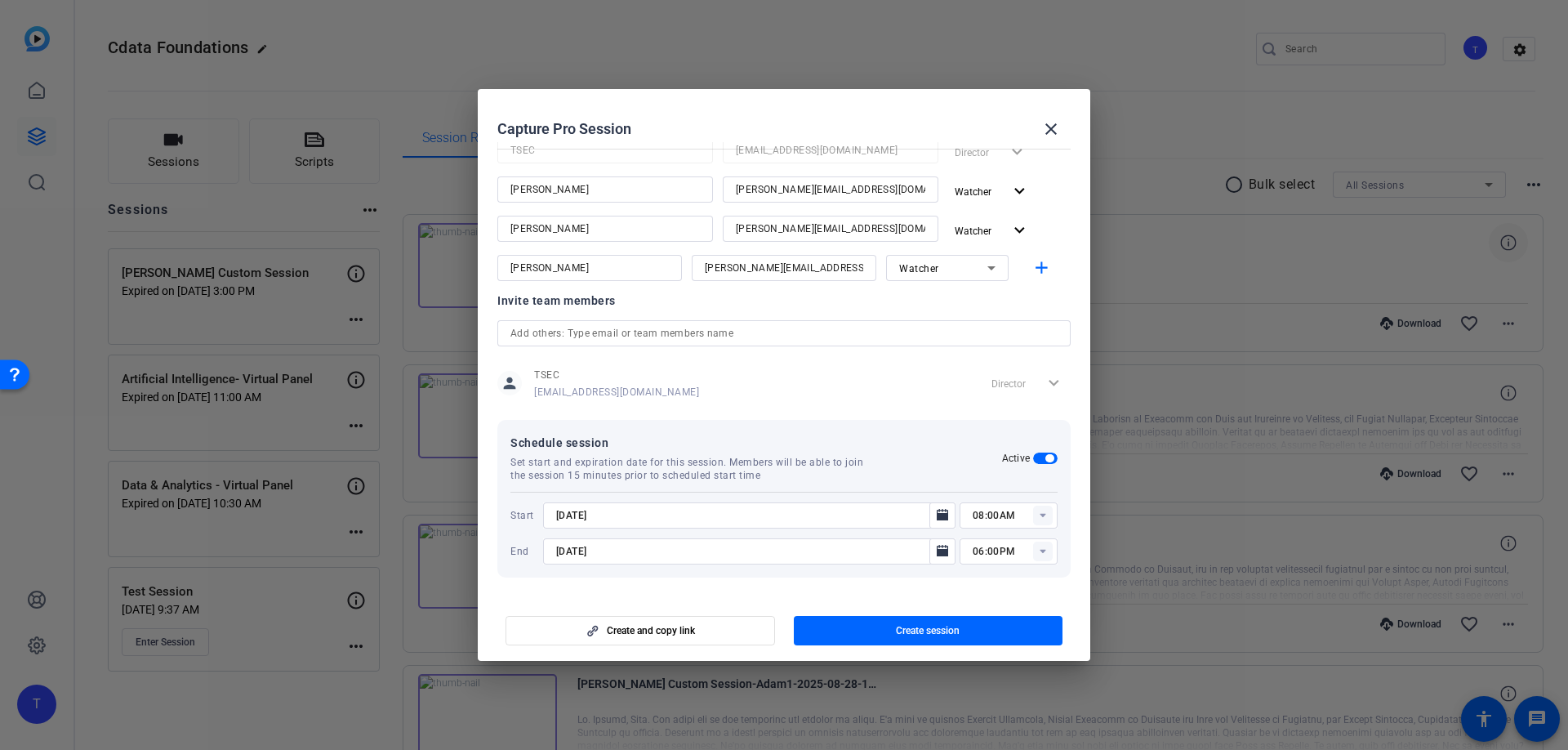
type input "11:00AM"
click at [941, 552] on icon "Open calendar" at bounding box center [943, 551] width 12 height 12
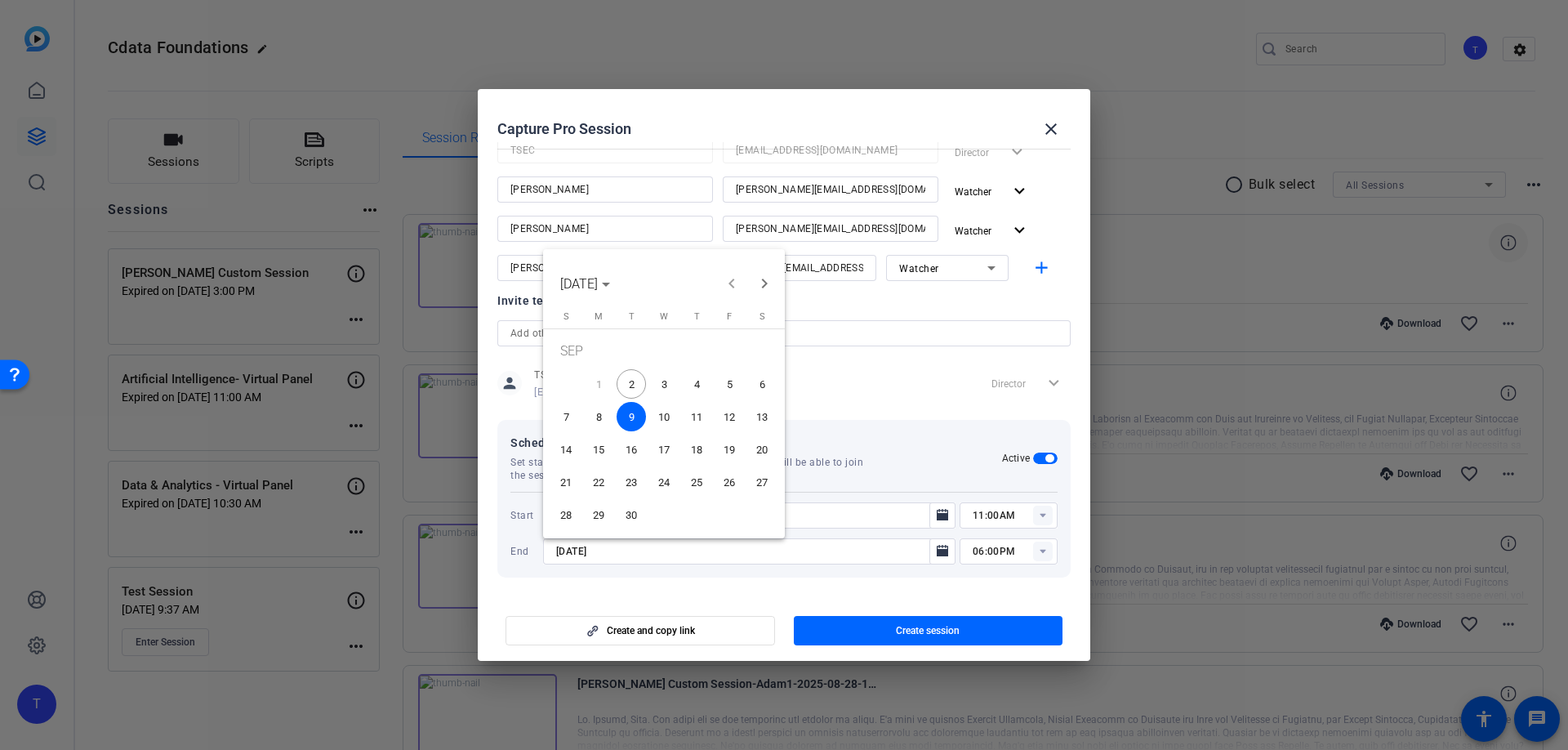
click at [598, 413] on span "8" at bounding box center [599, 417] width 30 height 30
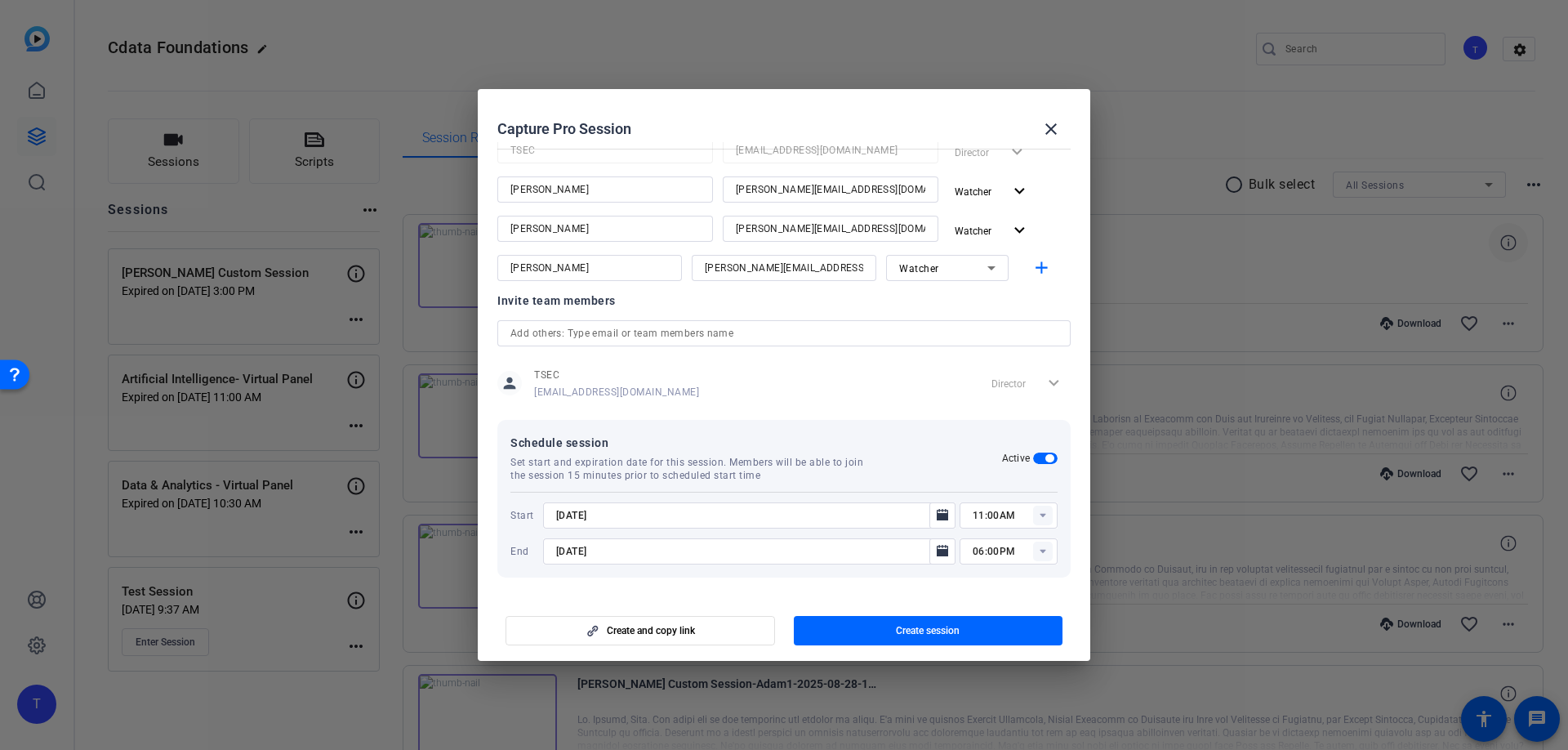
type input "[DATE]"
click at [1043, 552] on icon at bounding box center [1042, 552] width 6 height 4
click at [998, 444] on span "01:30PM" at bounding box center [994, 440] width 42 height 12
type input "01:30PM"
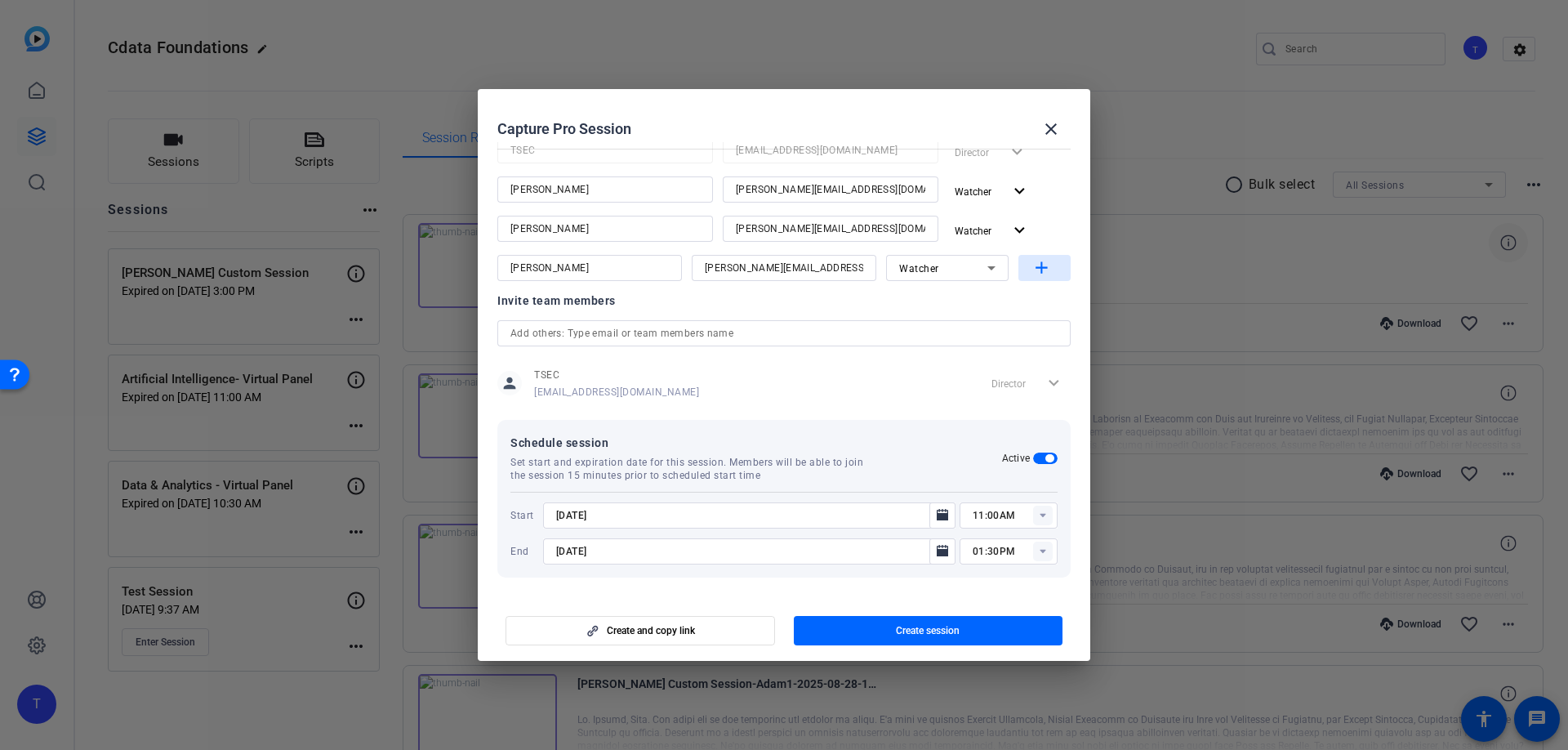
click at [1040, 264] on mat-icon "add" at bounding box center [1041, 268] width 21 height 21
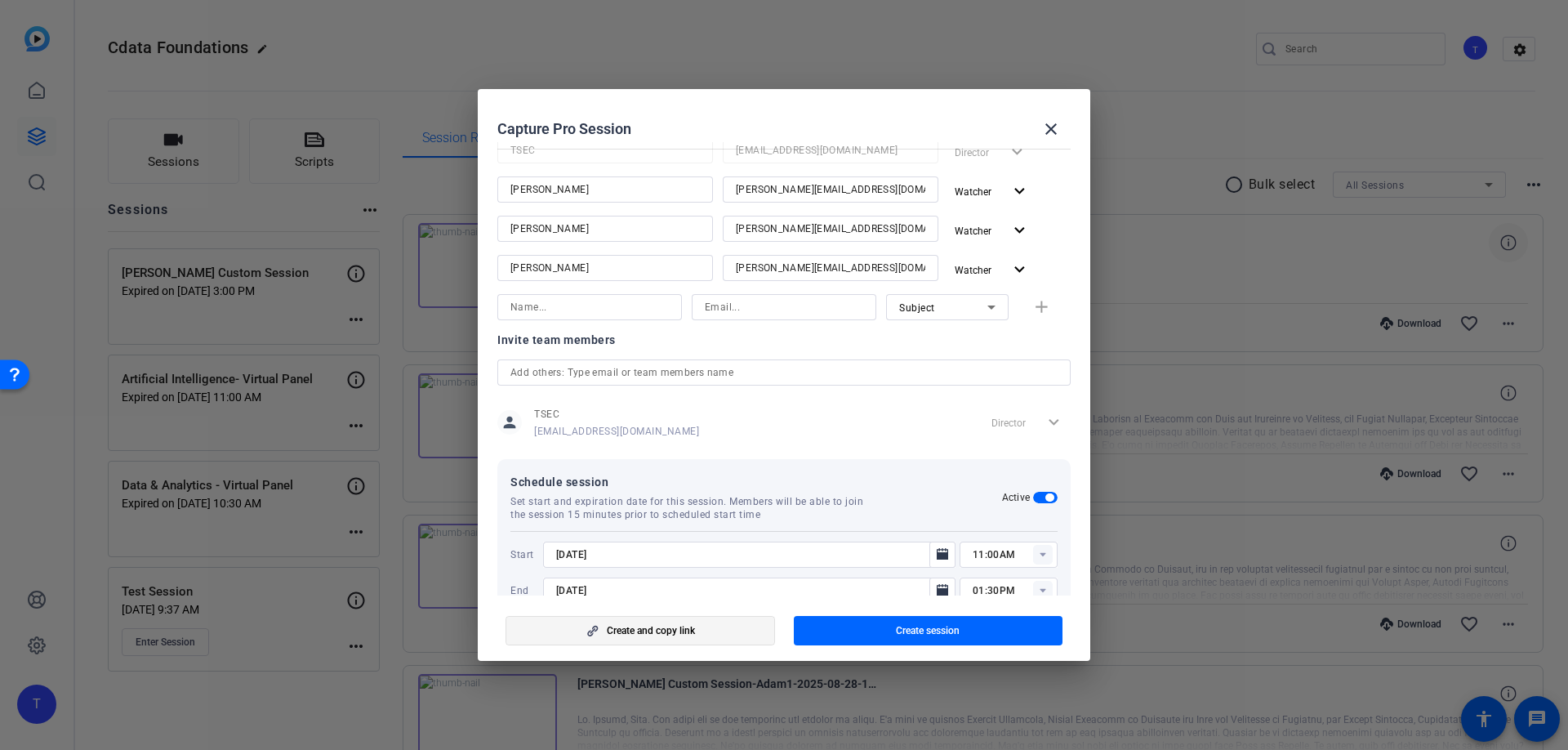
click at [646, 633] on span "Create and copy link" at bounding box center [651, 631] width 88 height 13
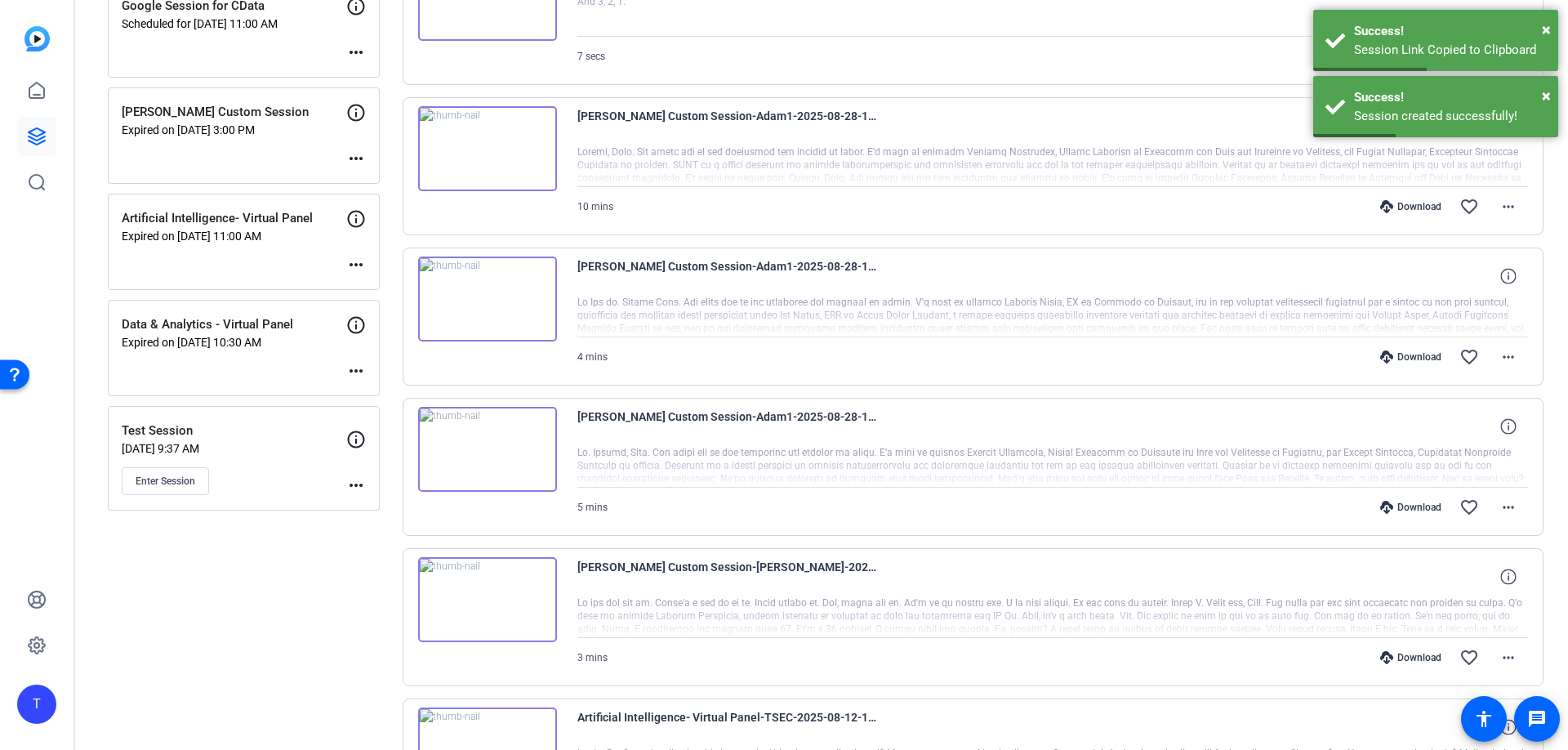
scroll to position [0, 0]
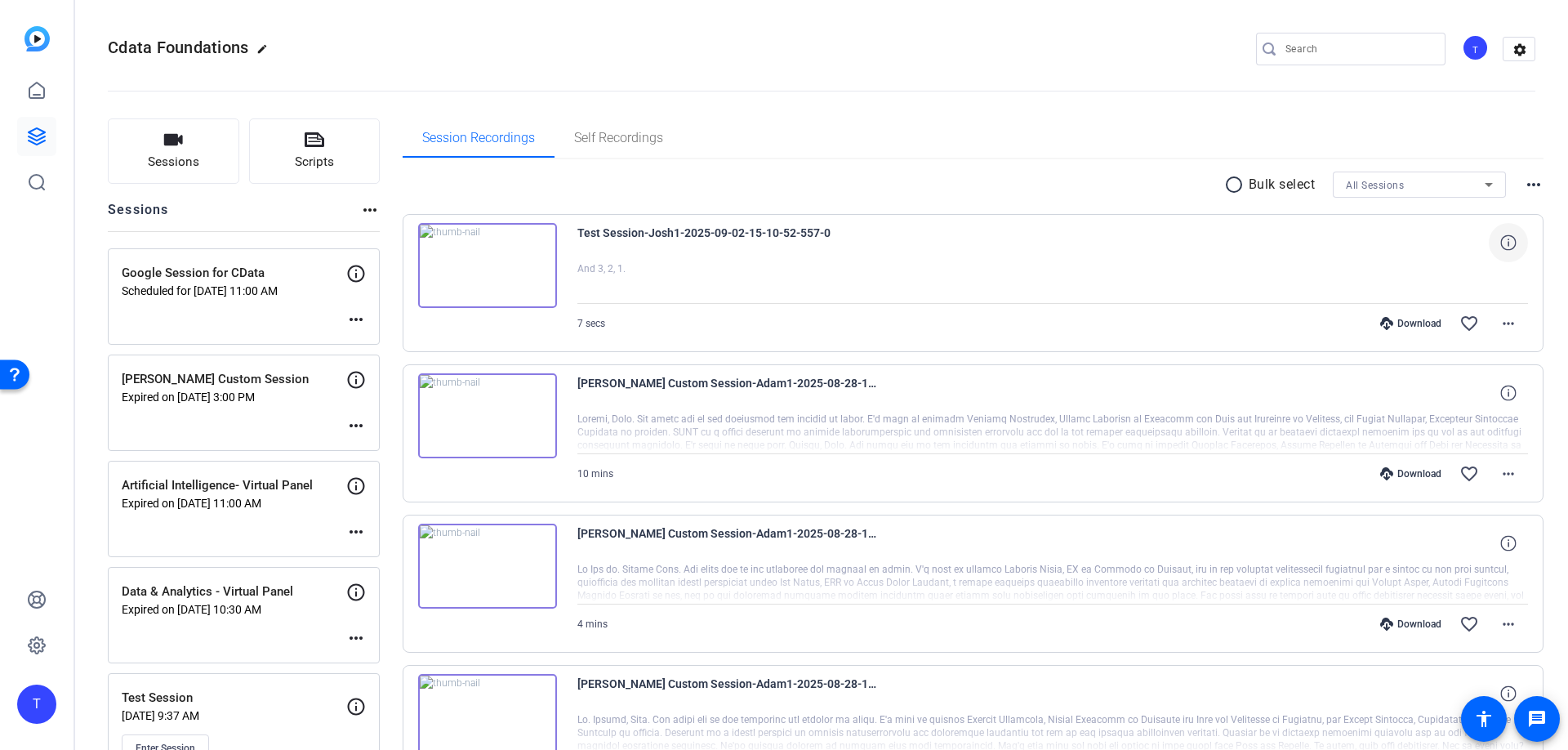
click at [358, 318] on mat-icon "more_horiz" at bounding box center [356, 320] width 20 height 20
click at [313, 297] on div at bounding box center [784, 375] width 1568 height 750
click at [300, 289] on p "Scheduled for [DATE] 11:00 AM" at bounding box center [234, 291] width 225 height 13
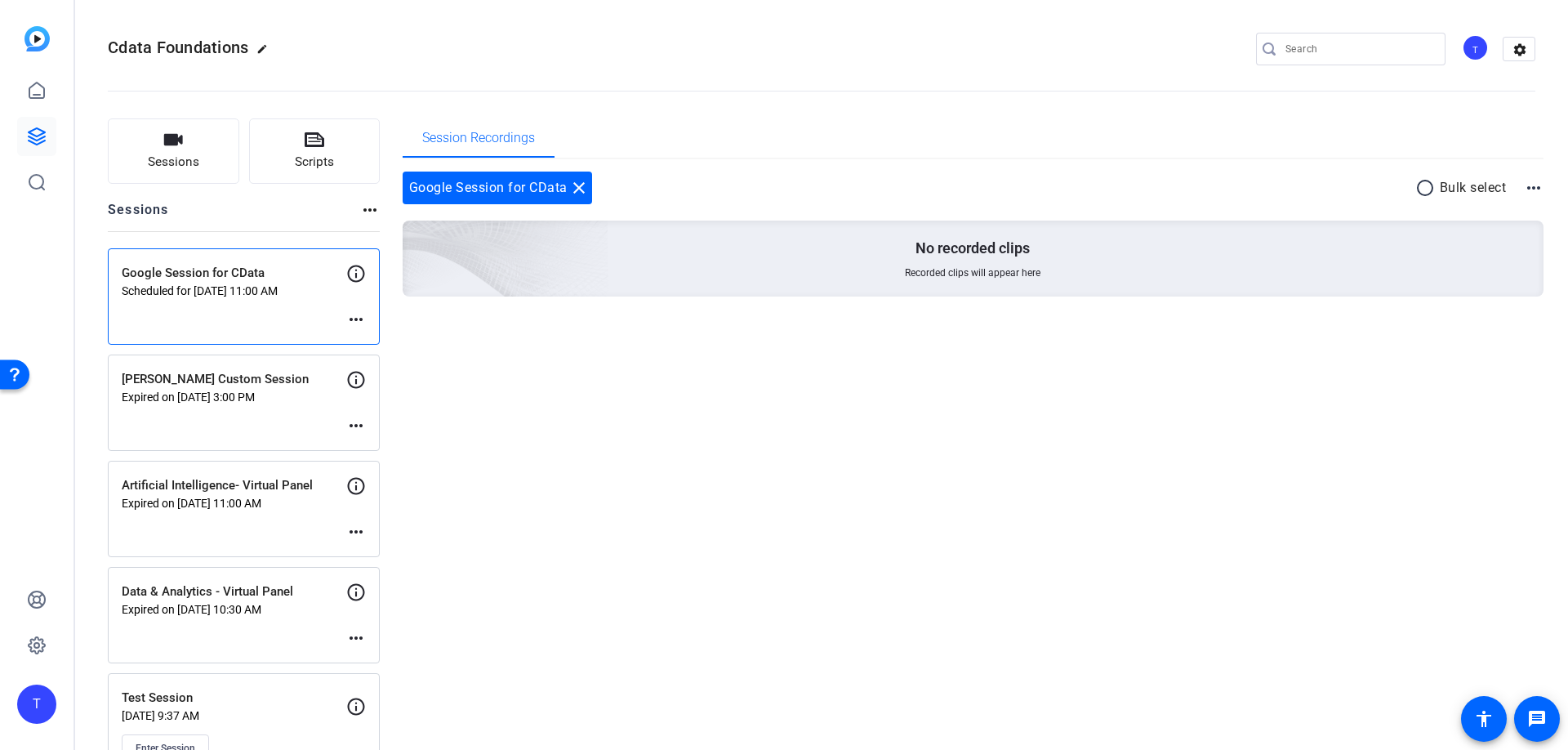
click at [300, 289] on p "Scheduled for [DATE] 11:00 AM" at bounding box center [234, 291] width 225 height 13
click at [354, 320] on mat-icon "more_horiz" at bounding box center [356, 320] width 20 height 20
click at [374, 342] on span "Edit Session" at bounding box center [397, 344] width 74 height 20
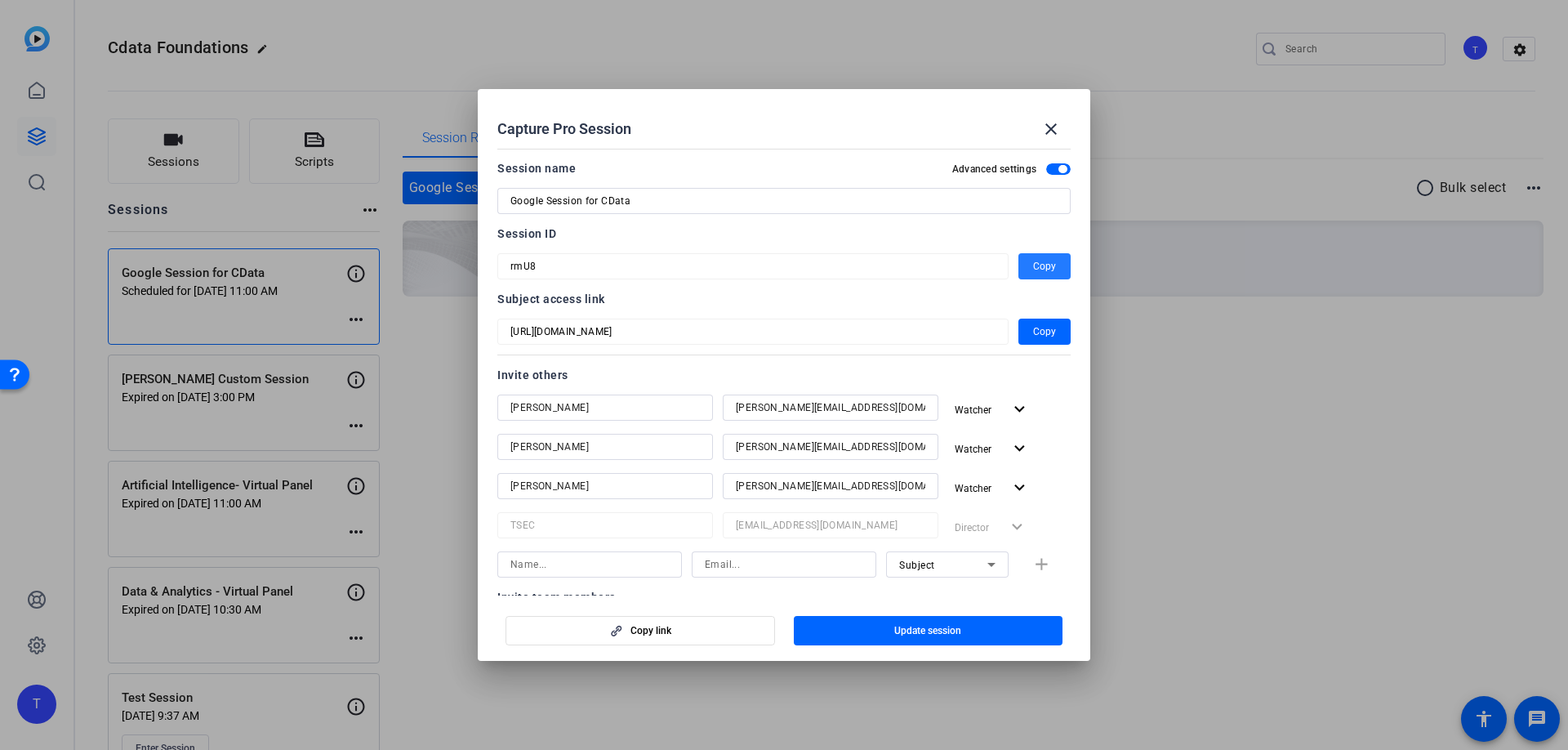
click at [1040, 271] on span "Copy" at bounding box center [1045, 266] width 23 height 20
copy p "00"
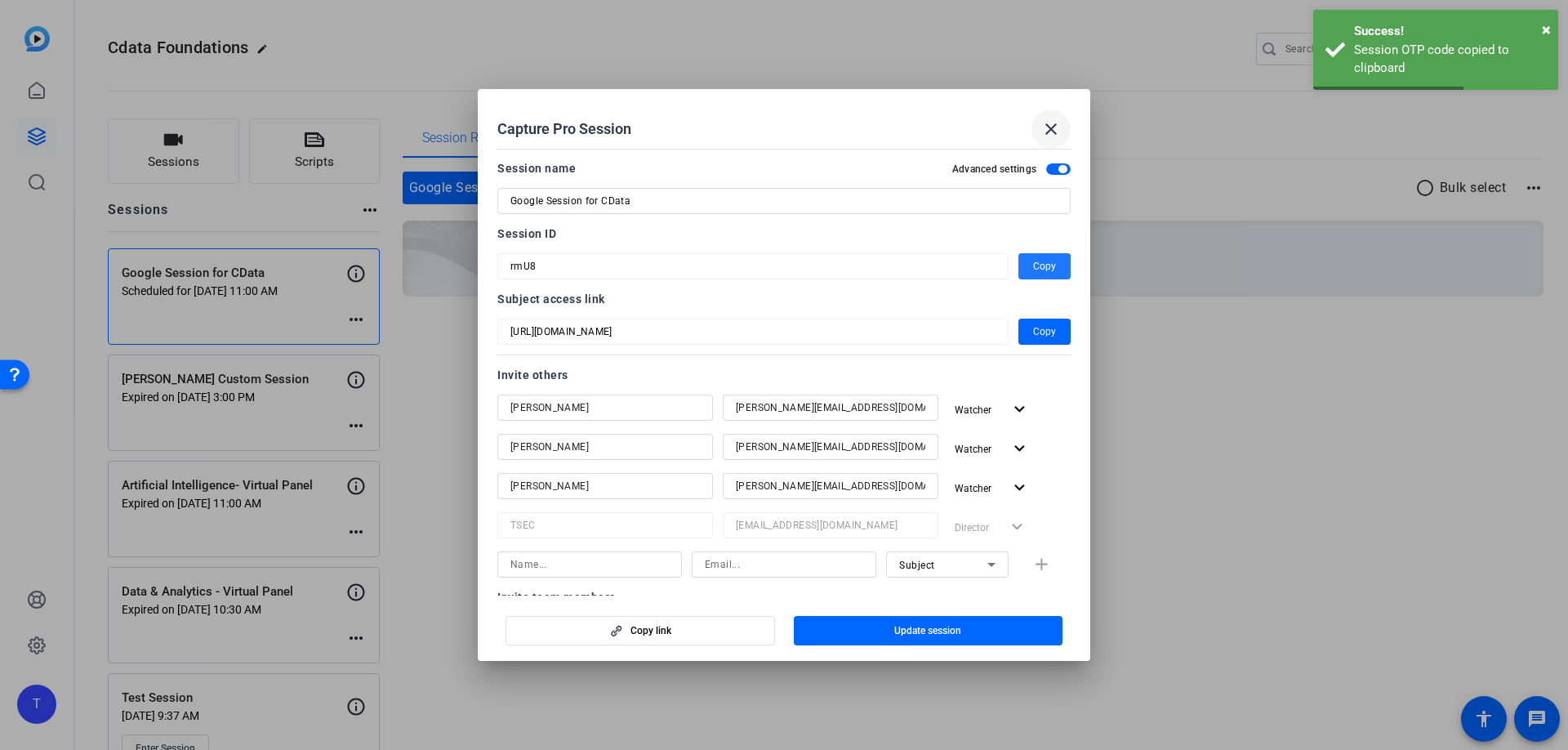
click at [1050, 119] on mat-icon "close" at bounding box center [1051, 129] width 20 height 20
